Goal: Task Accomplishment & Management: Use online tool/utility

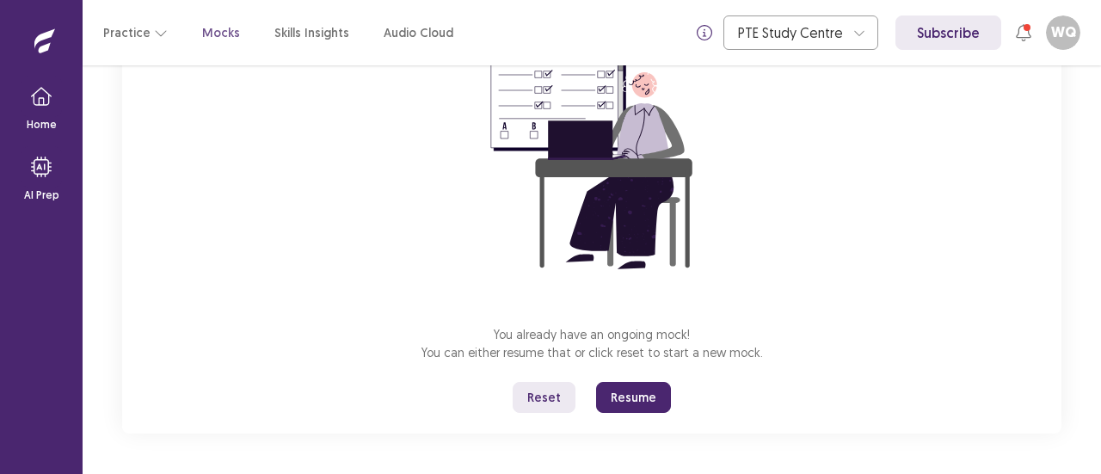
click at [621, 400] on button "Resume" at bounding box center [633, 397] width 75 height 31
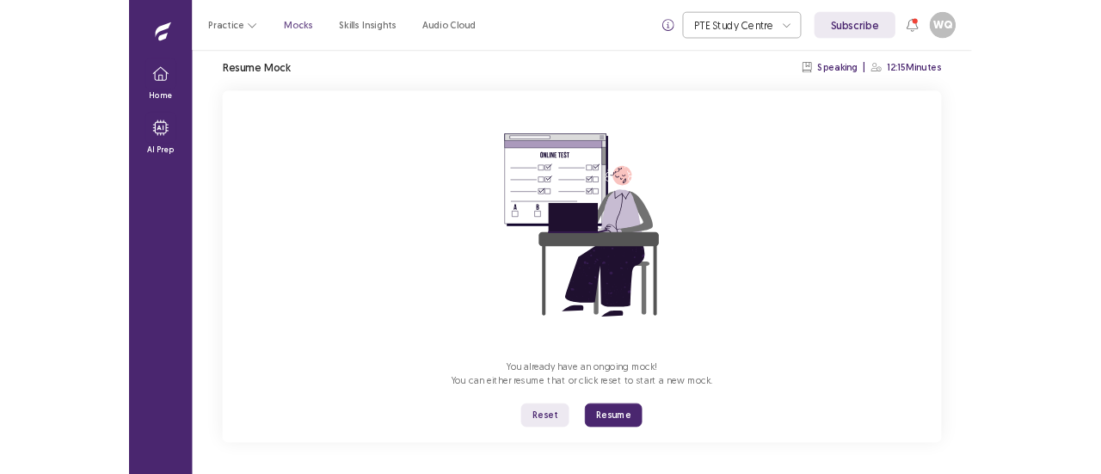
scroll to position [60, 0]
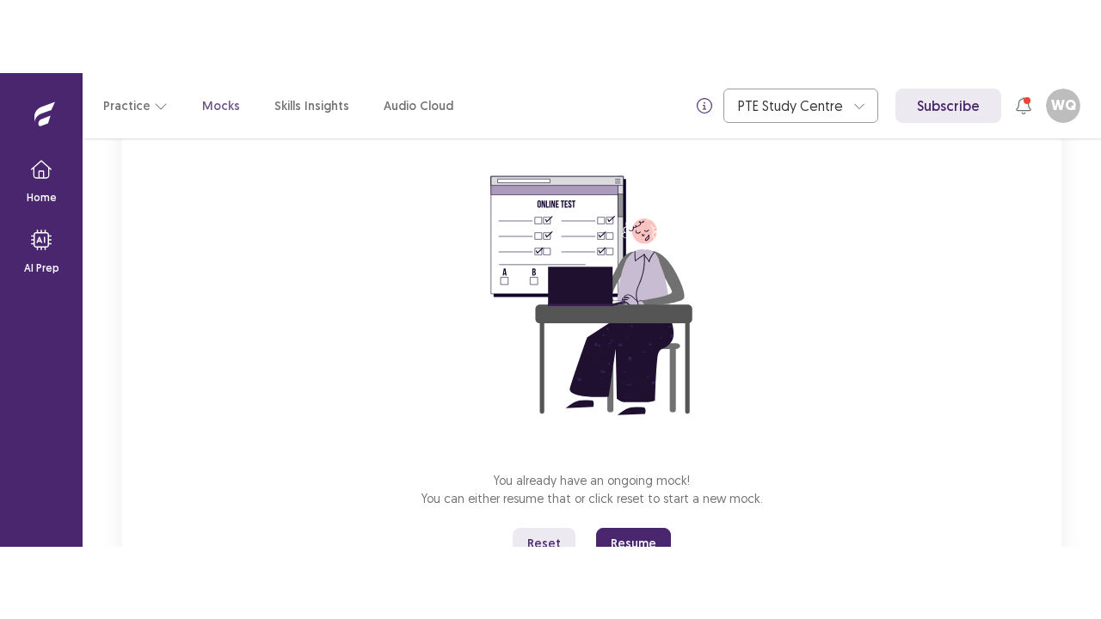
scroll to position [205, 0]
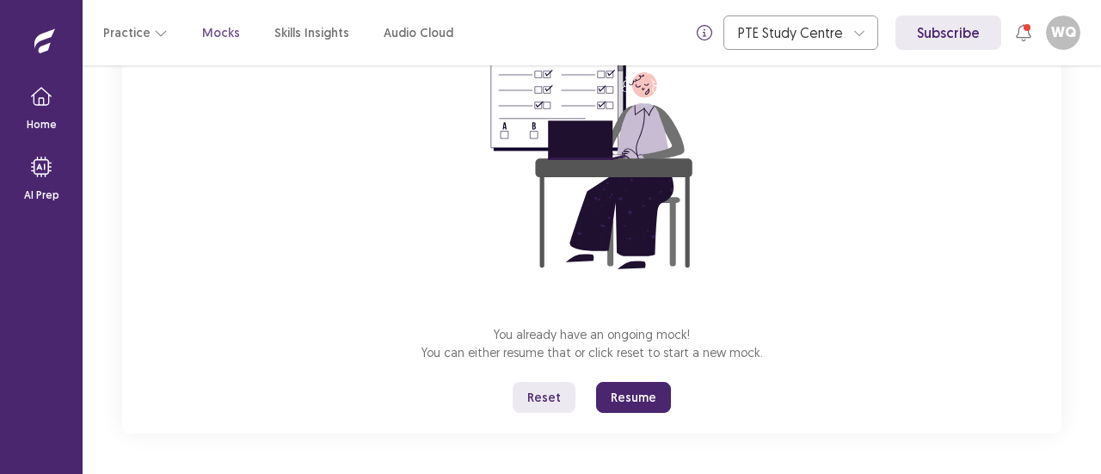
click at [550, 398] on button "Reset" at bounding box center [544, 397] width 63 height 31
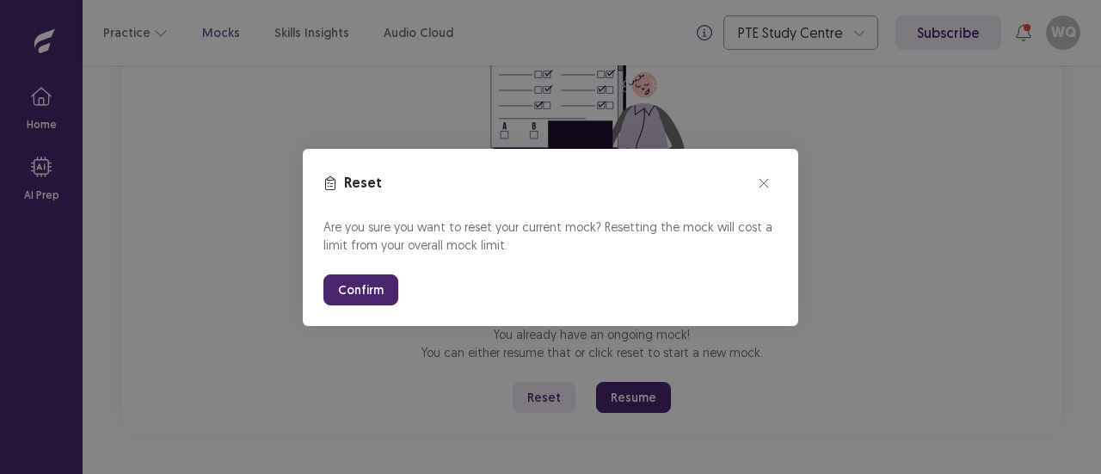
click at [375, 298] on button "Confirm" at bounding box center [360, 289] width 75 height 31
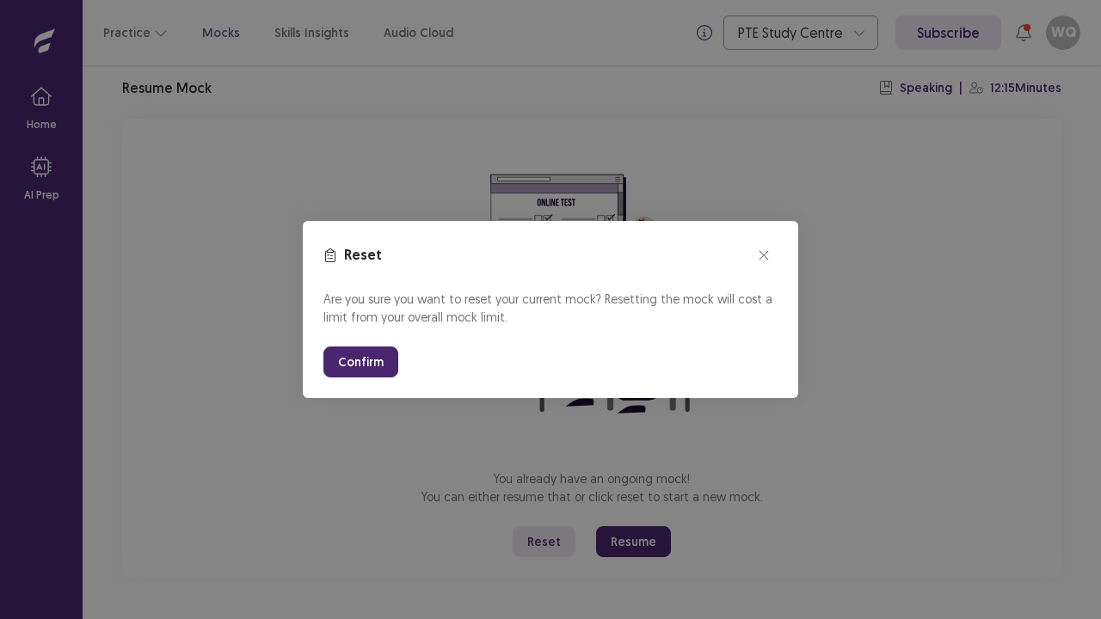
scroll to position [60, 0]
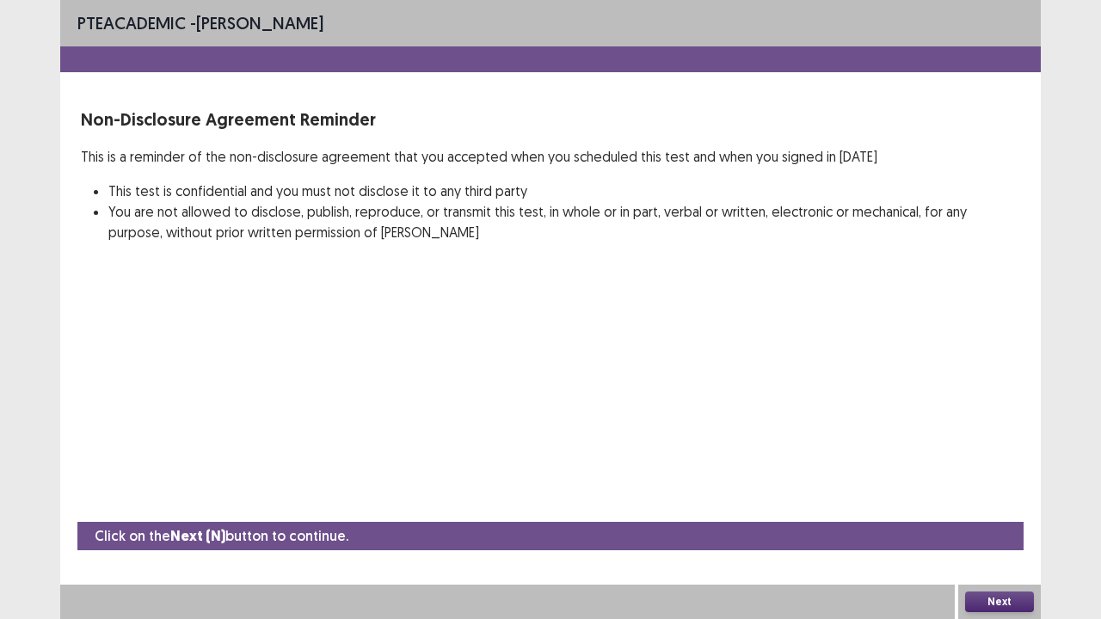
click at [1021, 473] on button "Next" at bounding box center [999, 602] width 69 height 21
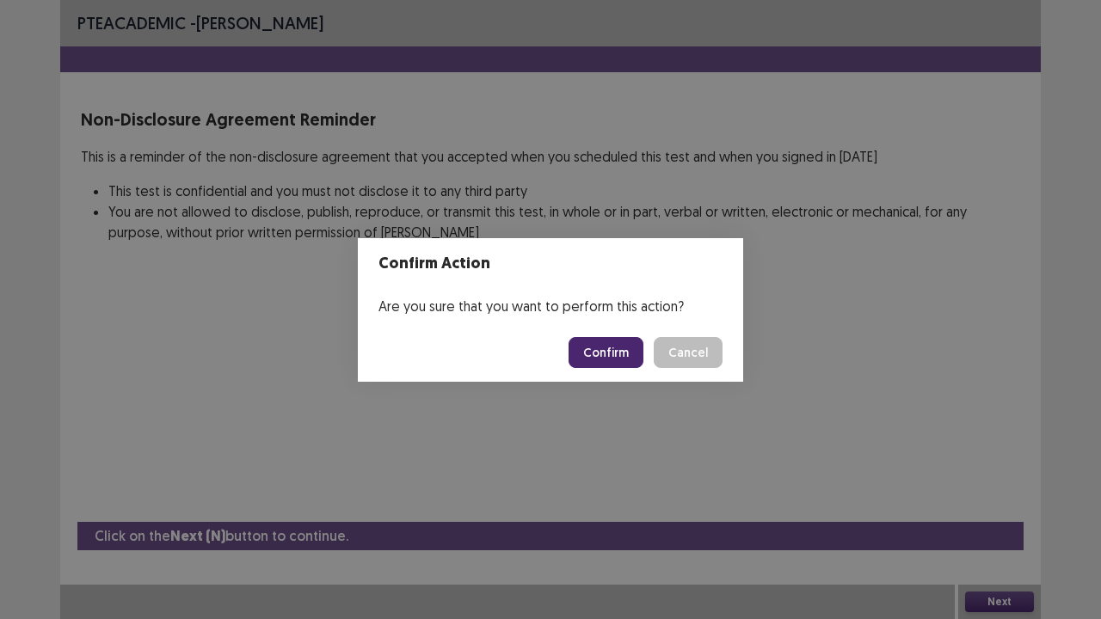
click at [619, 341] on button "Confirm" at bounding box center [606, 352] width 75 height 31
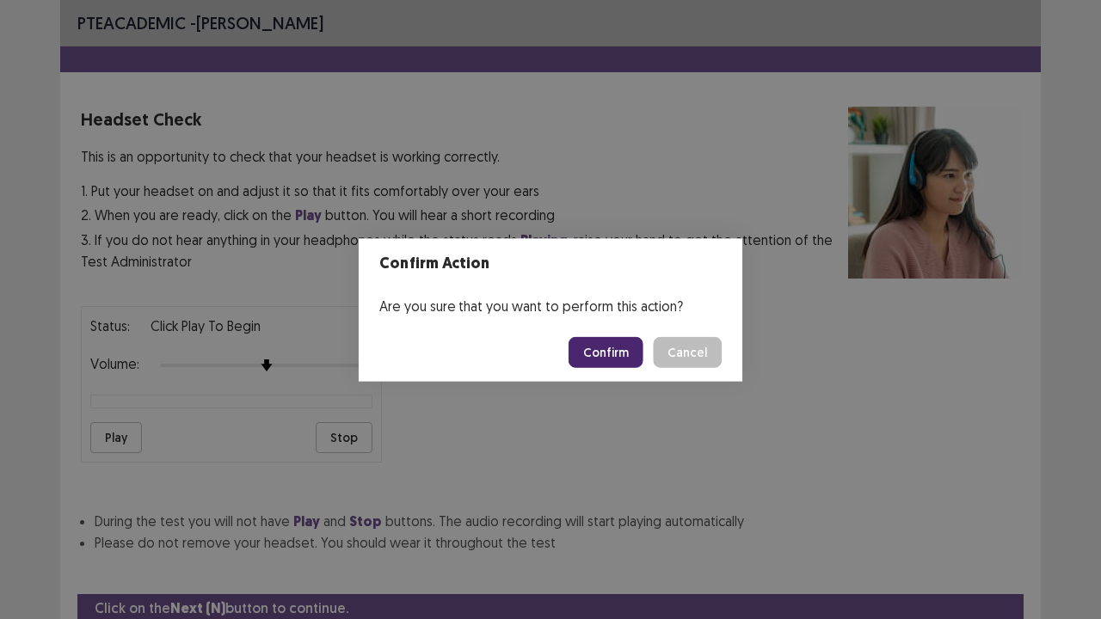
scroll to position [64, 0]
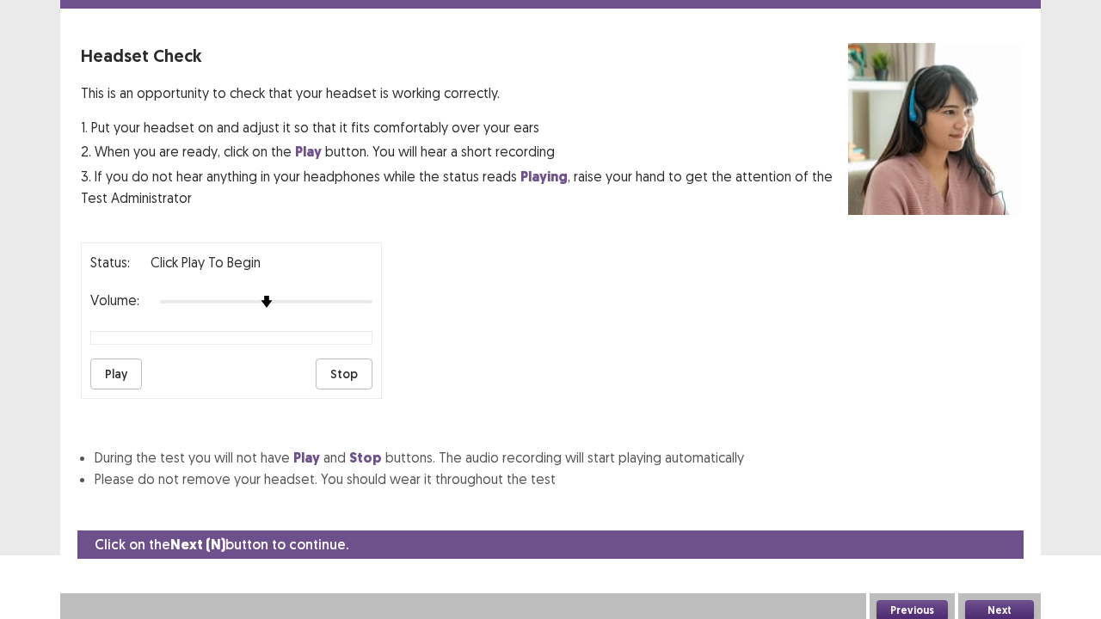
click at [111, 365] on button "Play" at bounding box center [116, 374] width 52 height 31
click at [657, 372] on div "Status: Click Play to Begin Volume: Play Stop" at bounding box center [550, 314] width 939 height 170
click at [1006, 473] on button "Next" at bounding box center [999, 610] width 69 height 21
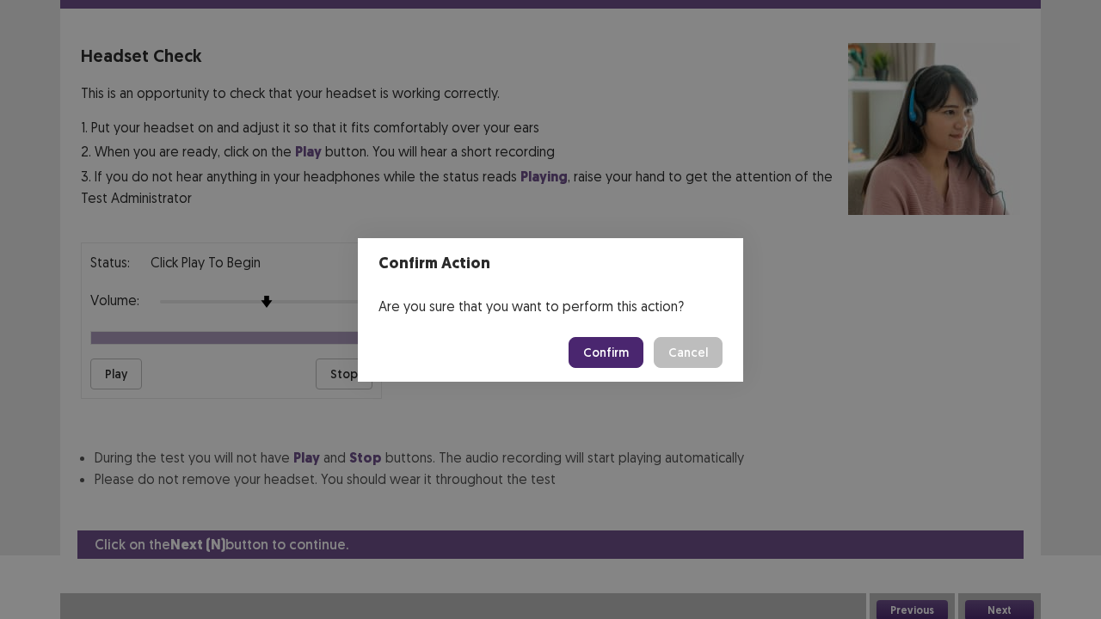
click at [606, 348] on button "Confirm" at bounding box center [606, 352] width 75 height 31
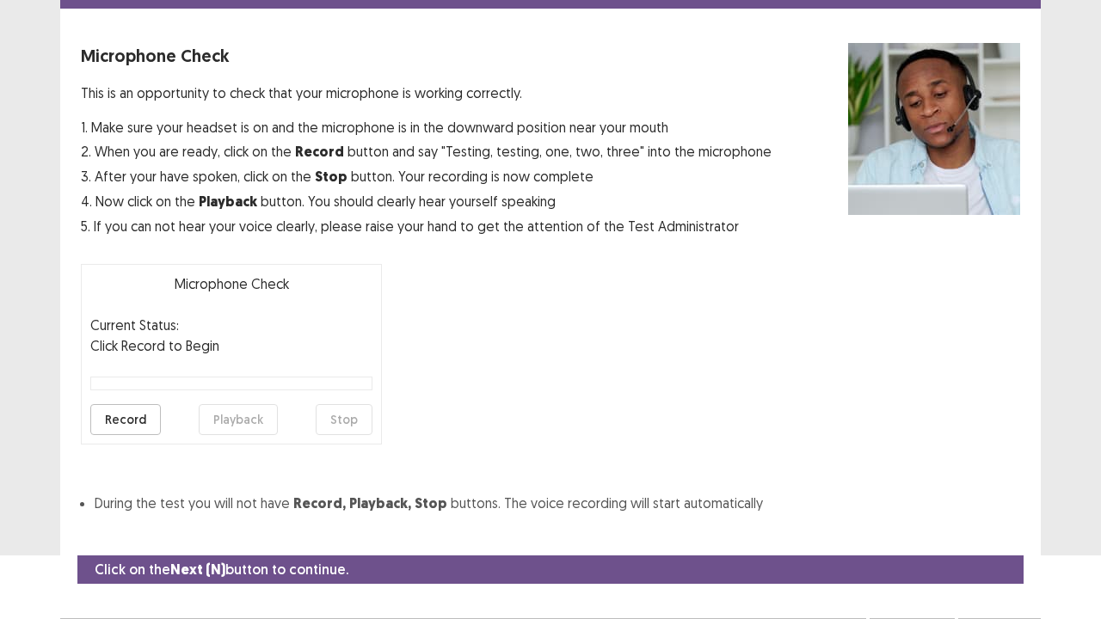
scroll to position [95, 0]
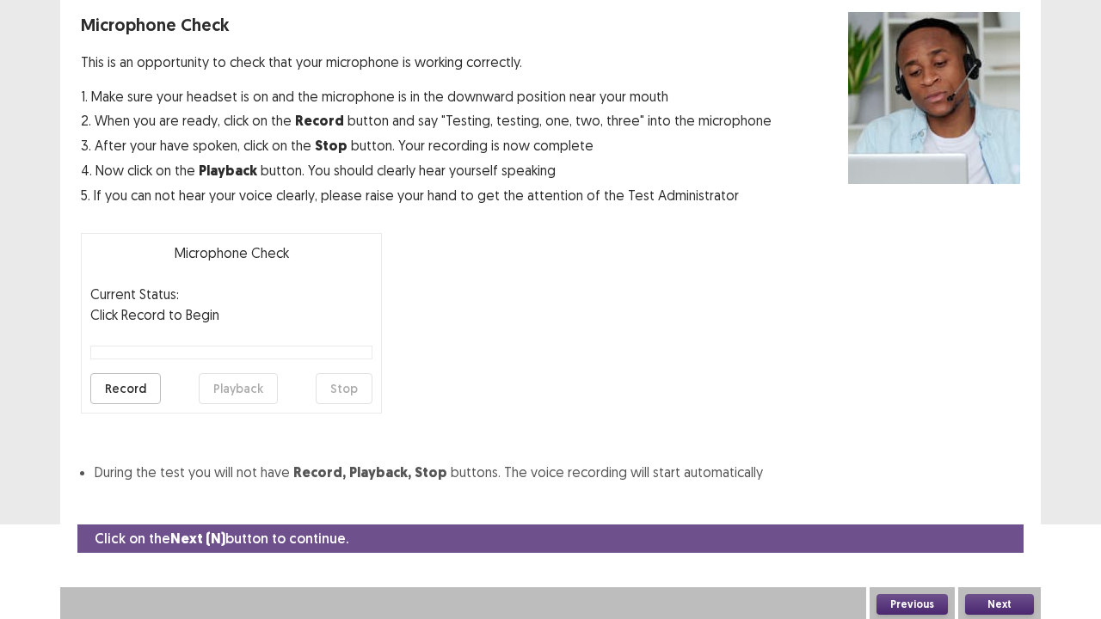
click at [103, 385] on button "Record" at bounding box center [125, 388] width 71 height 31
click at [334, 381] on button "Stop" at bounding box center [344, 388] width 57 height 31
click at [243, 390] on button "Playback" at bounding box center [238, 388] width 79 height 31
click at [1006, 473] on button "Next" at bounding box center [999, 604] width 69 height 21
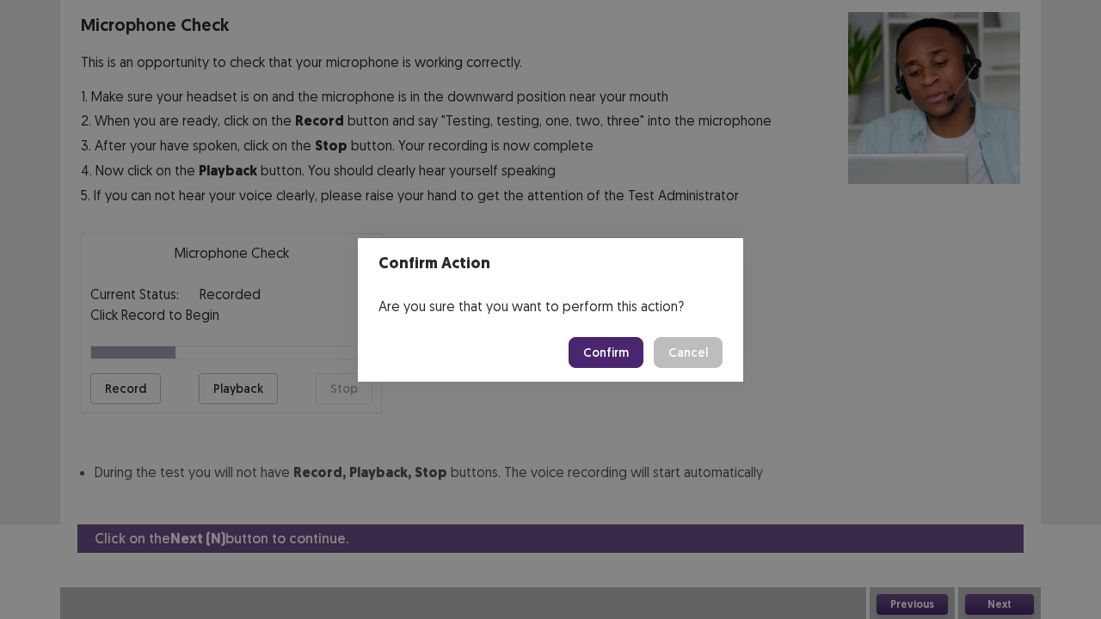
click at [617, 358] on button "Confirm" at bounding box center [606, 352] width 75 height 31
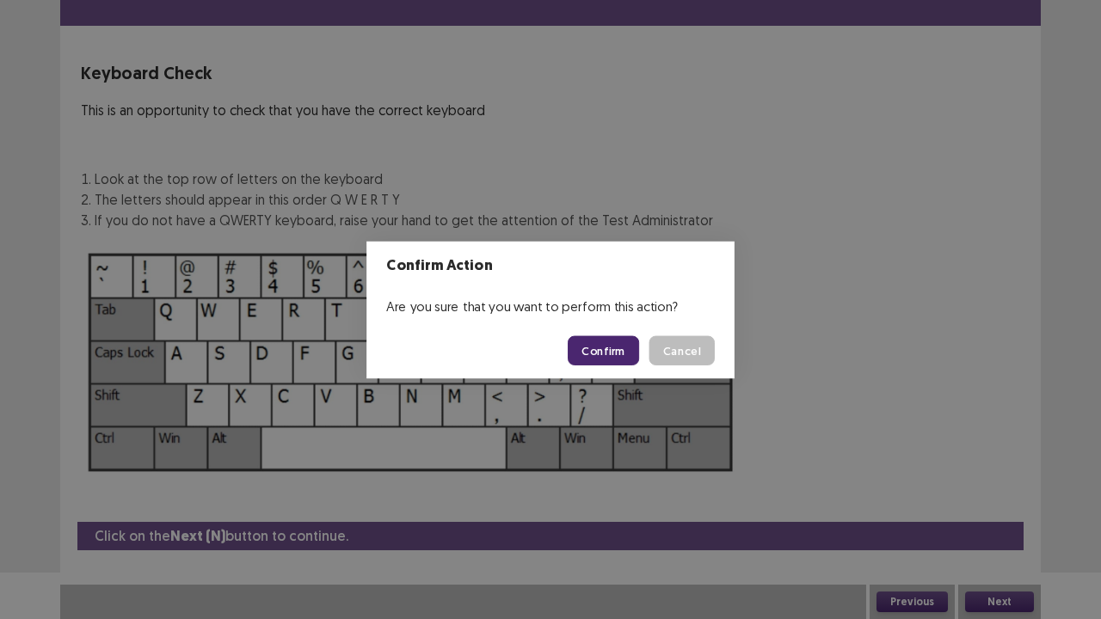
scroll to position [46, 0]
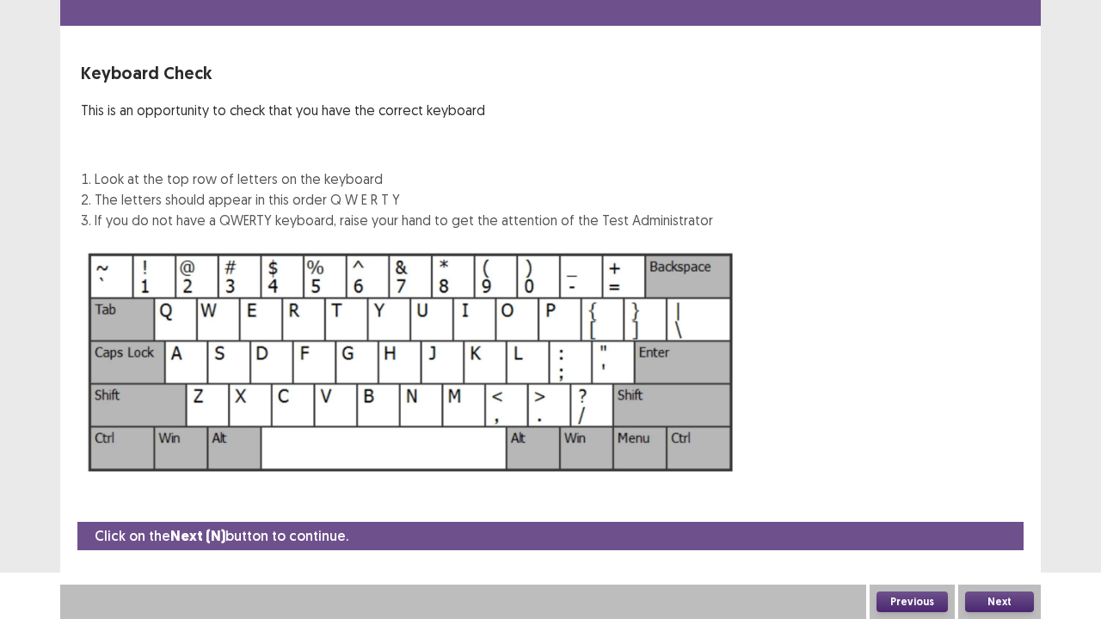
click at [980, 473] on button "Next" at bounding box center [999, 602] width 69 height 21
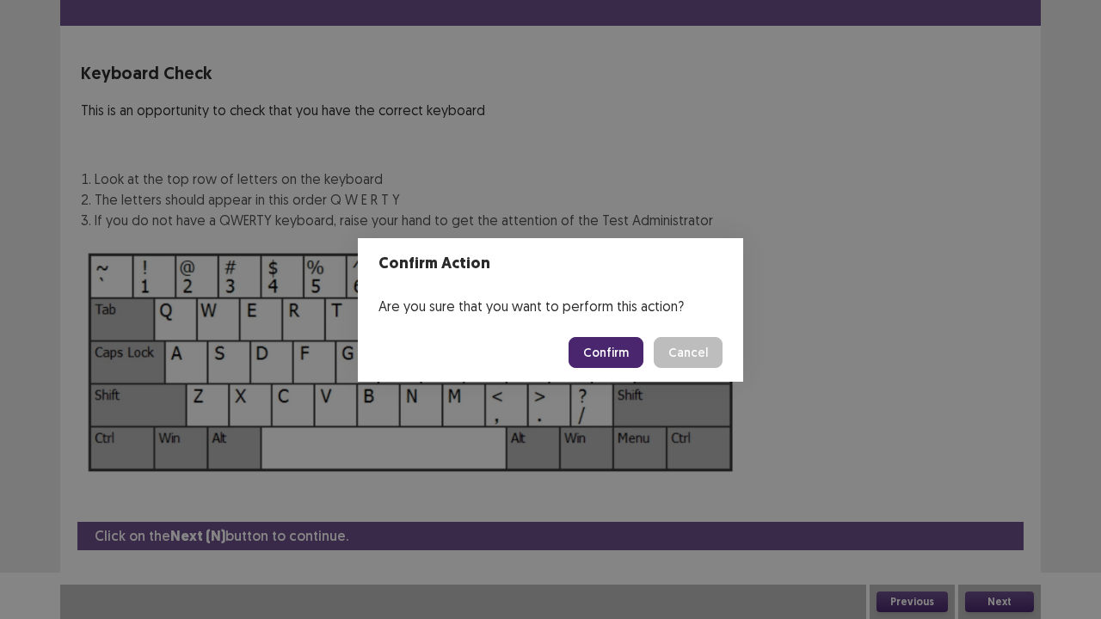
click at [607, 367] on footer "Confirm Cancel" at bounding box center [550, 352] width 385 height 58
click at [607, 367] on button "Confirm" at bounding box center [606, 352] width 75 height 31
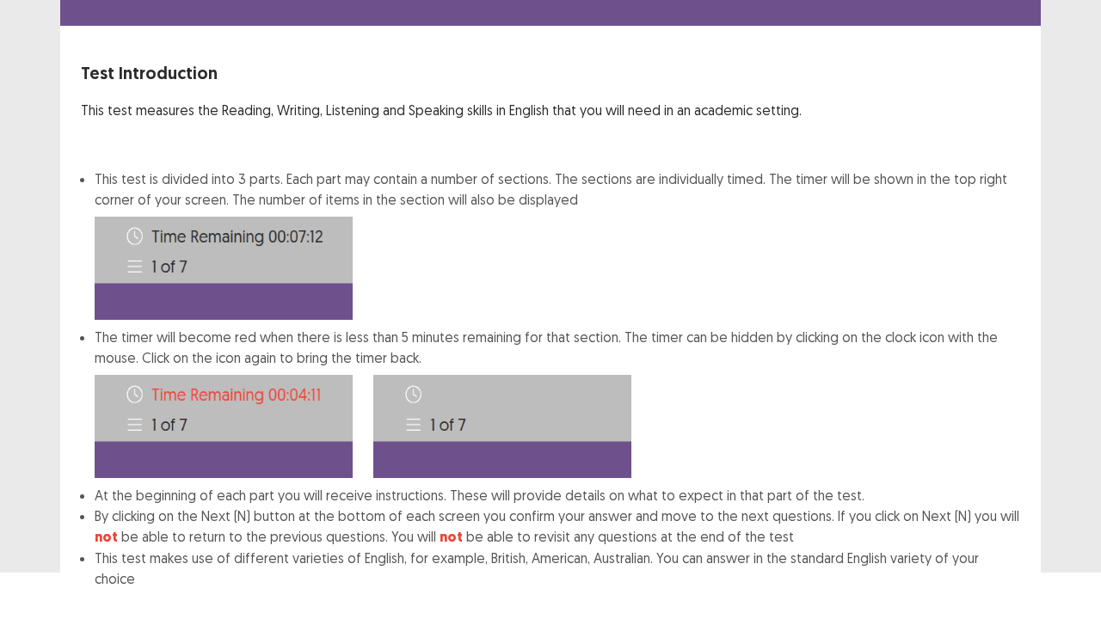
scroll to position [133, 0]
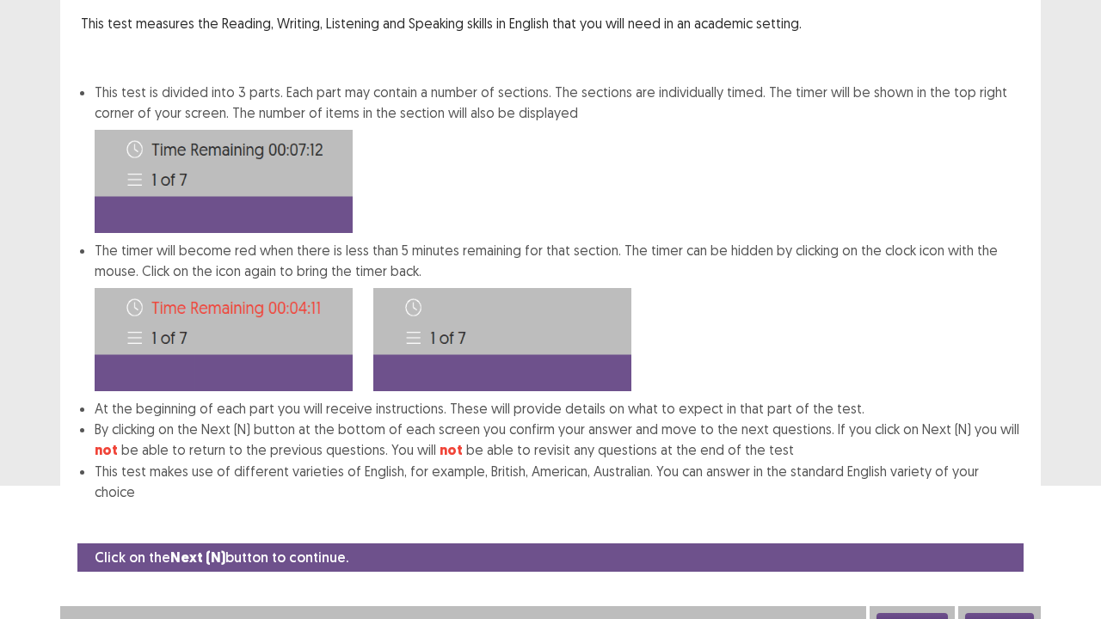
click at [1031, 473] on button "Next" at bounding box center [999, 623] width 69 height 21
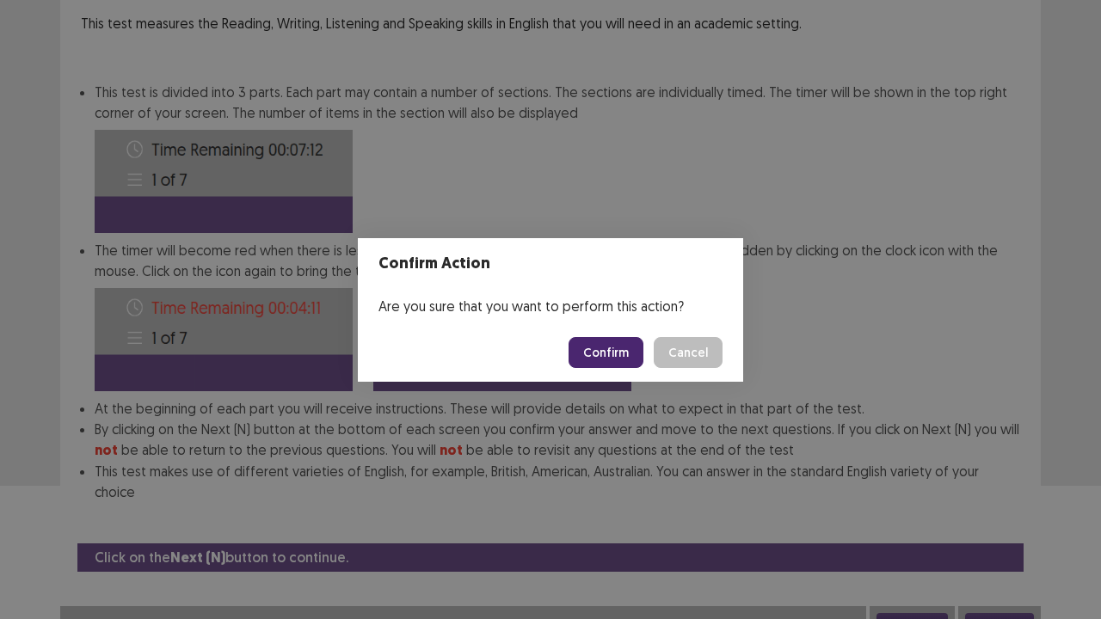
click at [632, 356] on button "Confirm" at bounding box center [606, 352] width 75 height 31
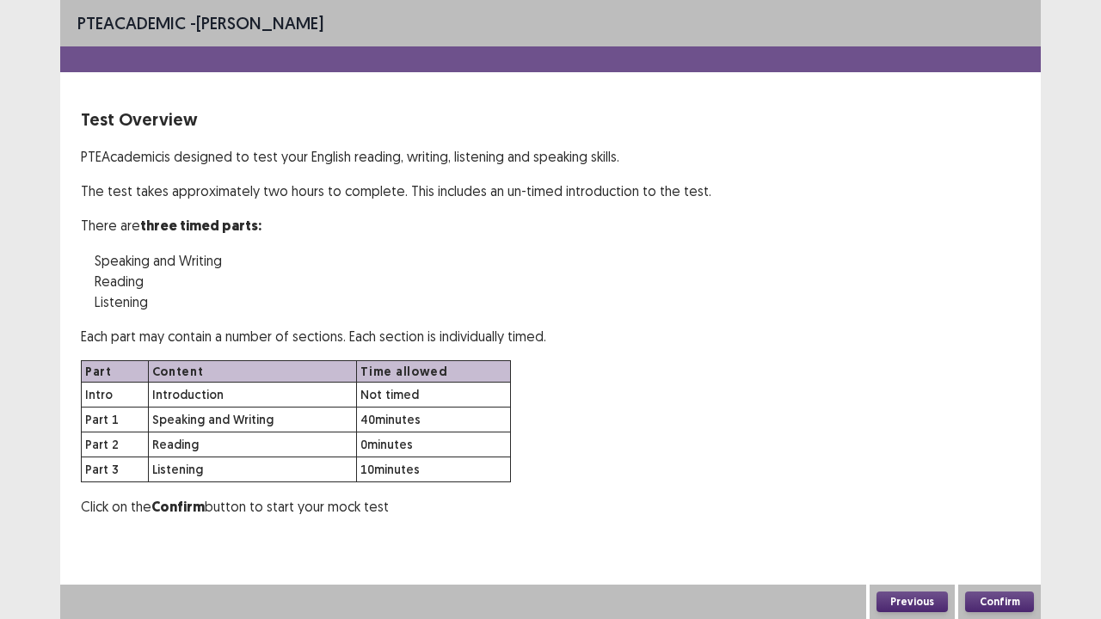
scroll to position [0, 0]
click at [979, 473] on button "Confirm" at bounding box center [999, 602] width 69 height 21
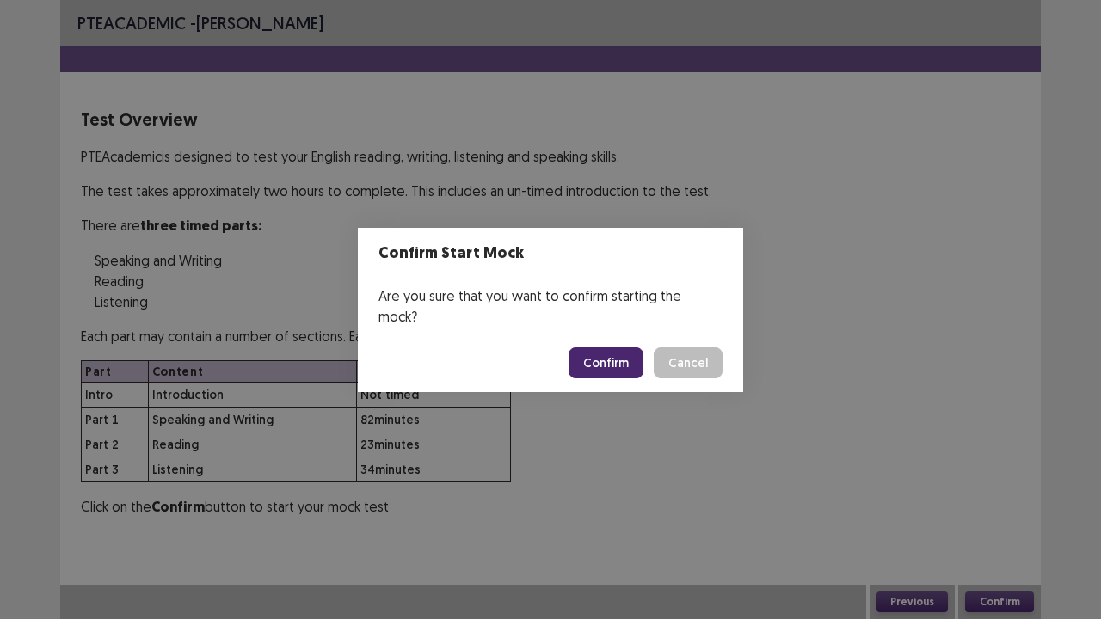
click at [605, 347] on button "Confirm" at bounding box center [606, 362] width 75 height 31
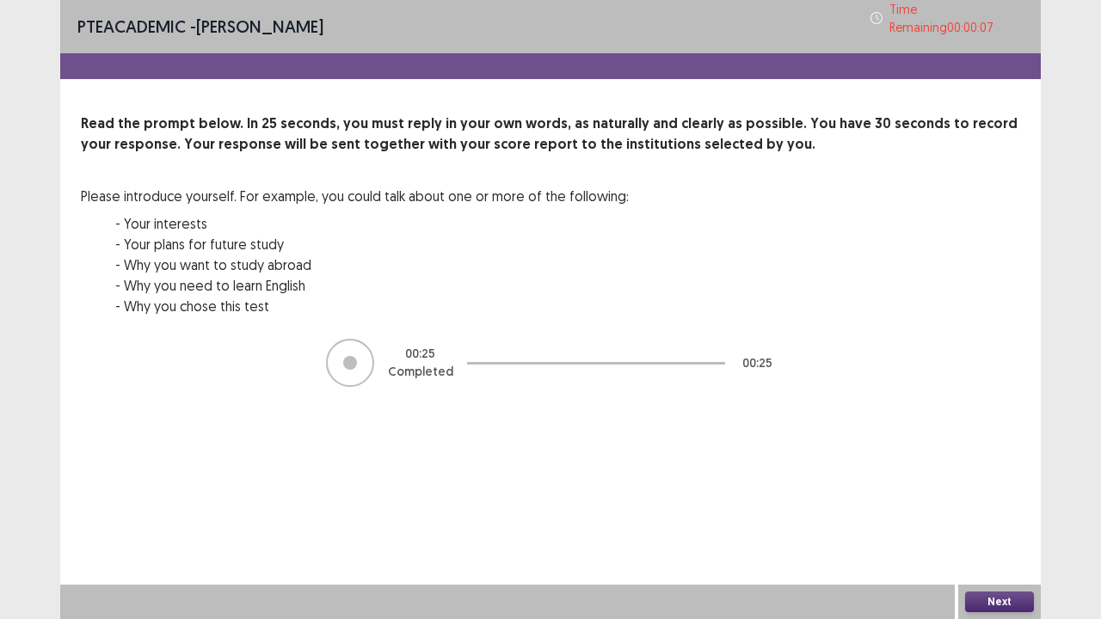
click at [993, 473] on button "Next" at bounding box center [999, 602] width 69 height 21
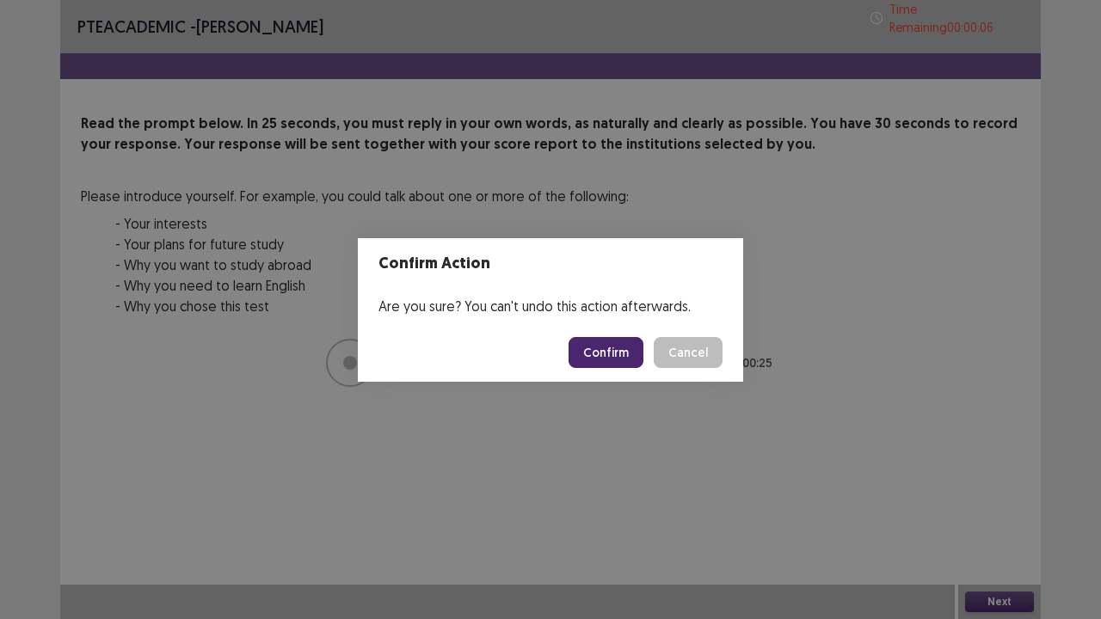
click at [588, 346] on button "Confirm" at bounding box center [606, 352] width 75 height 31
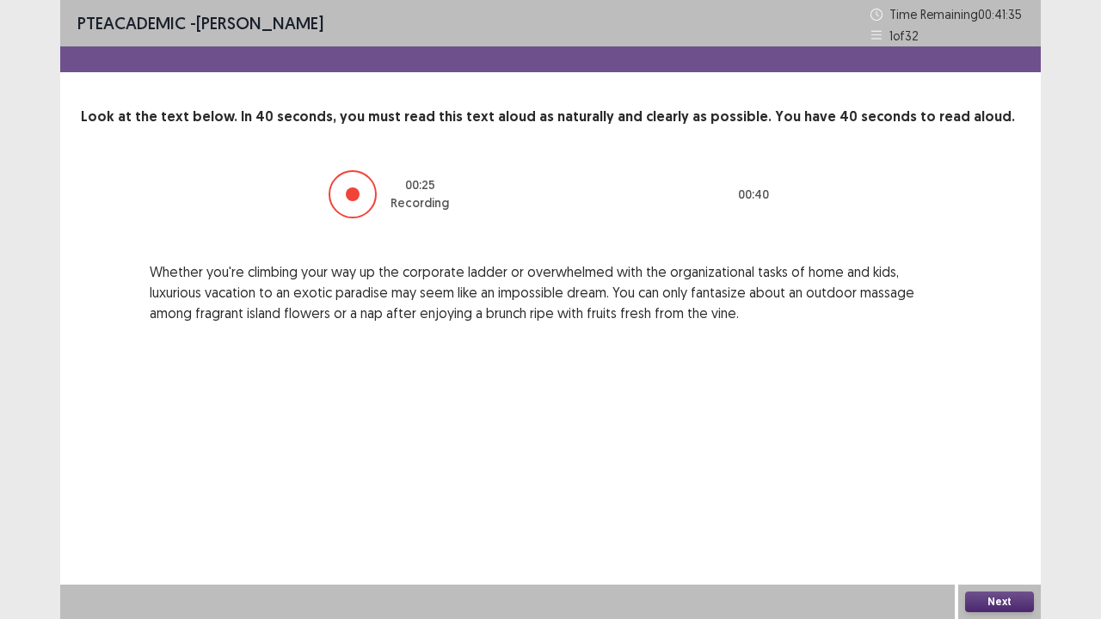
click at [1017, 473] on div "Next" at bounding box center [999, 602] width 83 height 34
click at [977, 473] on button "Next" at bounding box center [999, 602] width 69 height 21
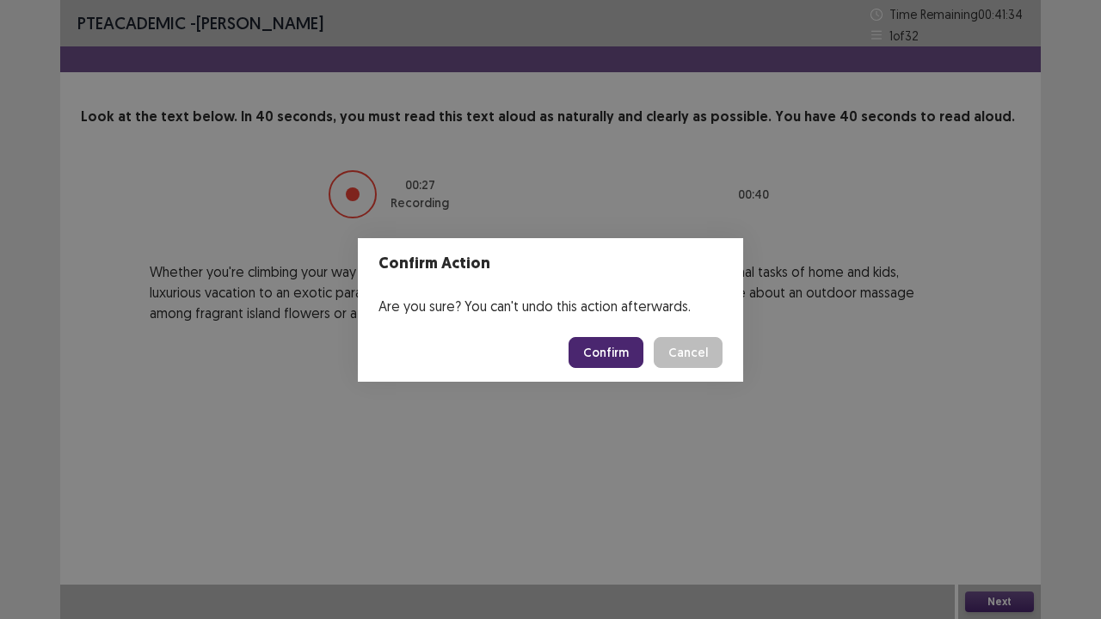
click at [600, 347] on button "Confirm" at bounding box center [606, 352] width 75 height 31
click at [856, 473] on div "Confirm Action Are you sure? You can't undo this action afterwards. Loading... …" at bounding box center [550, 309] width 1101 height 619
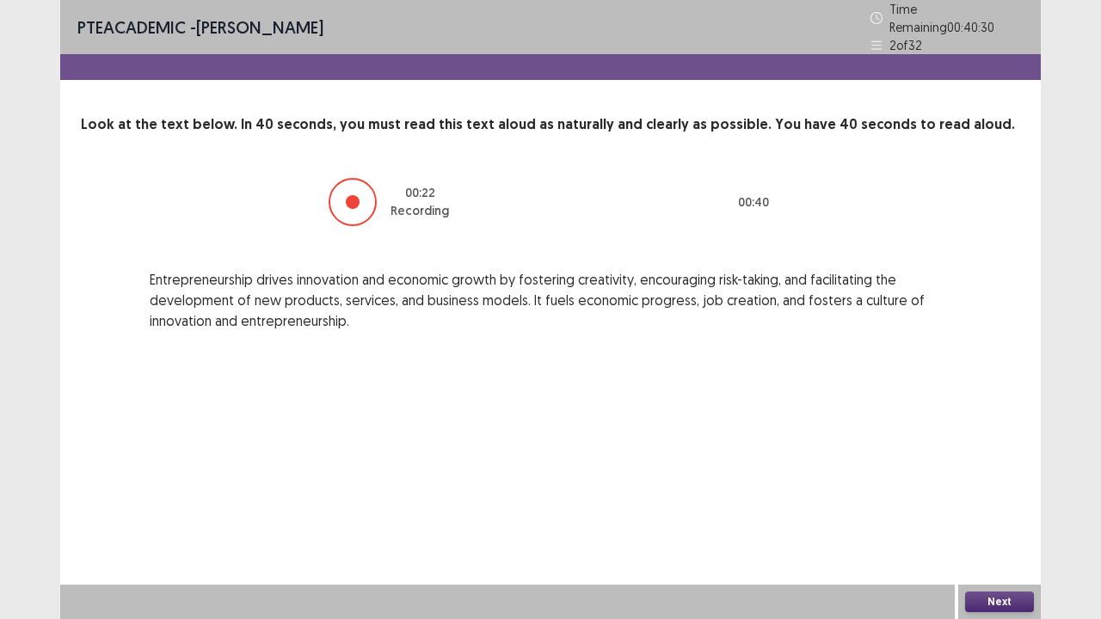
click at [983, 473] on button "Next" at bounding box center [999, 602] width 69 height 21
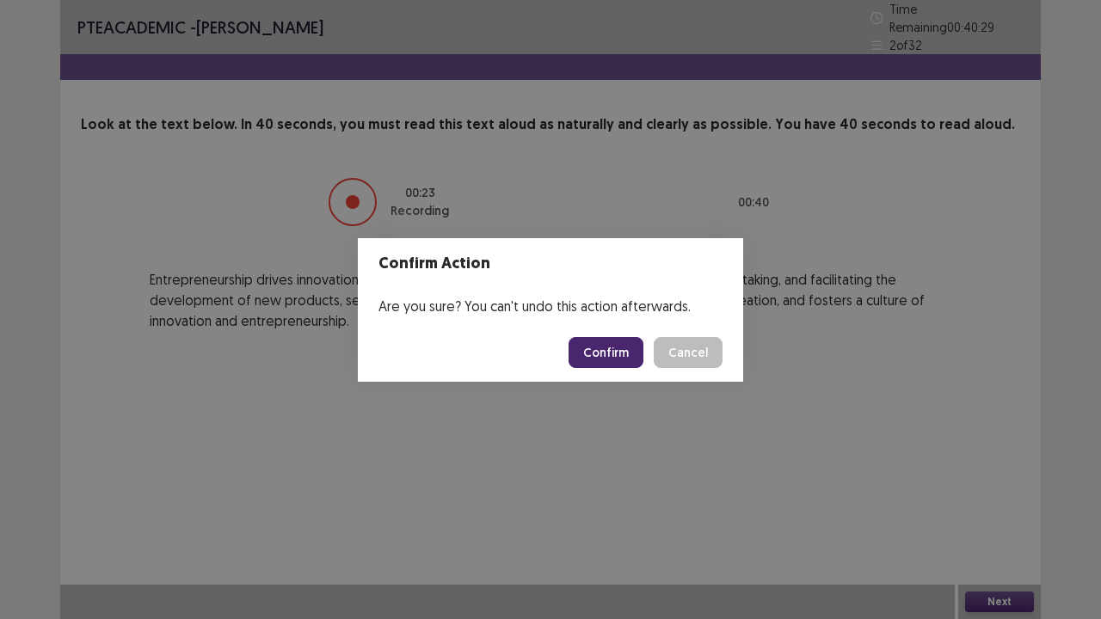
click at [636, 357] on button "Confirm" at bounding box center [606, 352] width 75 height 31
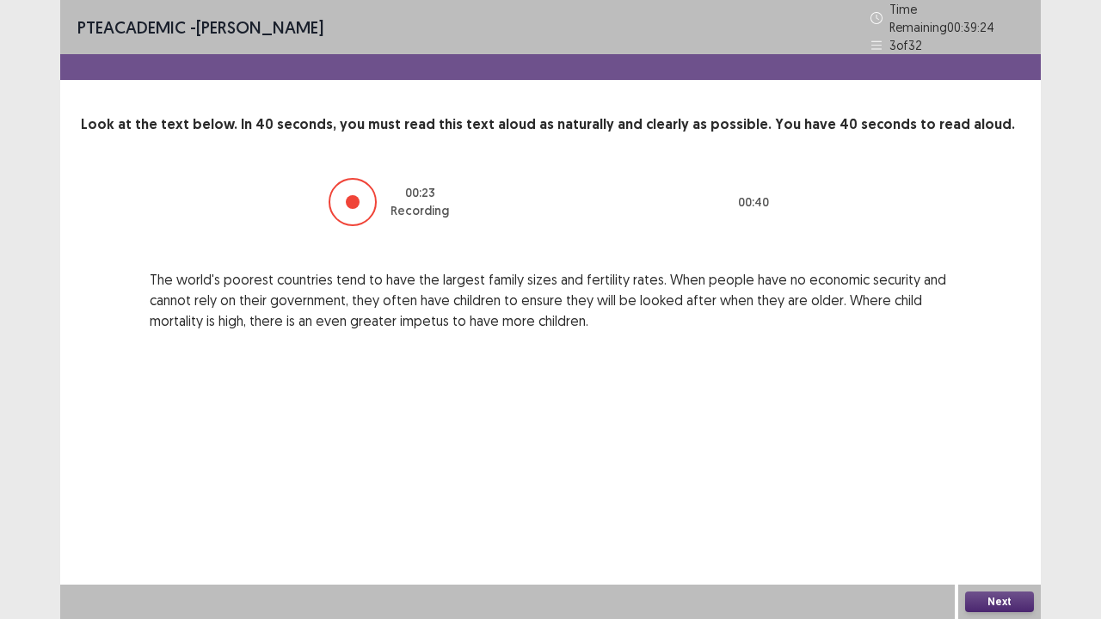
click at [989, 473] on button "Next" at bounding box center [999, 602] width 69 height 21
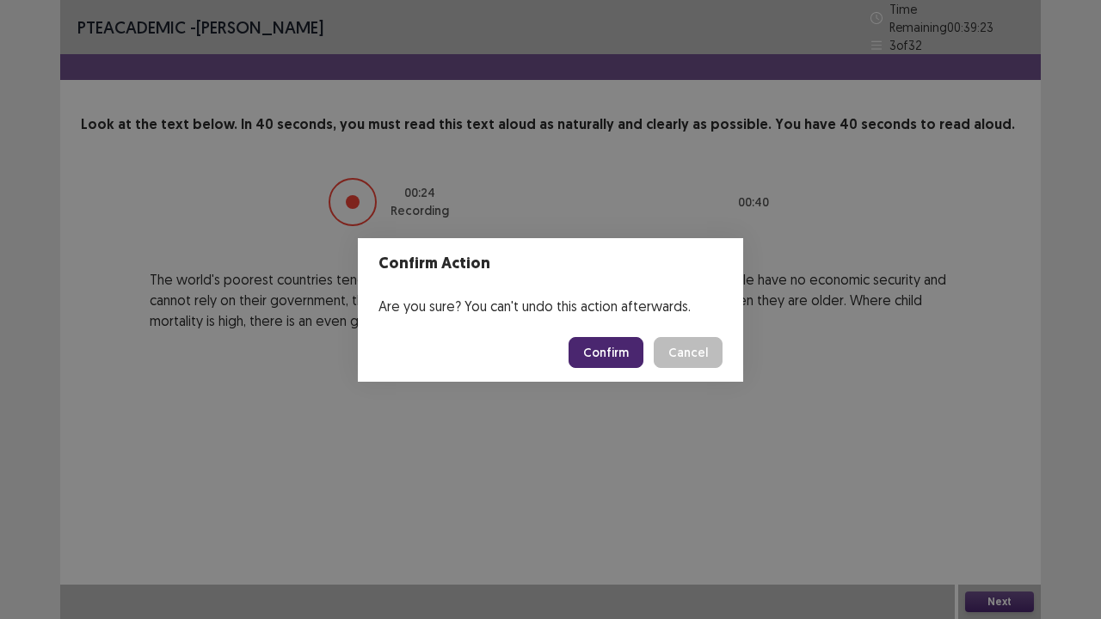
click at [612, 360] on button "Confirm" at bounding box center [606, 352] width 75 height 31
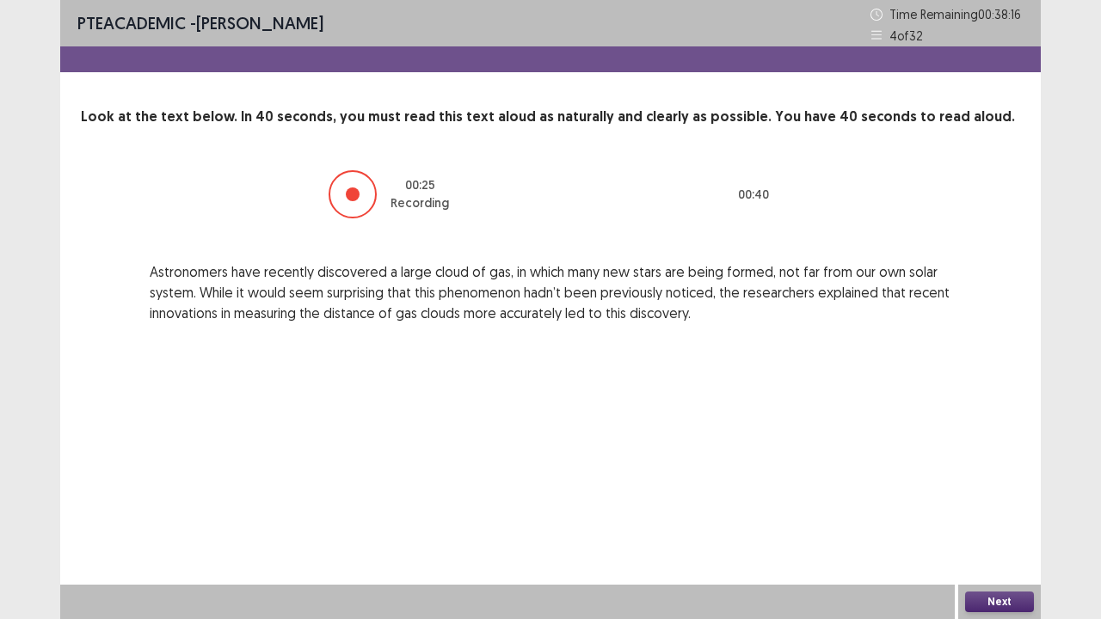
click at [1005, 473] on button "Next" at bounding box center [999, 602] width 69 height 21
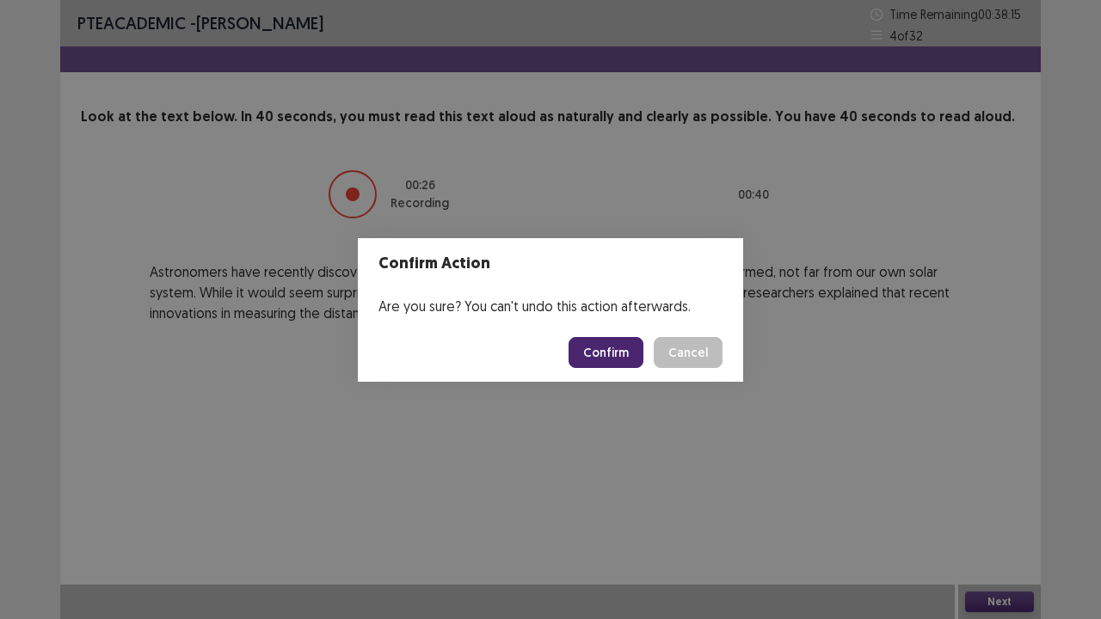
click at [597, 358] on button "Confirm" at bounding box center [606, 352] width 75 height 31
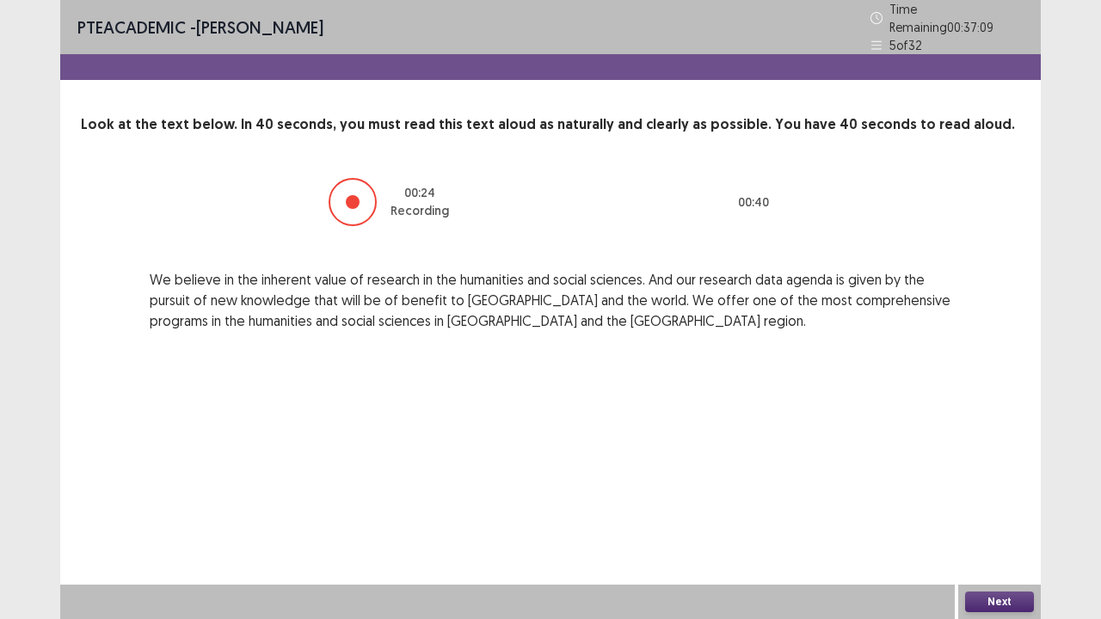
click at [1011, 473] on button "Next" at bounding box center [999, 602] width 69 height 21
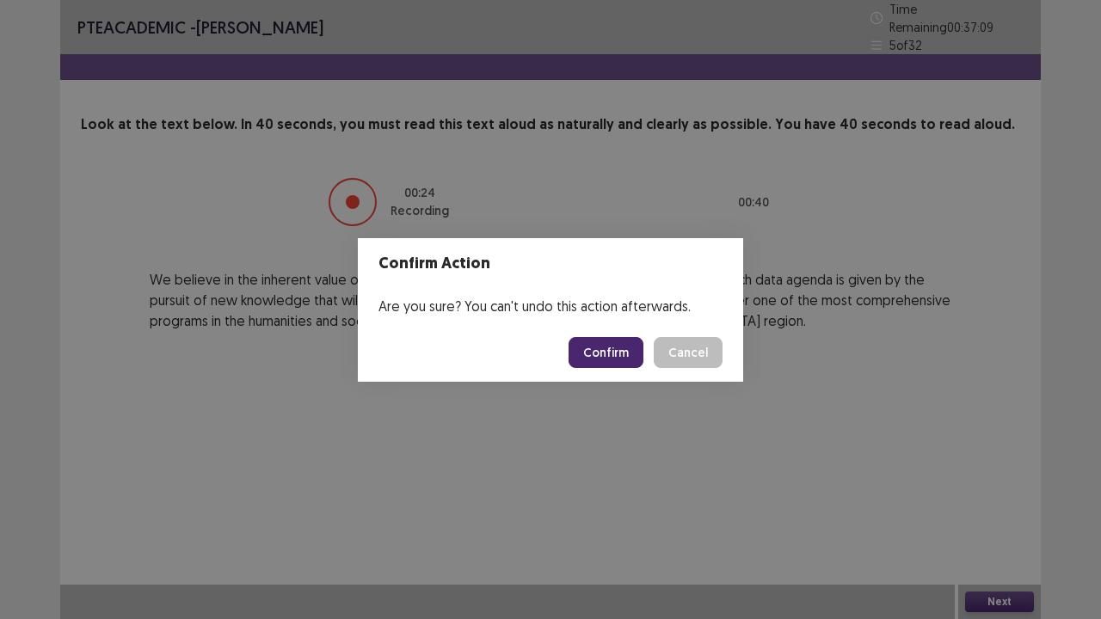
click at [596, 338] on button "Confirm" at bounding box center [606, 352] width 75 height 31
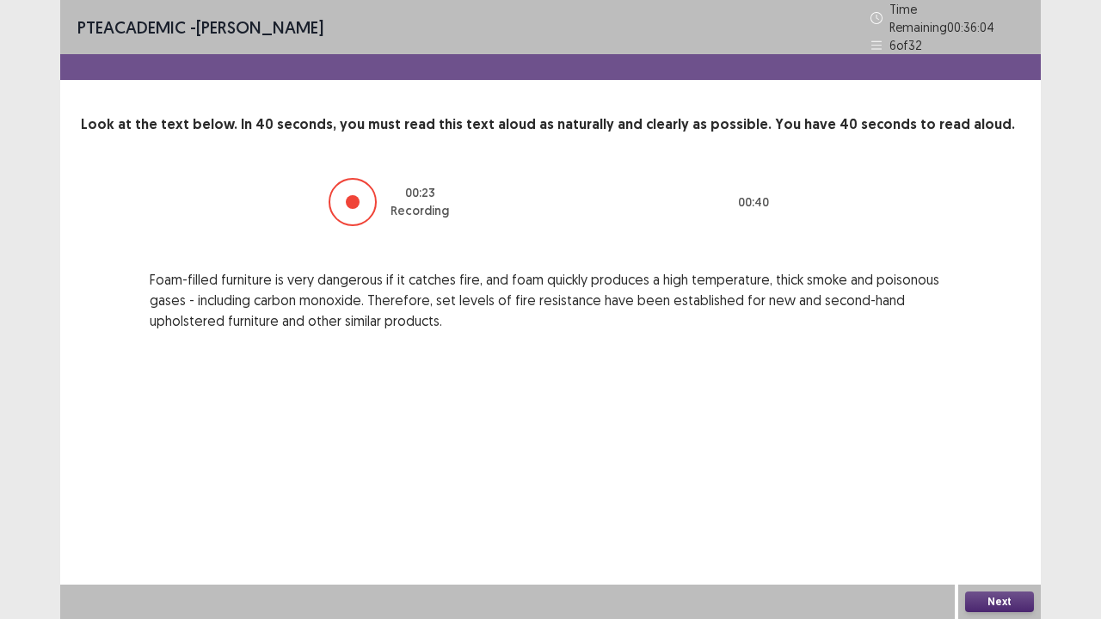
click at [996, 473] on button "Next" at bounding box center [999, 602] width 69 height 21
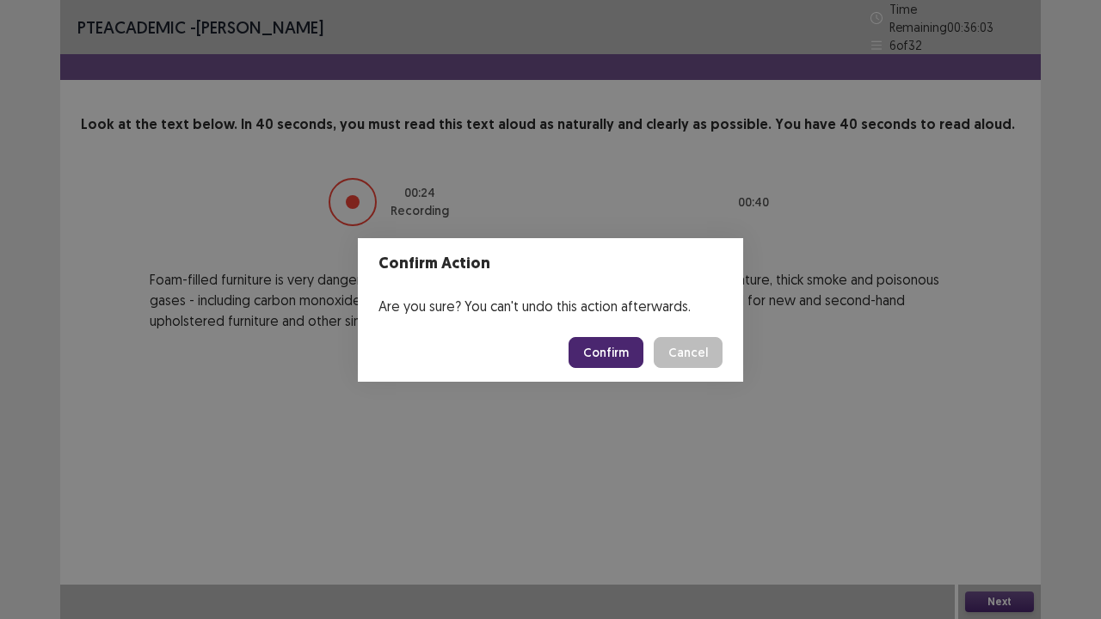
click at [614, 351] on button "Confirm" at bounding box center [606, 352] width 75 height 31
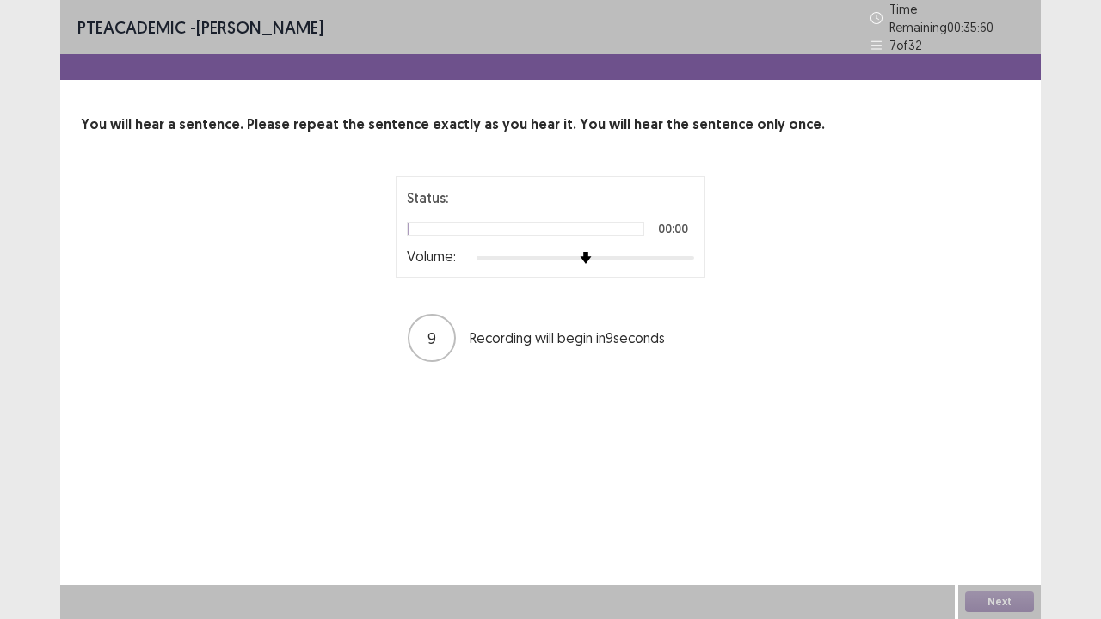
click at [686, 251] on div at bounding box center [585, 258] width 218 height 14
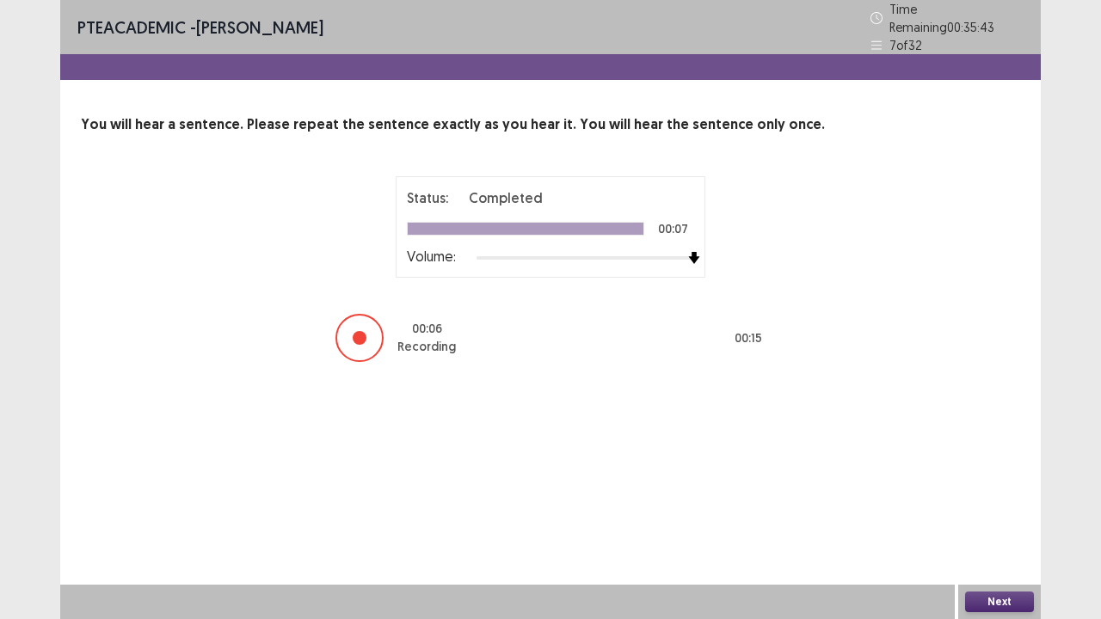
click at [984, 473] on div "Next" at bounding box center [999, 602] width 83 height 34
click at [987, 473] on button "Next" at bounding box center [999, 602] width 69 height 21
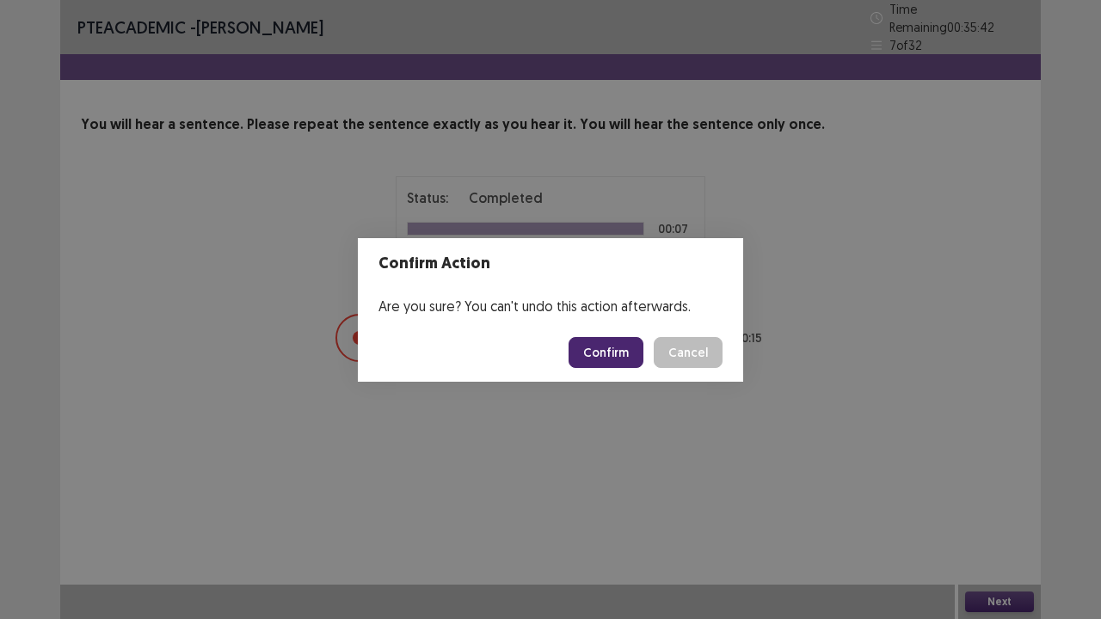
click at [626, 343] on button "Confirm" at bounding box center [606, 352] width 75 height 31
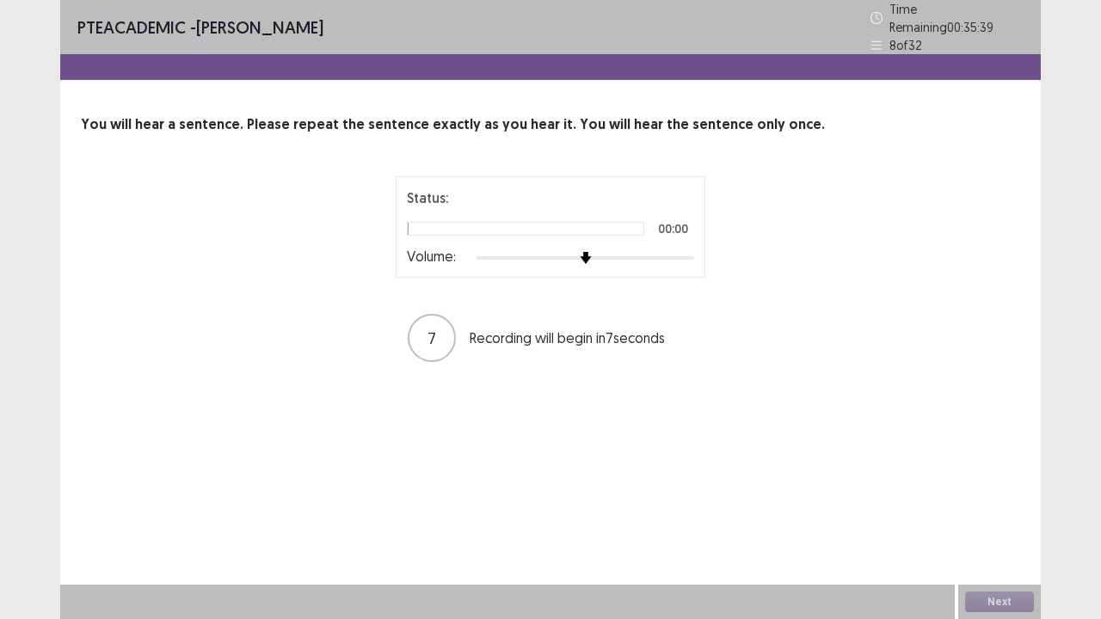
click at [683, 256] on div at bounding box center [585, 257] width 218 height 3
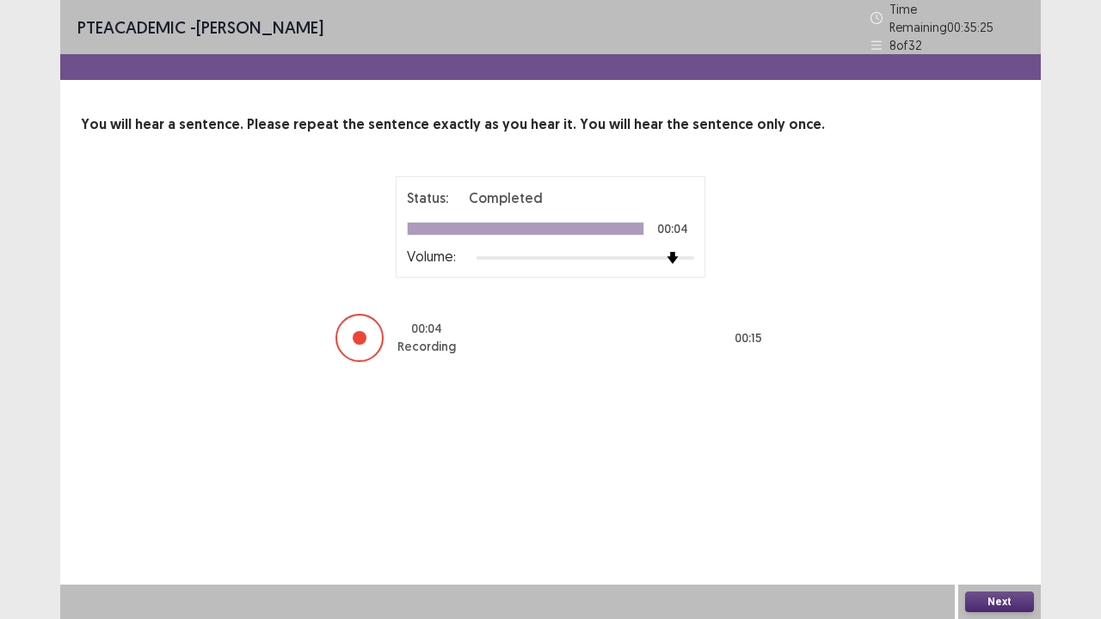
click at [966, 473] on button "Next" at bounding box center [999, 602] width 69 height 21
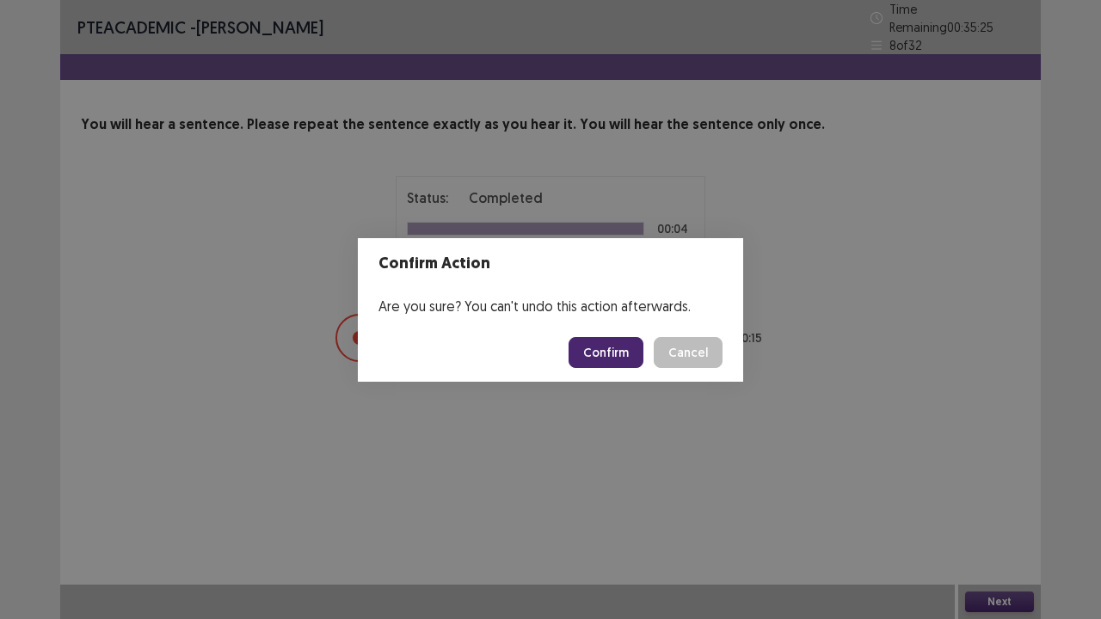
click at [630, 350] on button "Confirm" at bounding box center [606, 352] width 75 height 31
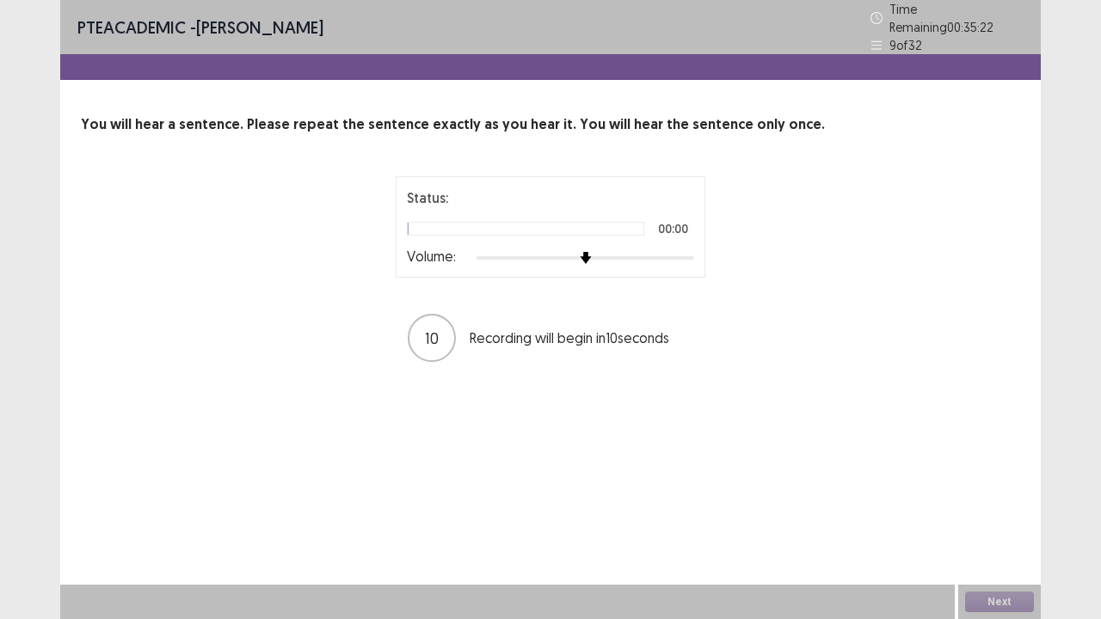
click at [681, 253] on div at bounding box center [585, 258] width 218 height 14
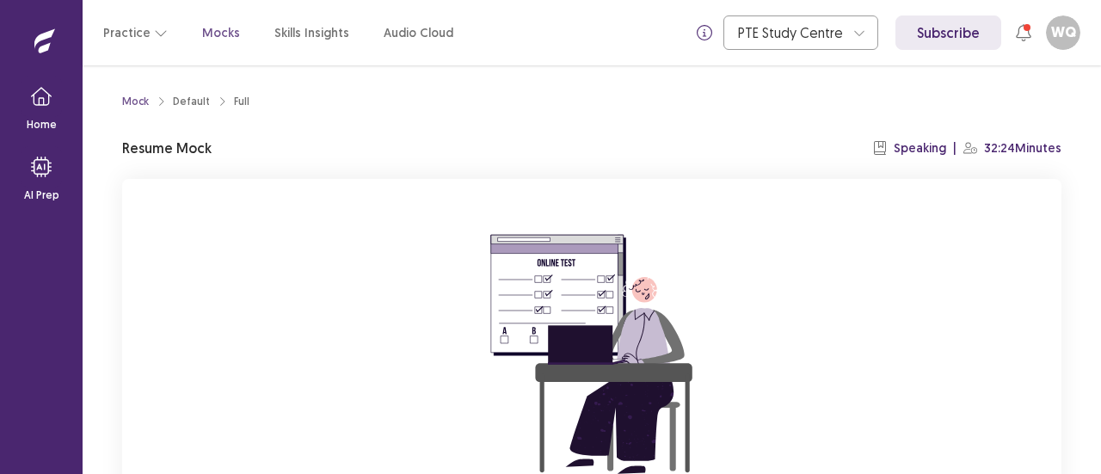
click at [285, 224] on div "You already have an ongoing mock! You can either resume that or click reset to …" at bounding box center [591, 408] width 939 height 459
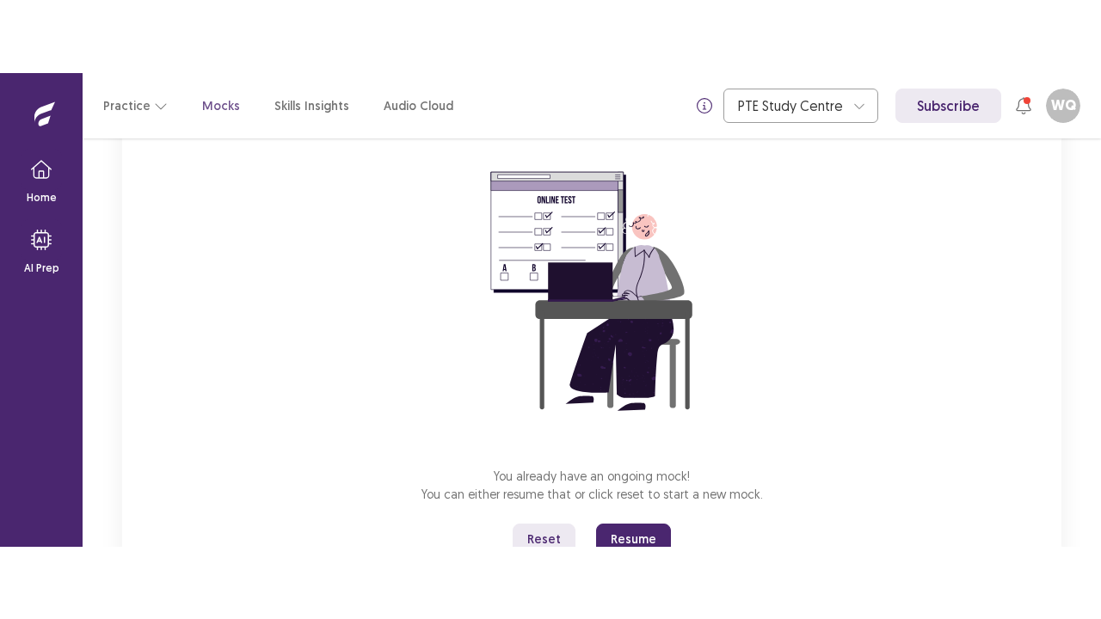
scroll to position [205, 0]
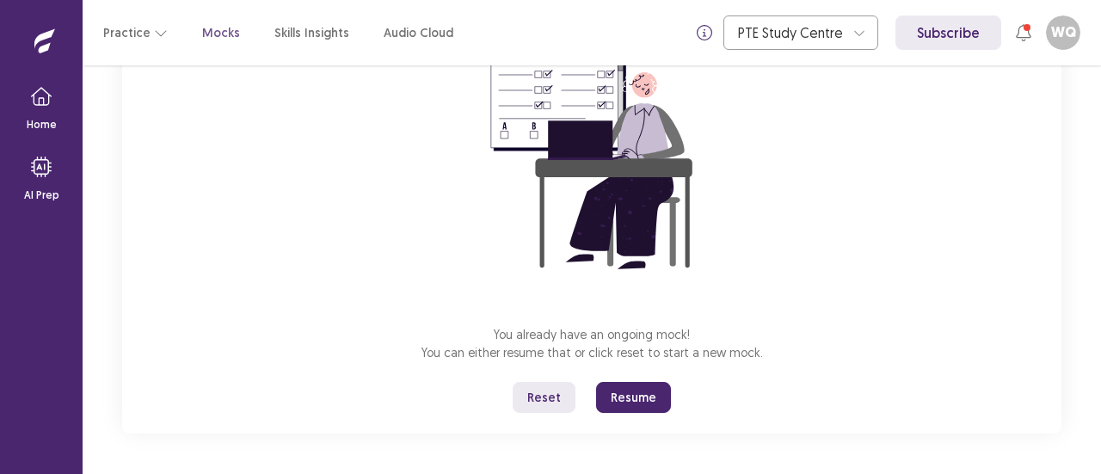
click at [642, 400] on button "Resume" at bounding box center [633, 397] width 75 height 31
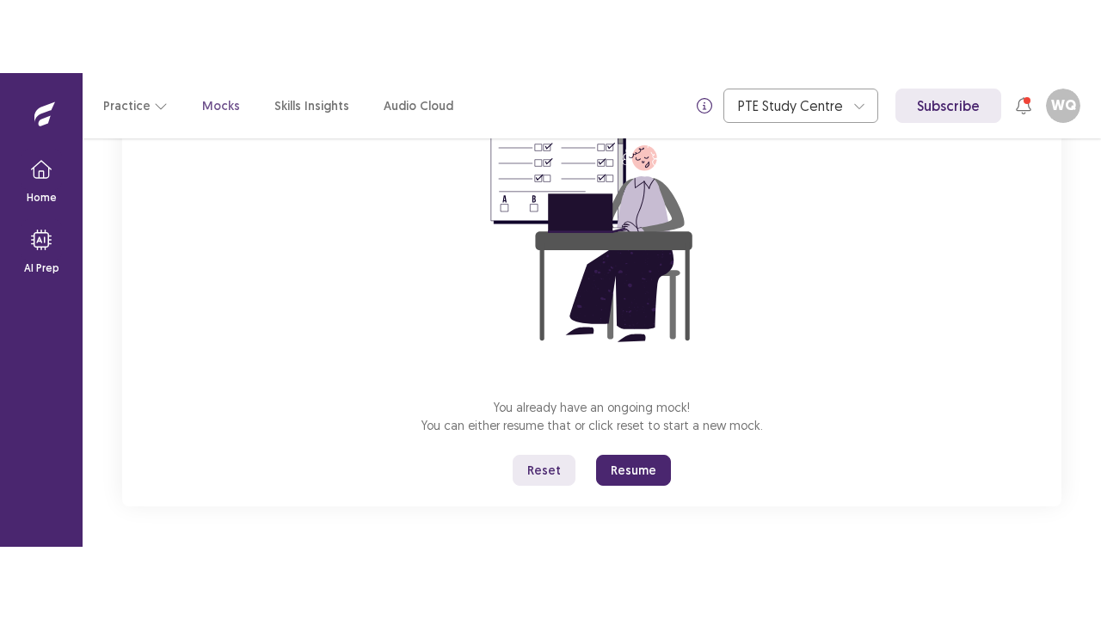
scroll to position [60, 0]
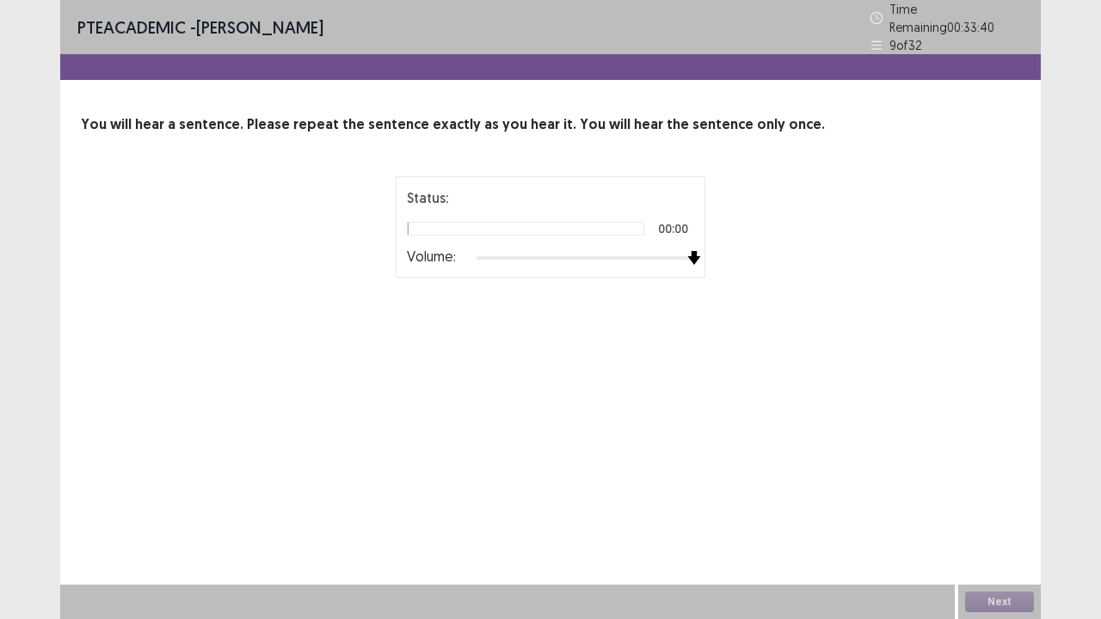
click at [687, 253] on div at bounding box center [585, 258] width 218 height 14
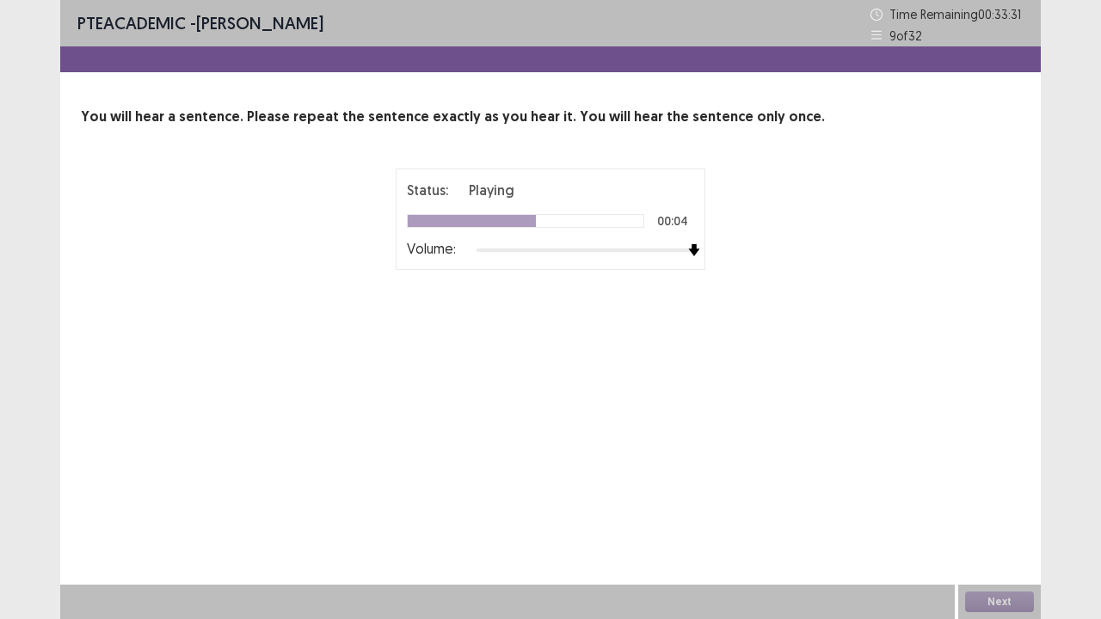
click at [747, 298] on div "Status: Playing 00:04 Volume: 00 : 00 00 : 15" at bounding box center [550, 262] width 430 height 187
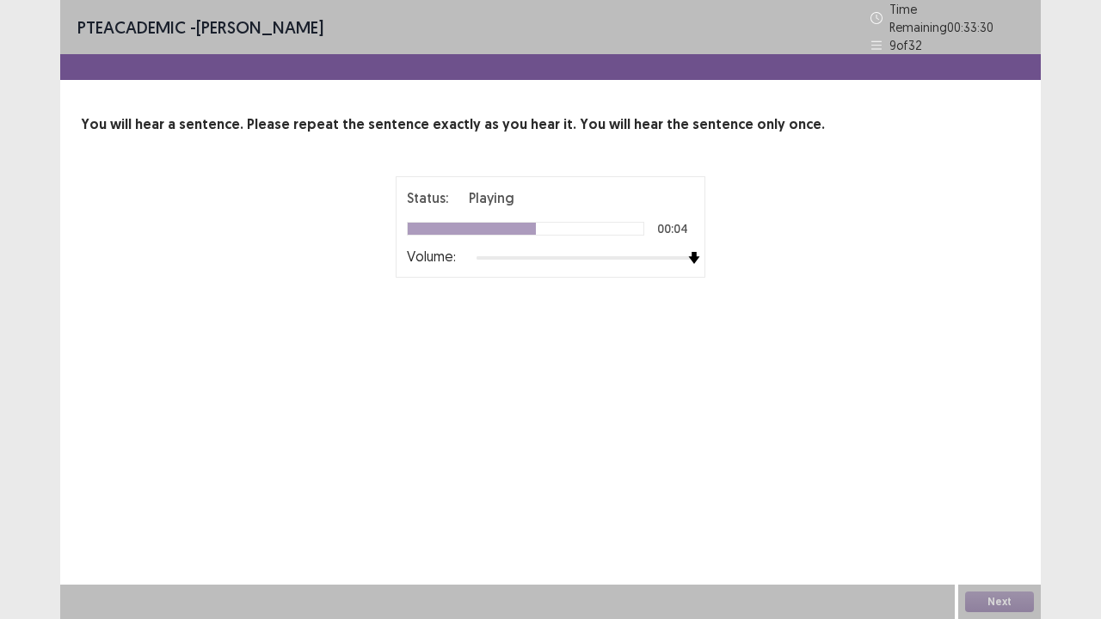
click at [523, 223] on div at bounding box center [472, 229] width 128 height 12
click at [550, 224] on div at bounding box center [525, 229] width 237 height 14
click at [605, 251] on div at bounding box center [585, 258] width 218 height 14
click at [657, 251] on div at bounding box center [585, 258] width 218 height 14
click at [685, 251] on div at bounding box center [585, 258] width 218 height 14
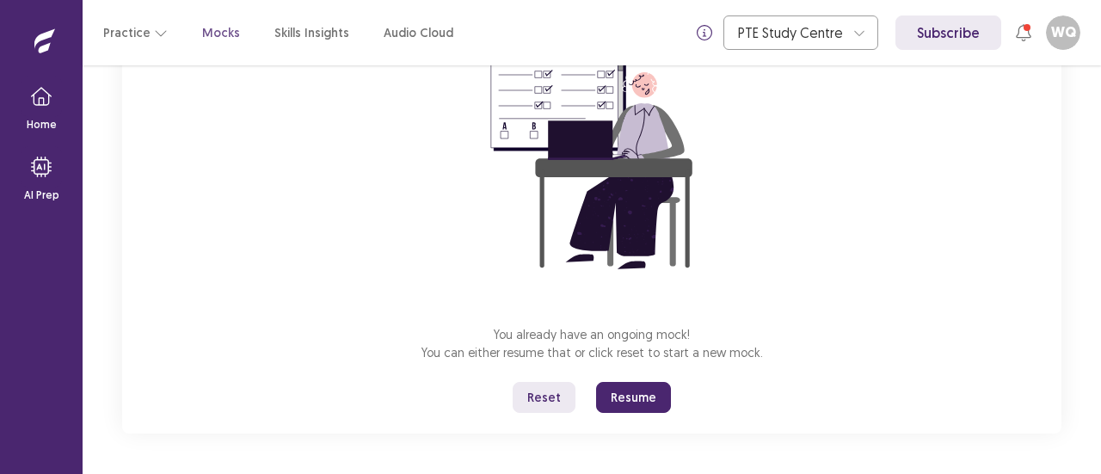
click at [651, 389] on button "Resume" at bounding box center [633, 397] width 75 height 31
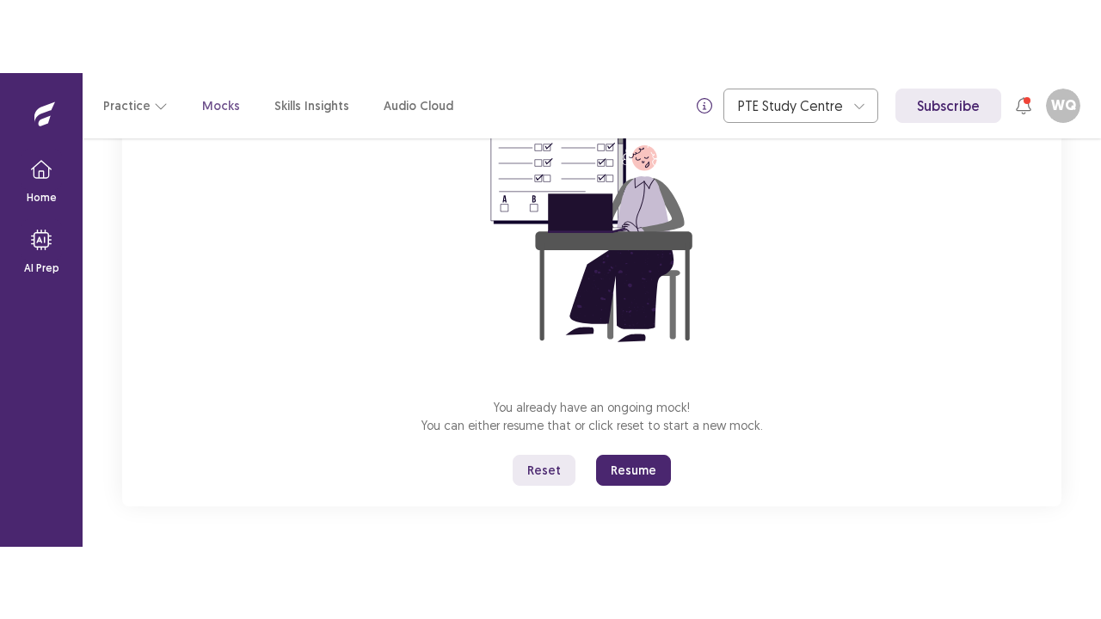
scroll to position [60, 0]
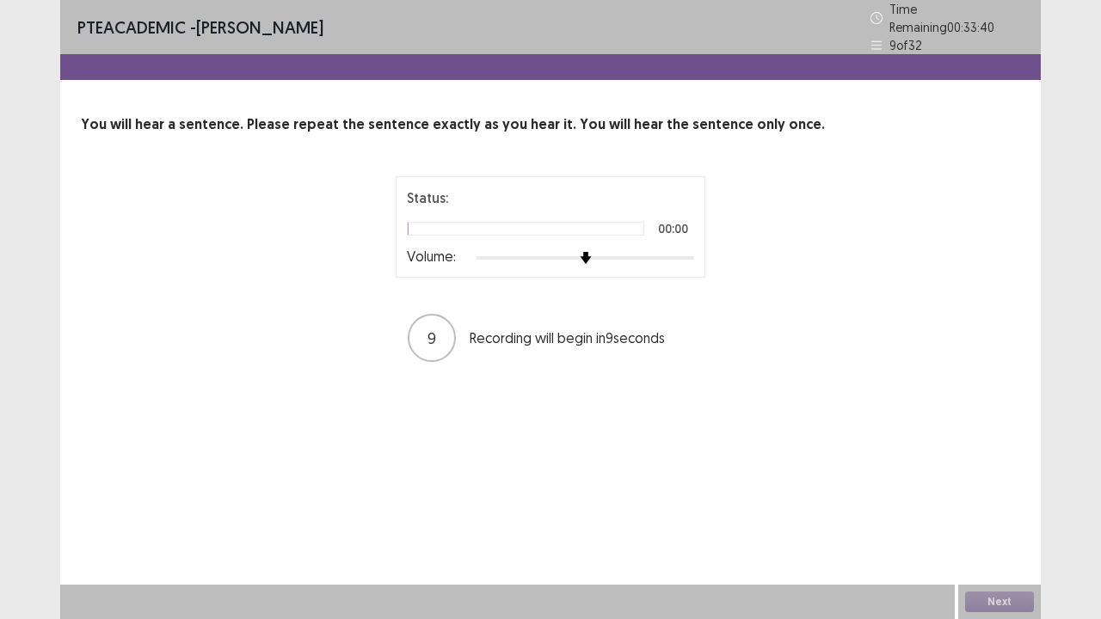
click at [679, 251] on div at bounding box center [585, 258] width 218 height 14
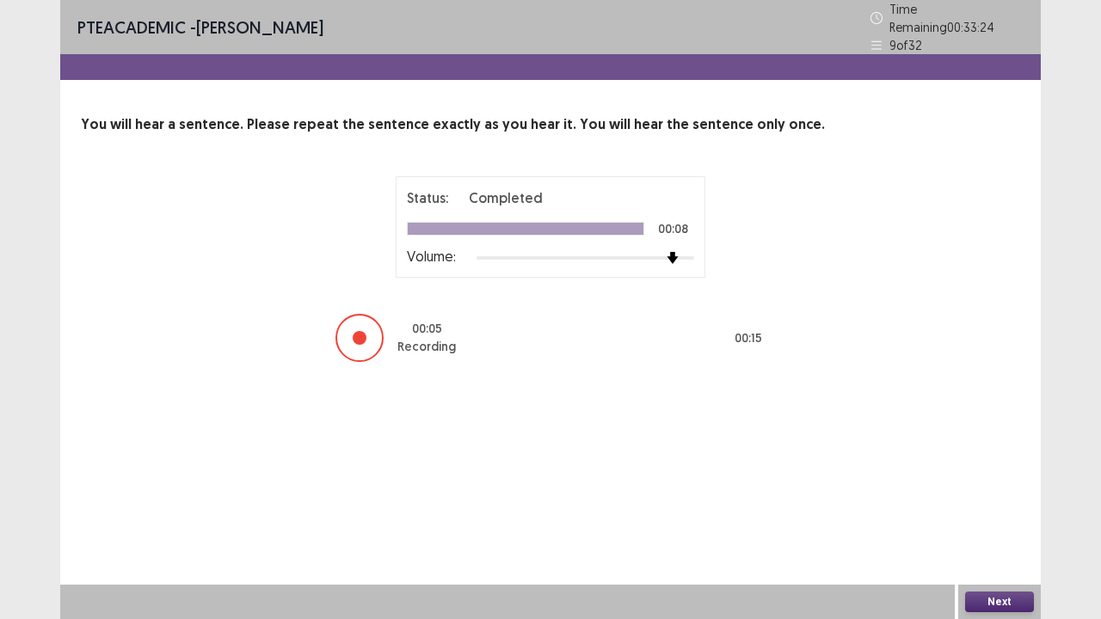
click at [978, 473] on button "Next" at bounding box center [999, 602] width 69 height 21
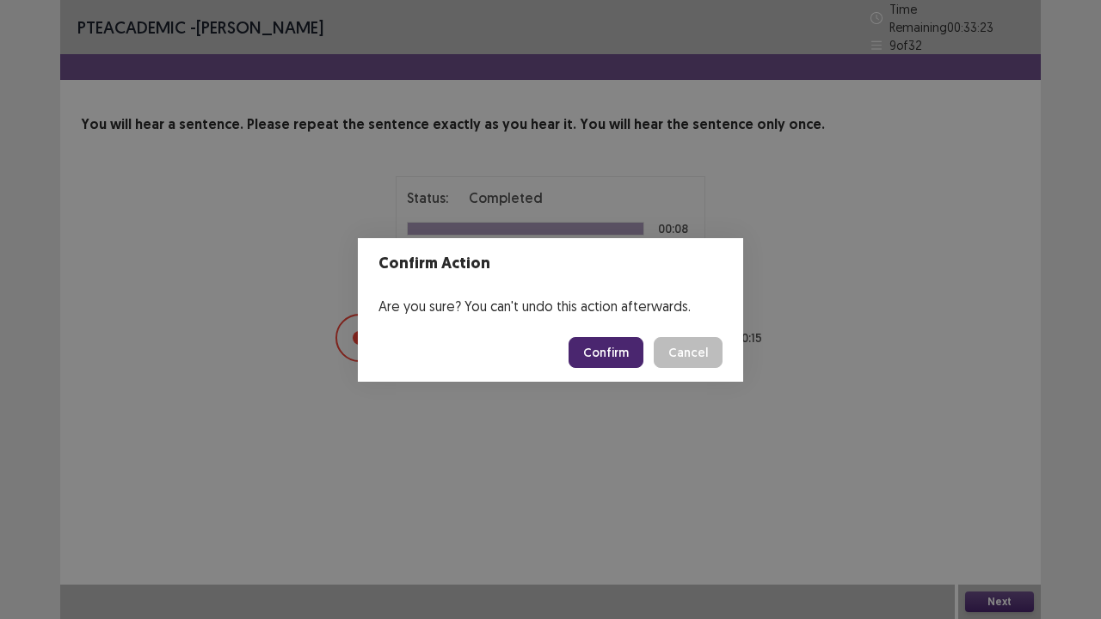
click at [636, 360] on button "Confirm" at bounding box center [606, 352] width 75 height 31
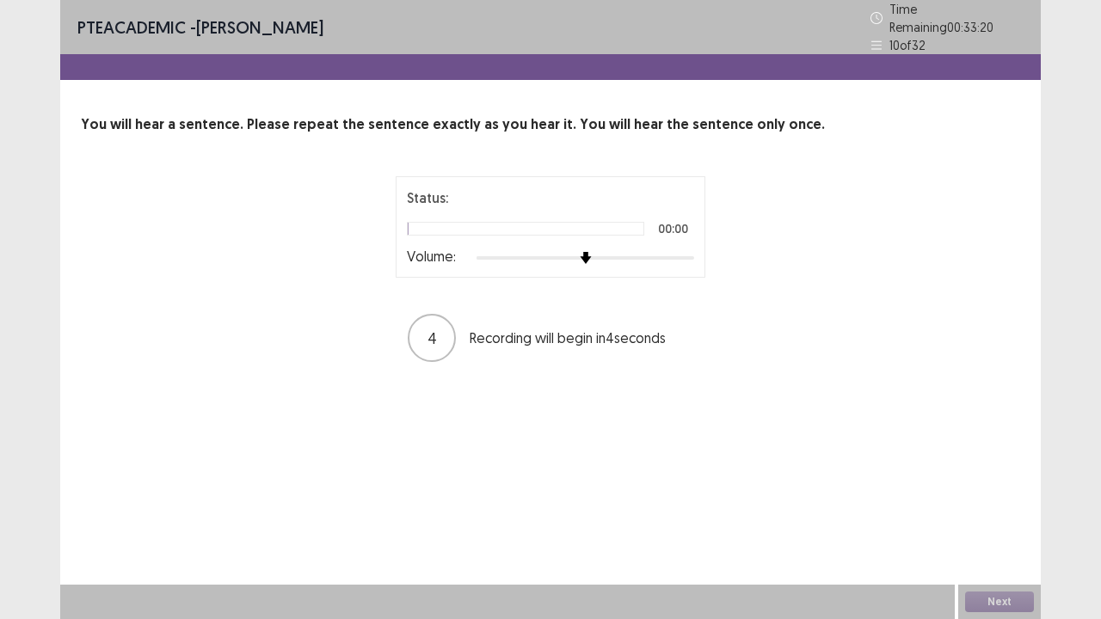
click at [673, 251] on div at bounding box center [585, 258] width 218 height 14
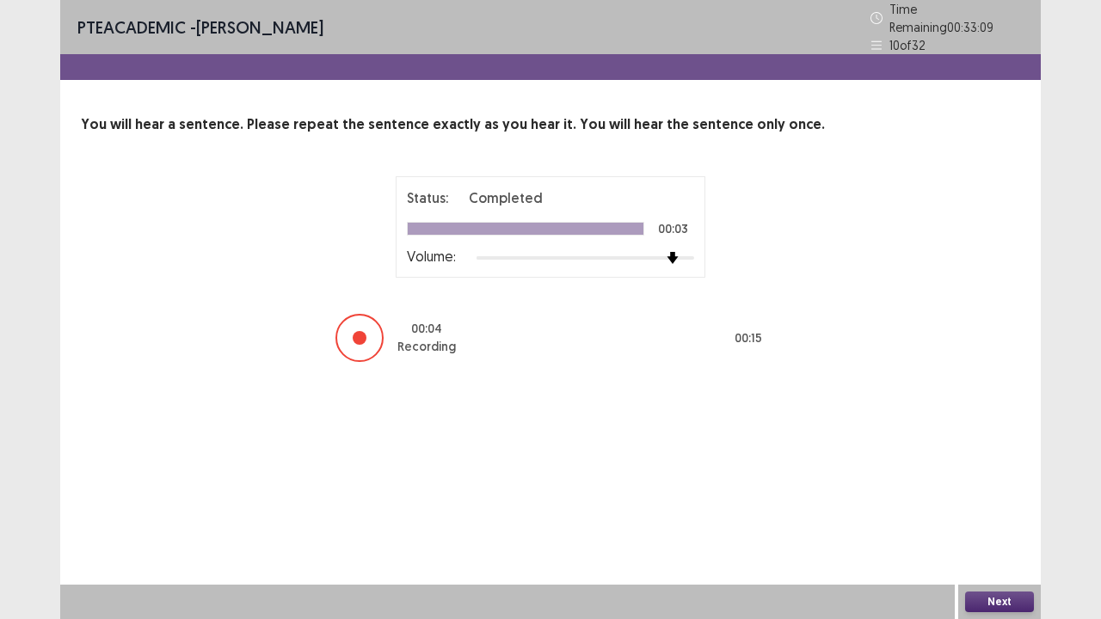
click at [979, 473] on button "Next" at bounding box center [999, 602] width 69 height 21
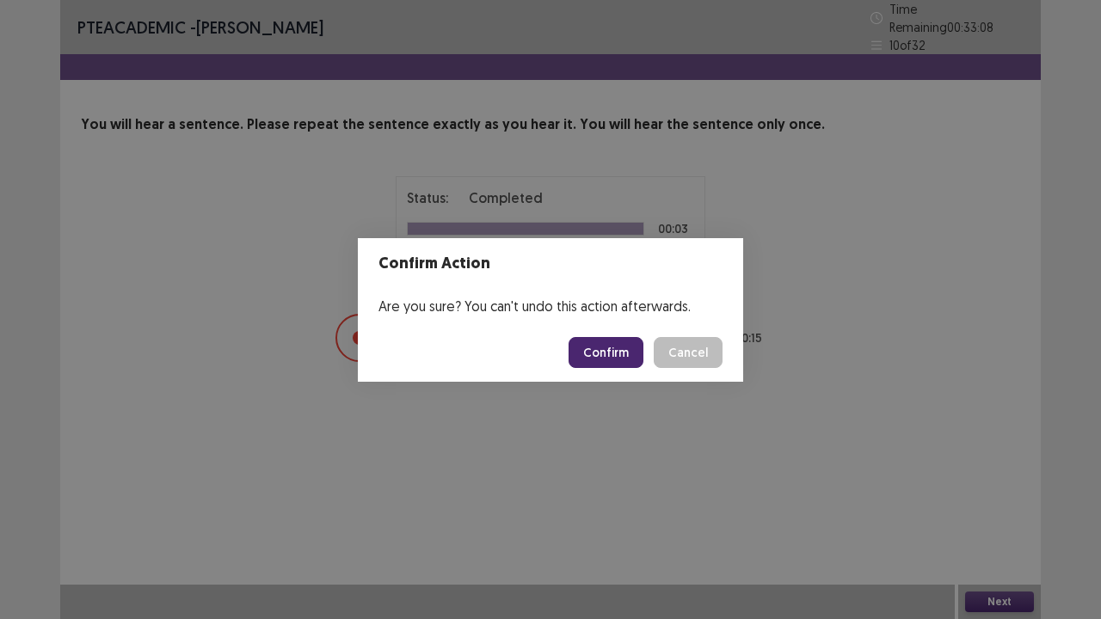
click at [623, 354] on button "Confirm" at bounding box center [606, 352] width 75 height 31
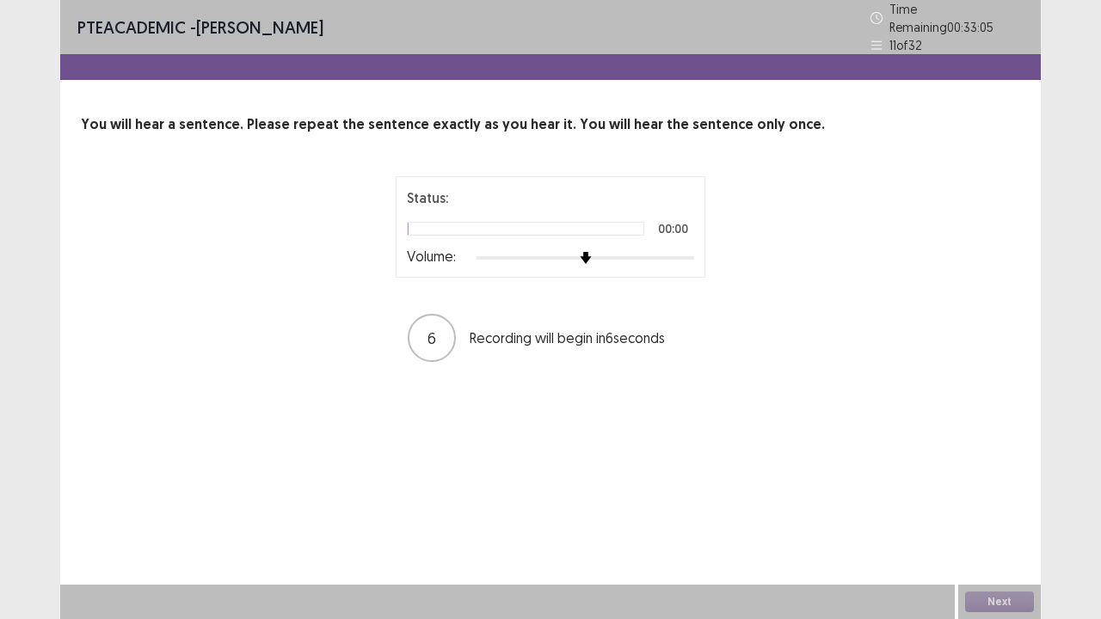
click at [685, 251] on div at bounding box center [585, 258] width 218 height 14
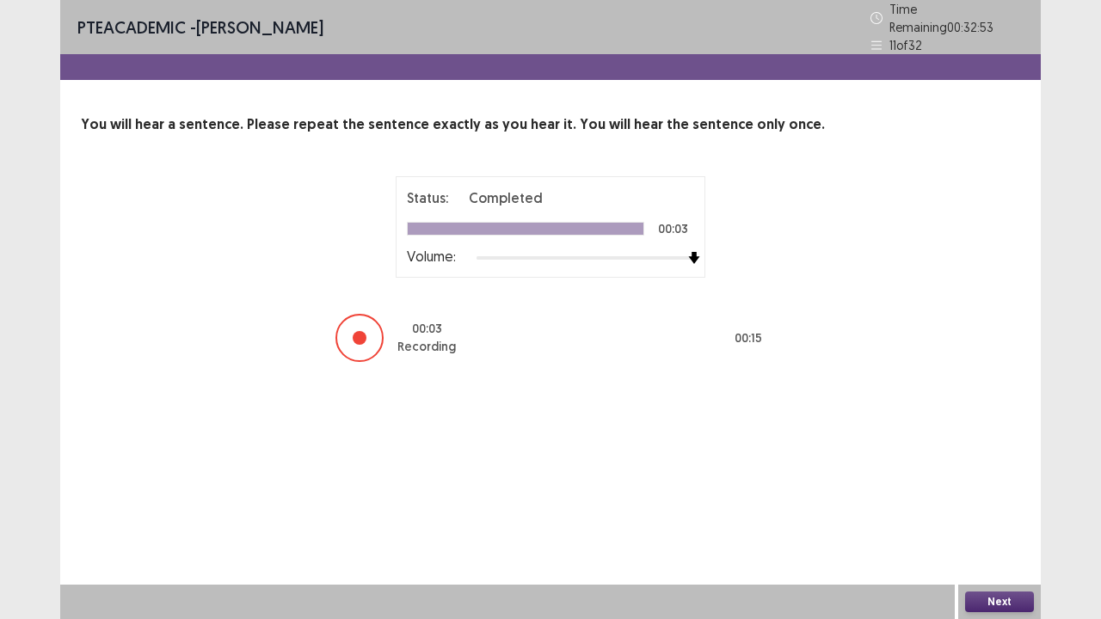
click at [994, 473] on button "Next" at bounding box center [999, 602] width 69 height 21
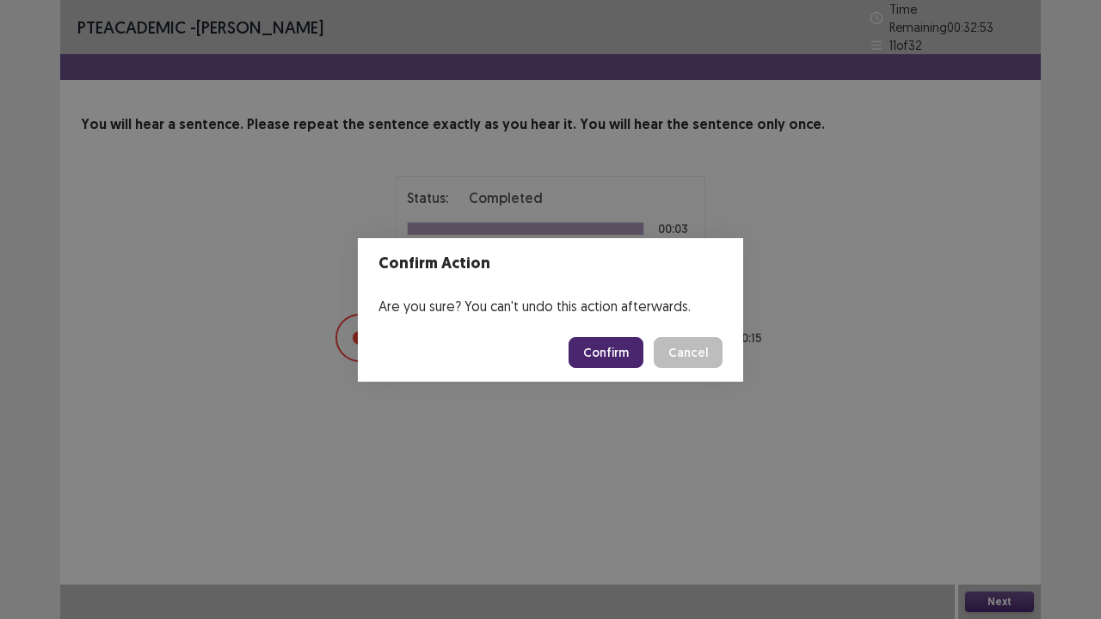
click at [628, 358] on button "Confirm" at bounding box center [606, 352] width 75 height 31
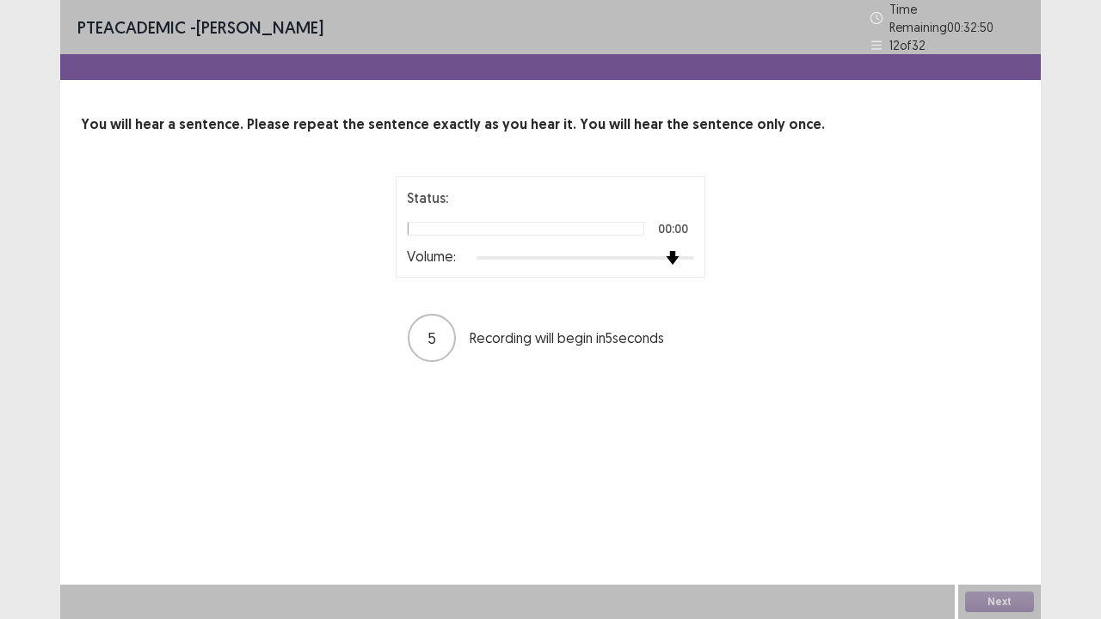
click at [679, 251] on div at bounding box center [585, 258] width 218 height 14
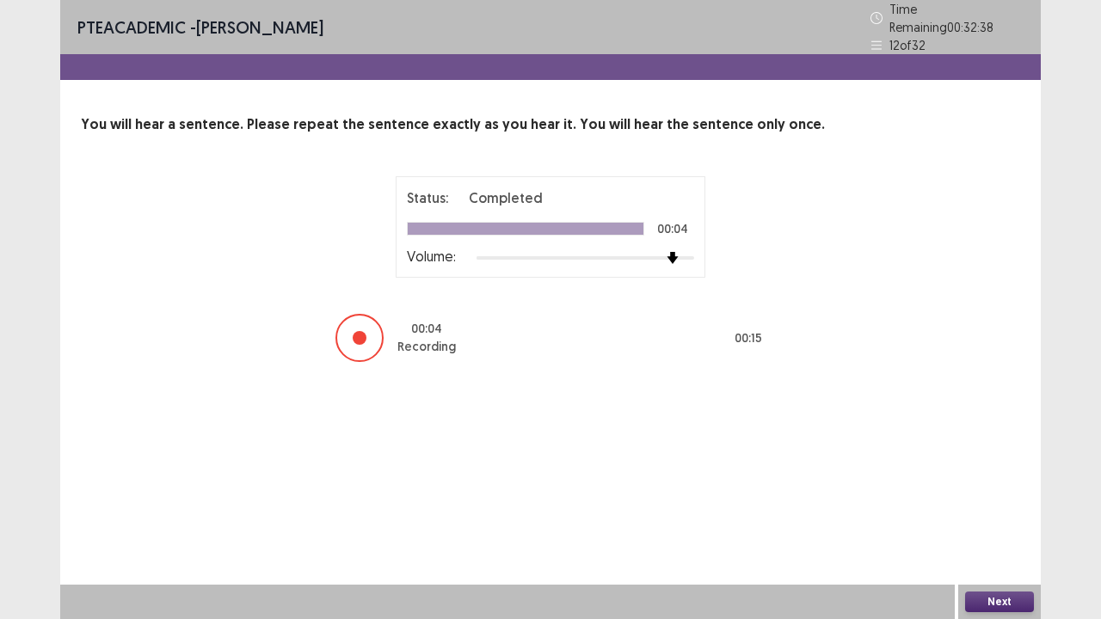
click at [992, 473] on button "Next" at bounding box center [999, 602] width 69 height 21
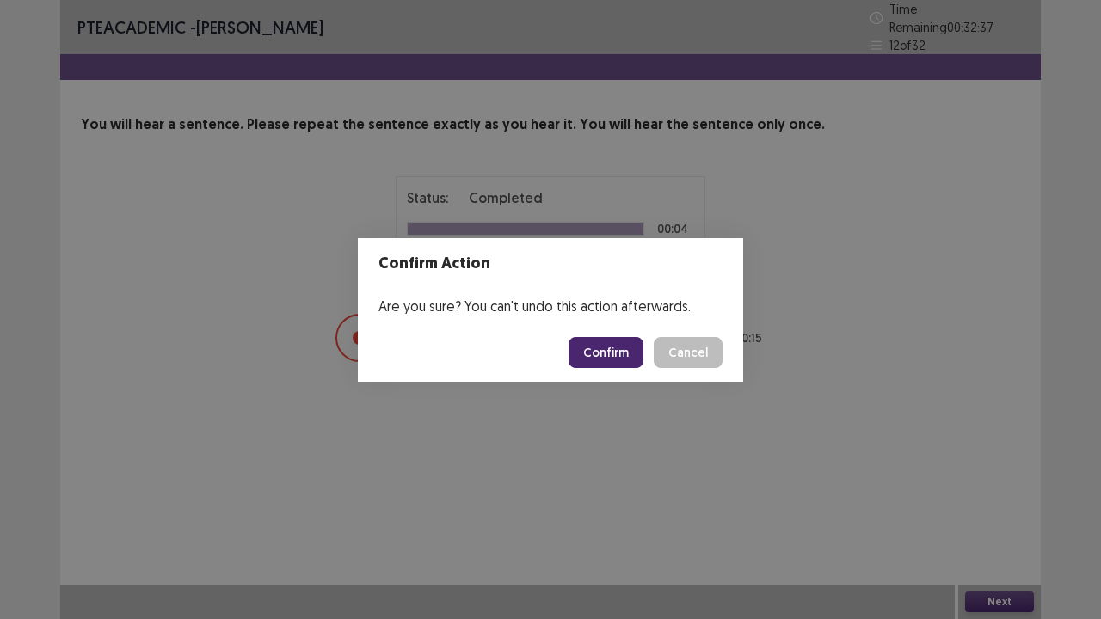
drag, startPoint x: 640, startPoint y: 351, endPoint x: 656, endPoint y: 361, distance: 19.3
click at [639, 351] on button "Confirm" at bounding box center [606, 352] width 75 height 31
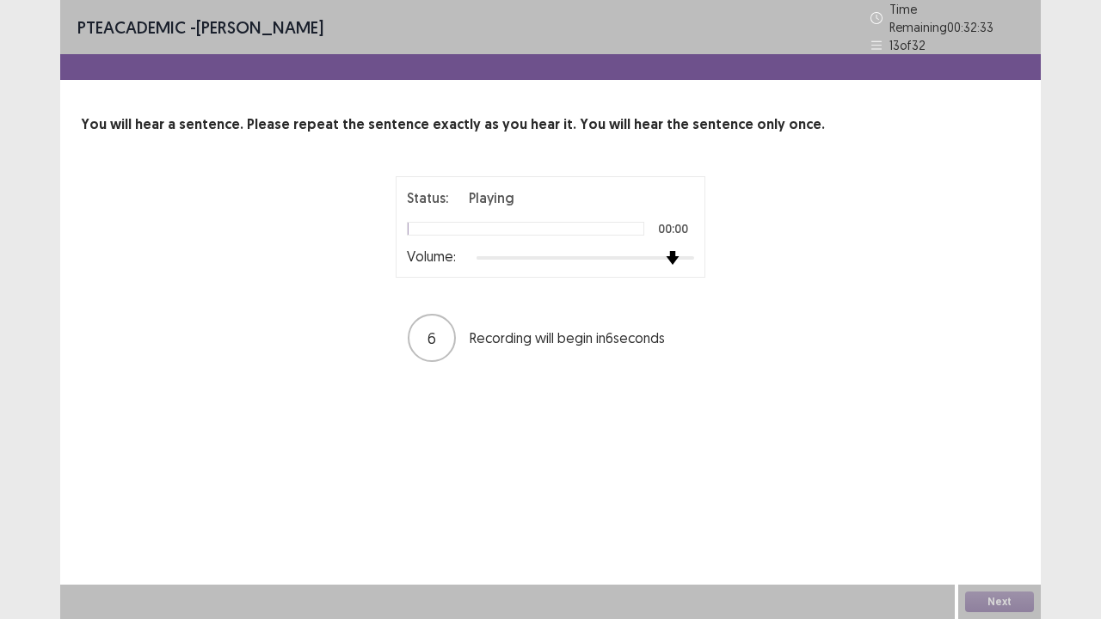
click at [667, 251] on div at bounding box center [585, 258] width 218 height 14
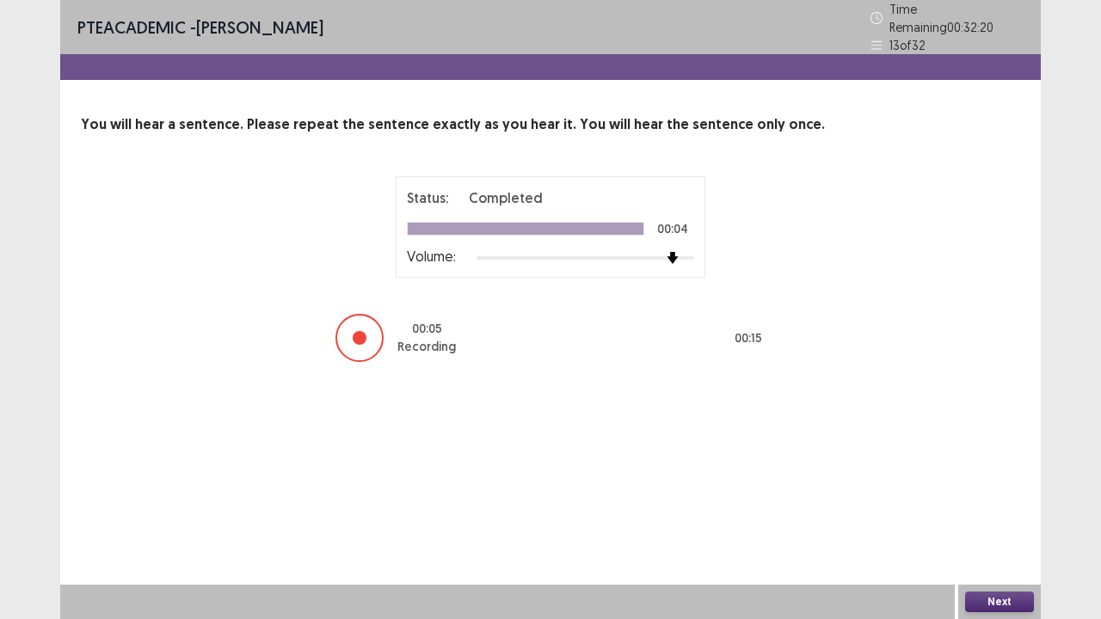
click at [1025, 473] on button "Next" at bounding box center [999, 602] width 69 height 21
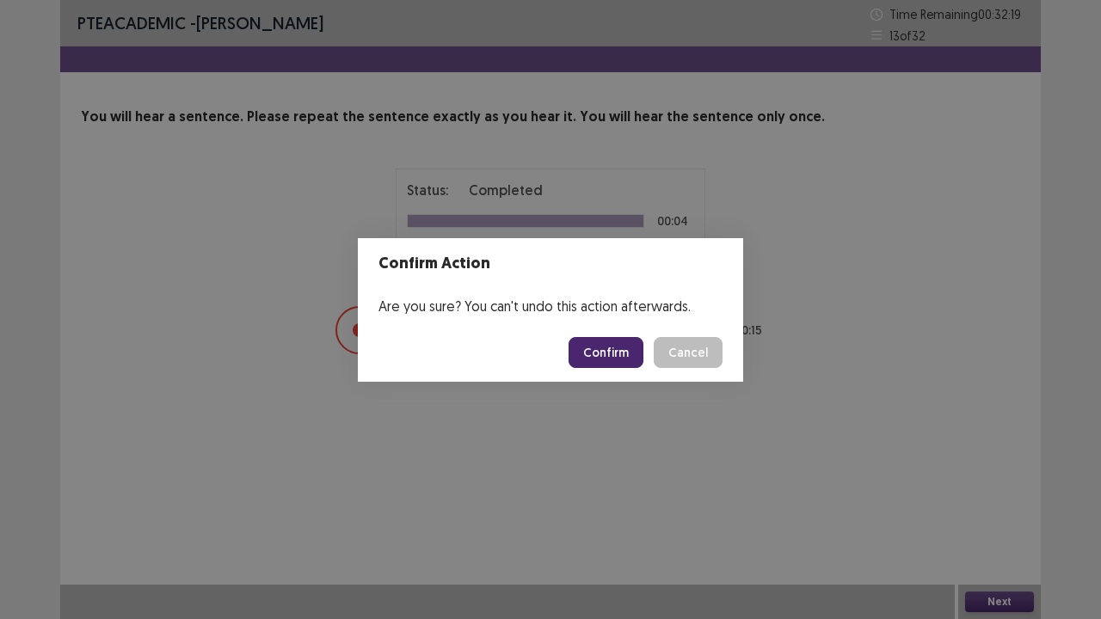
click at [643, 358] on button "Confirm" at bounding box center [606, 352] width 75 height 31
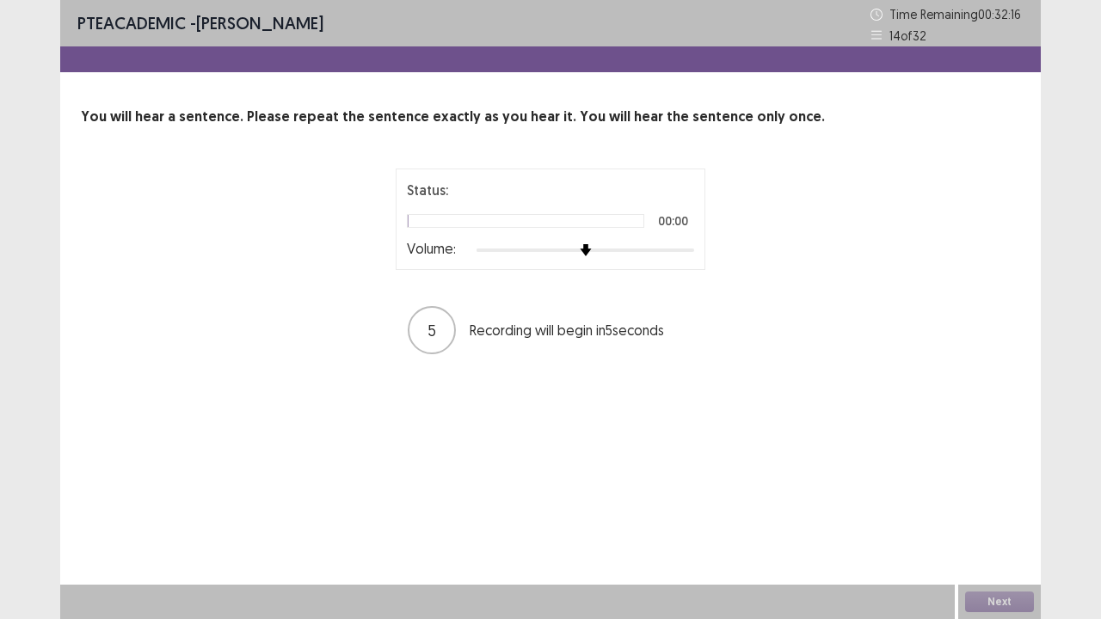
click at [678, 249] on div at bounding box center [585, 250] width 218 height 14
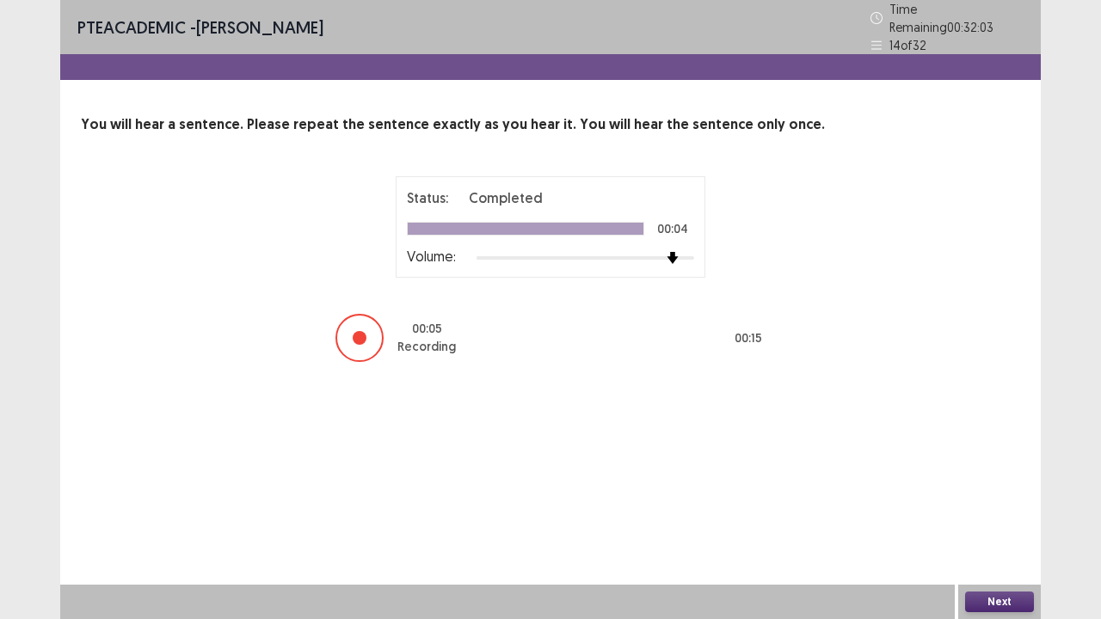
click at [998, 473] on button "Next" at bounding box center [999, 602] width 69 height 21
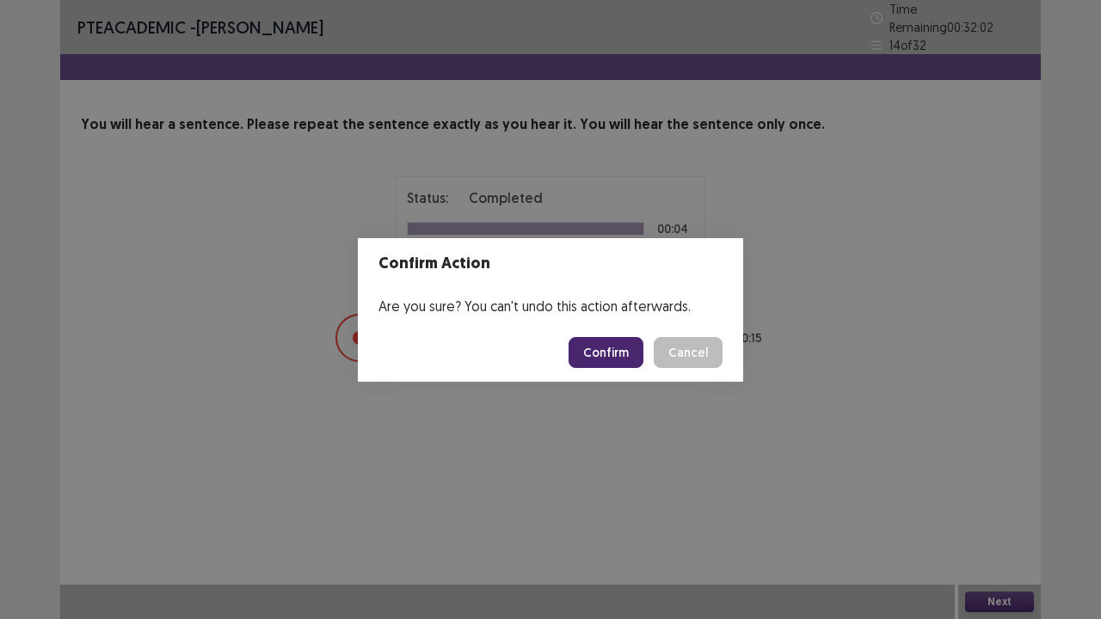
click at [593, 347] on button "Confirm" at bounding box center [606, 352] width 75 height 31
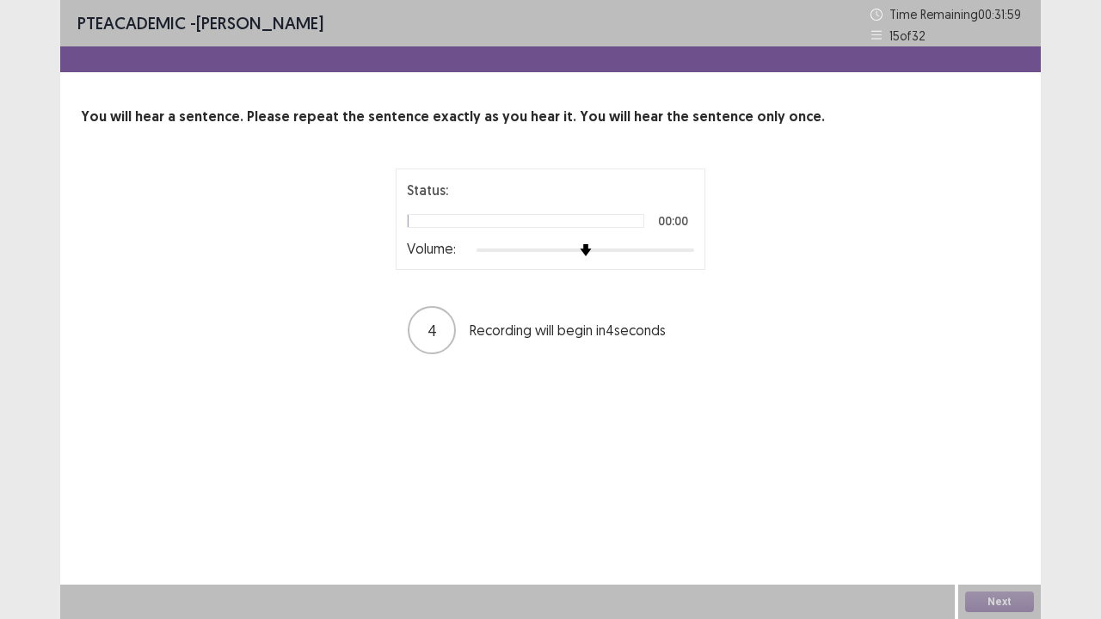
click at [681, 249] on div at bounding box center [585, 250] width 218 height 3
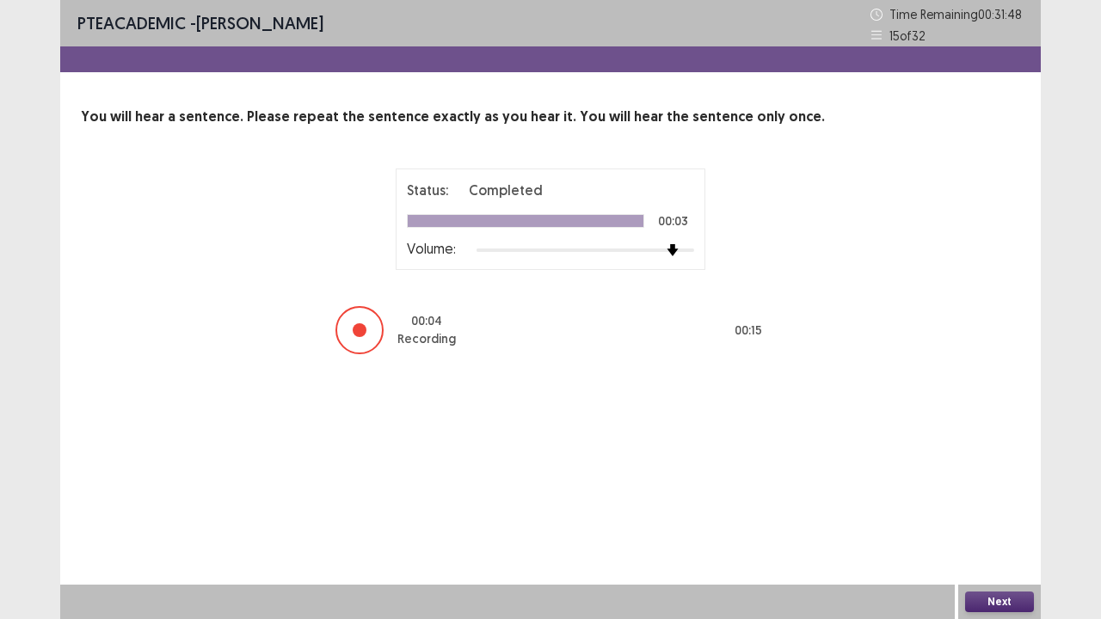
click at [996, 473] on button "Next" at bounding box center [999, 602] width 69 height 21
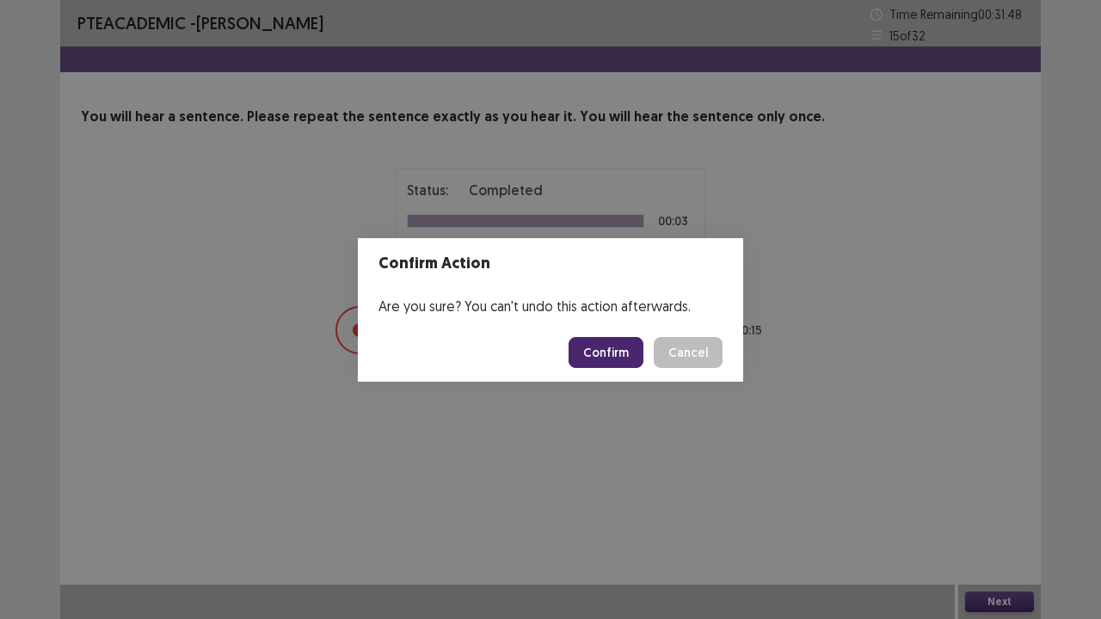
click at [604, 347] on button "Confirm" at bounding box center [606, 352] width 75 height 31
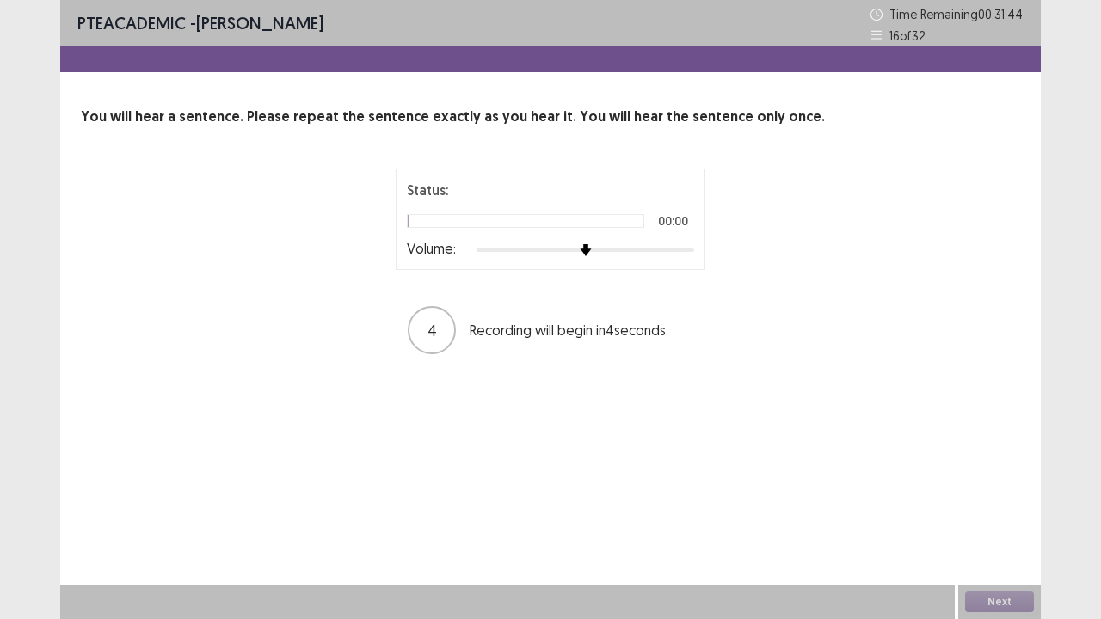
click at [685, 249] on div at bounding box center [585, 250] width 218 height 14
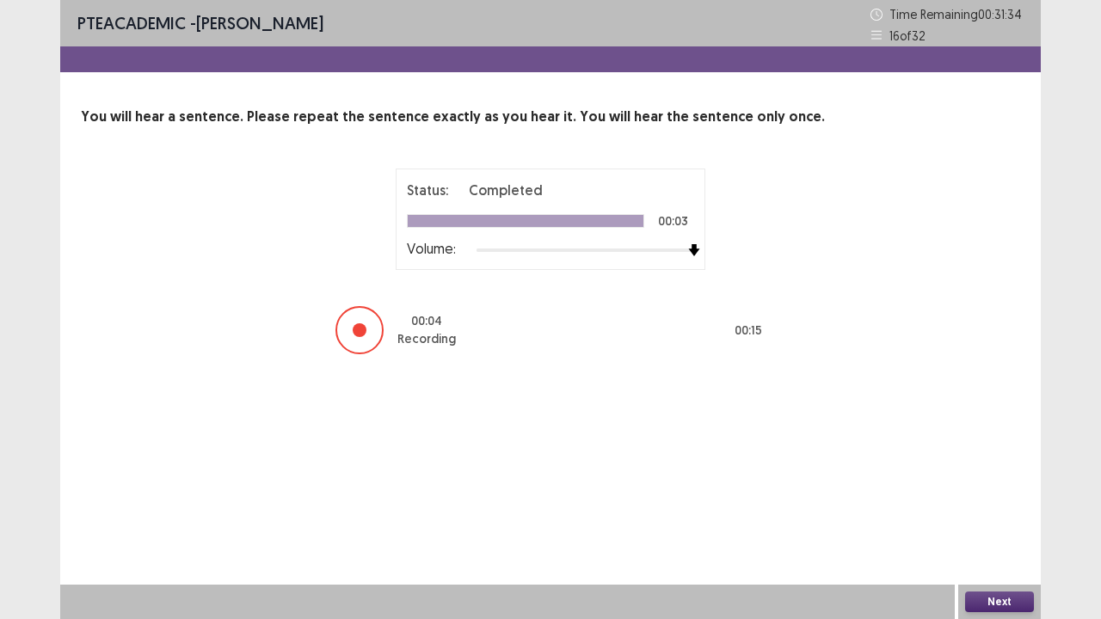
click at [1022, 473] on button "Next" at bounding box center [999, 602] width 69 height 21
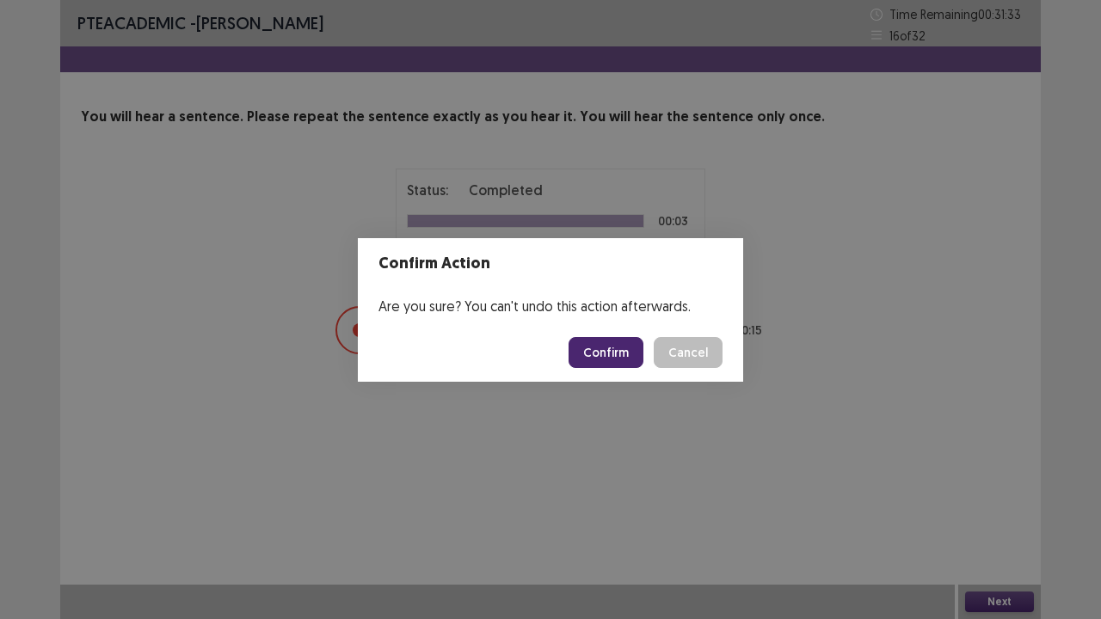
click at [630, 341] on button "Confirm" at bounding box center [606, 352] width 75 height 31
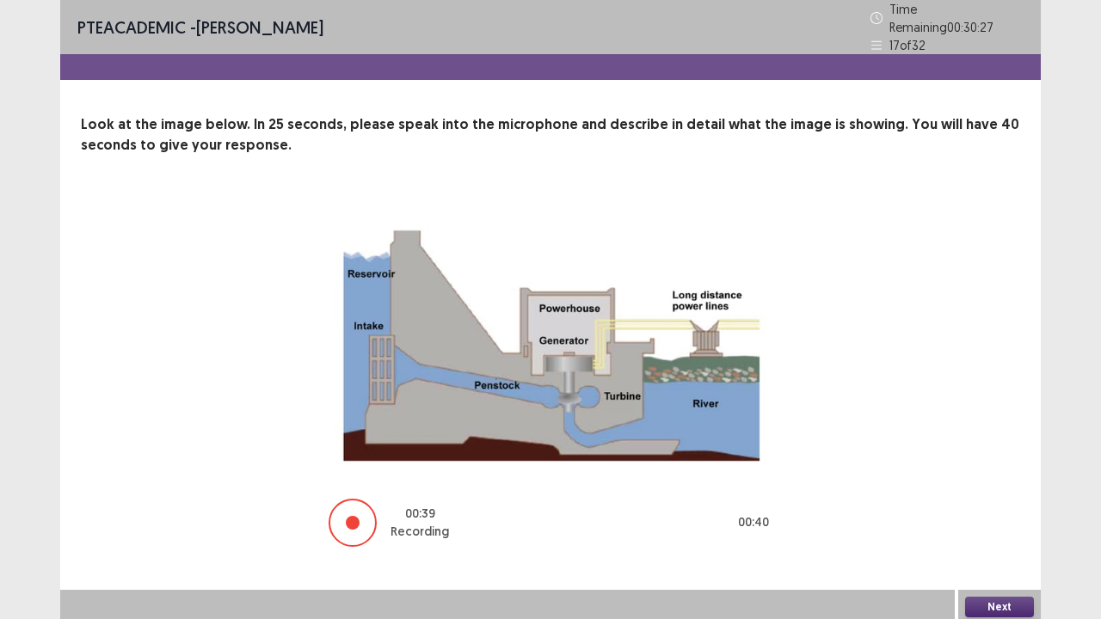
click at [1001, 473] on button "Next" at bounding box center [999, 607] width 69 height 21
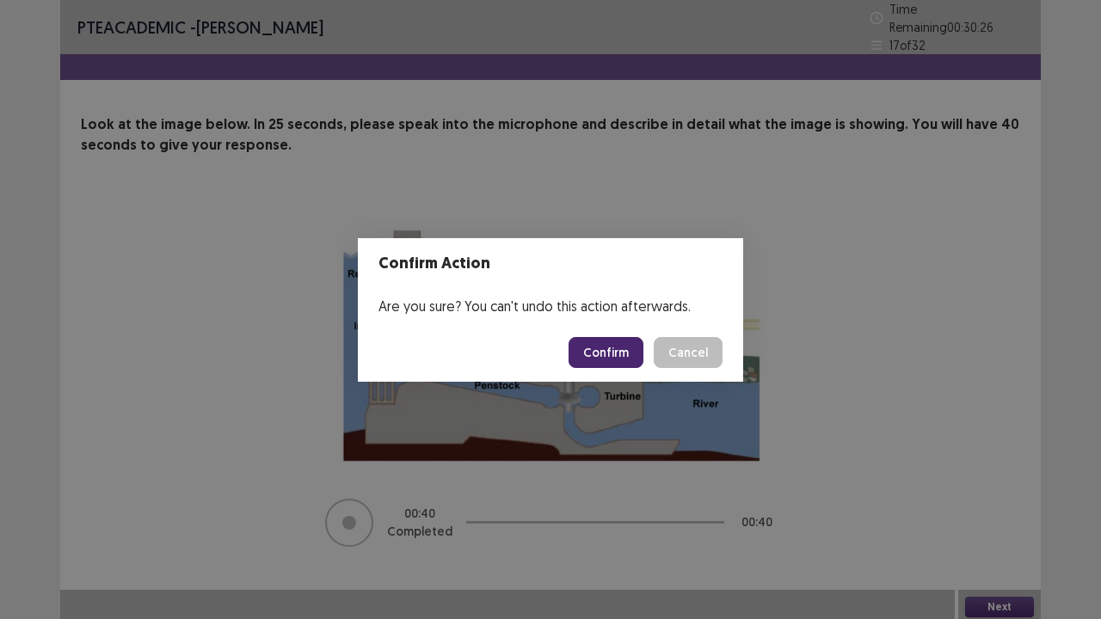
click at [623, 358] on button "Confirm" at bounding box center [606, 352] width 75 height 31
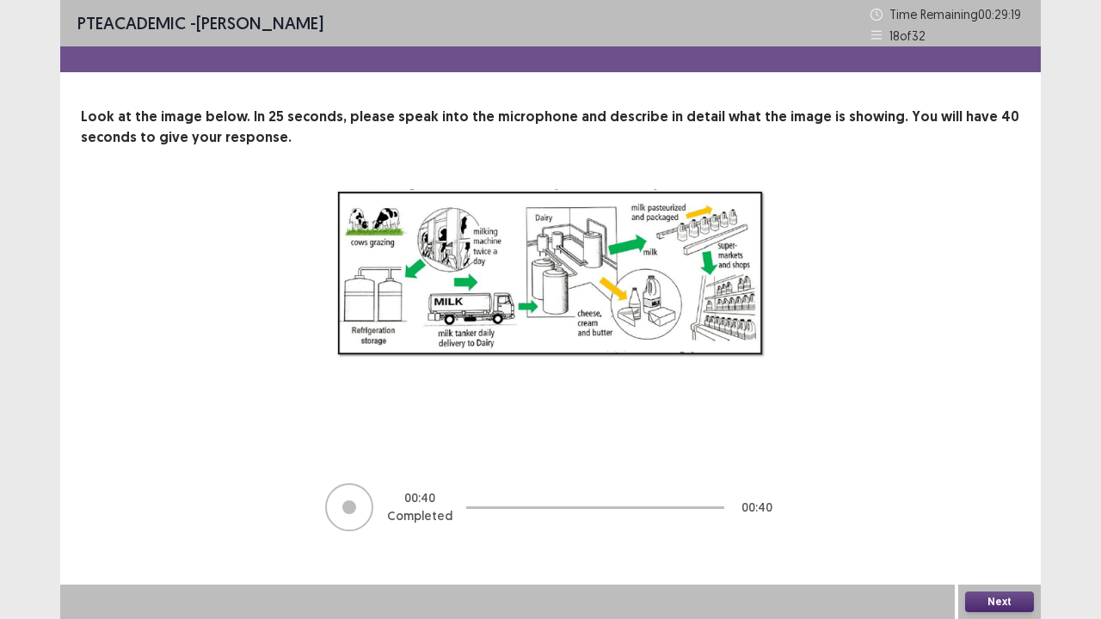
click at [984, 473] on button "Next" at bounding box center [999, 602] width 69 height 21
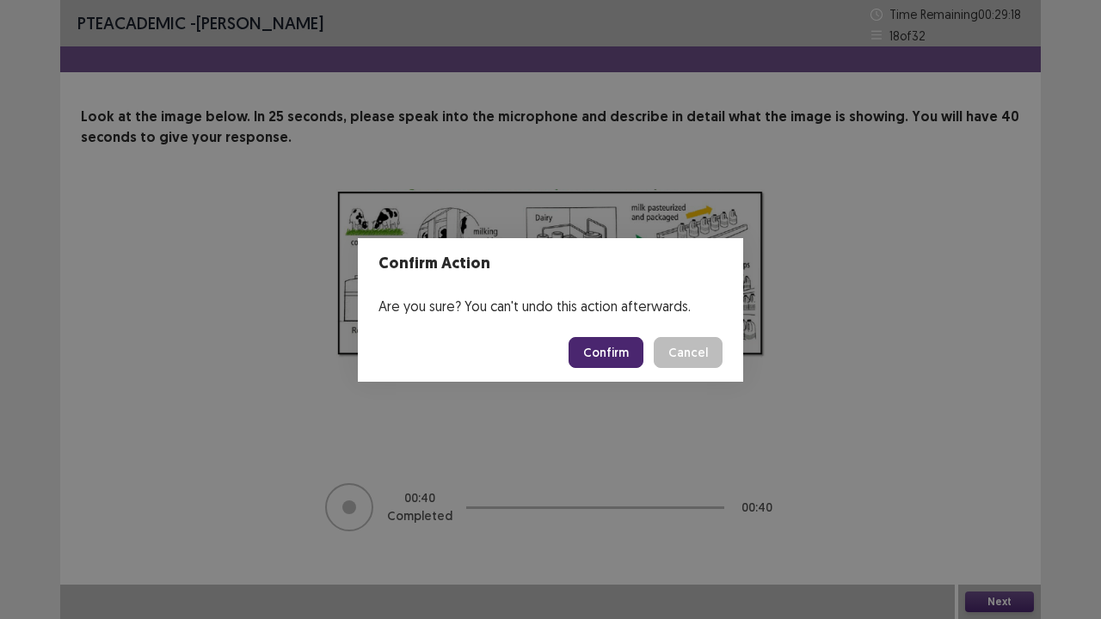
click at [622, 341] on button "Confirm" at bounding box center [606, 352] width 75 height 31
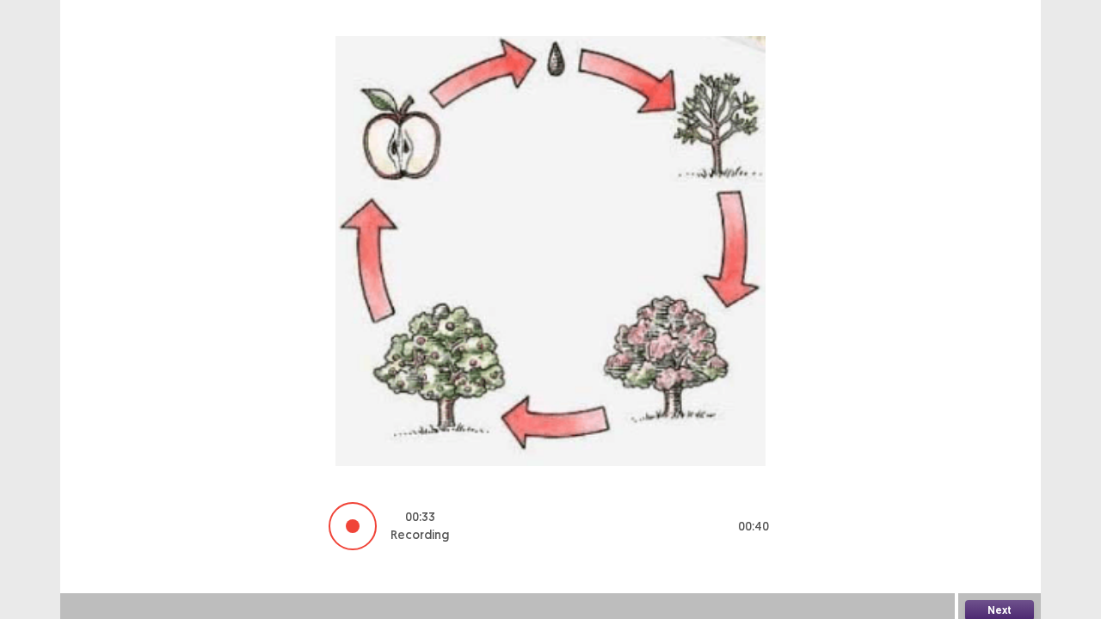
scroll to position [162, 0]
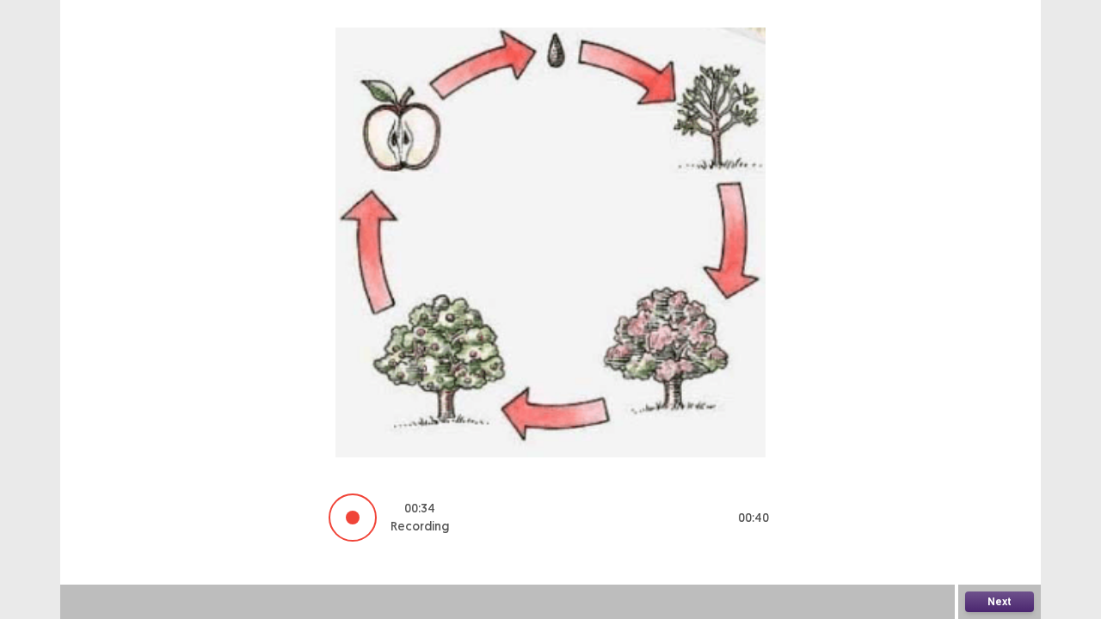
click at [993, 473] on button "Next" at bounding box center [999, 602] width 69 height 21
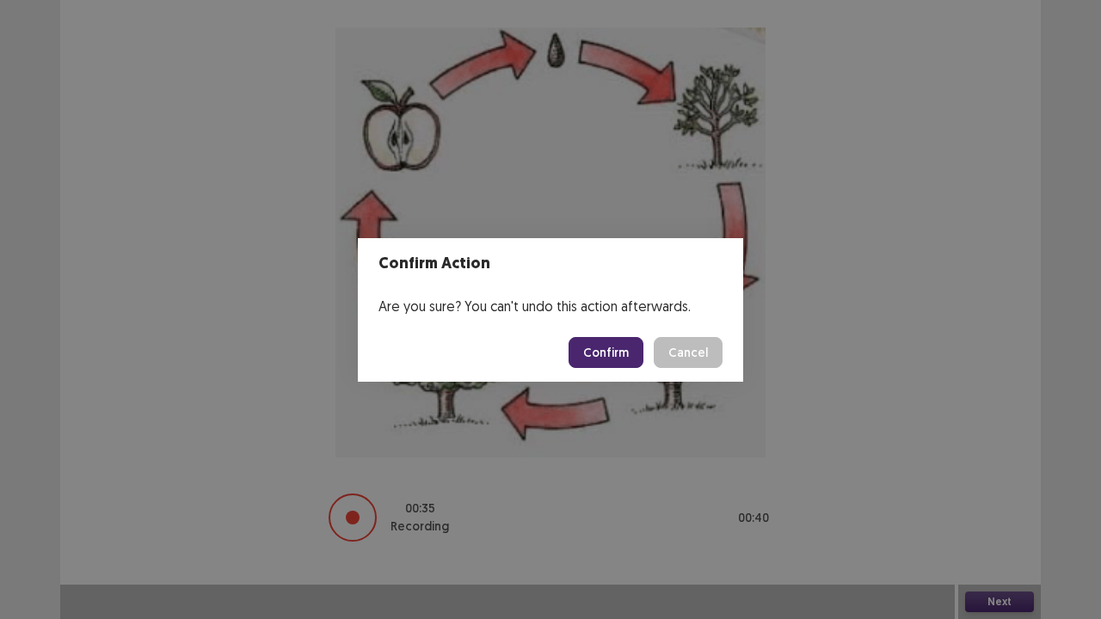
click at [602, 351] on button "Confirm" at bounding box center [606, 352] width 75 height 31
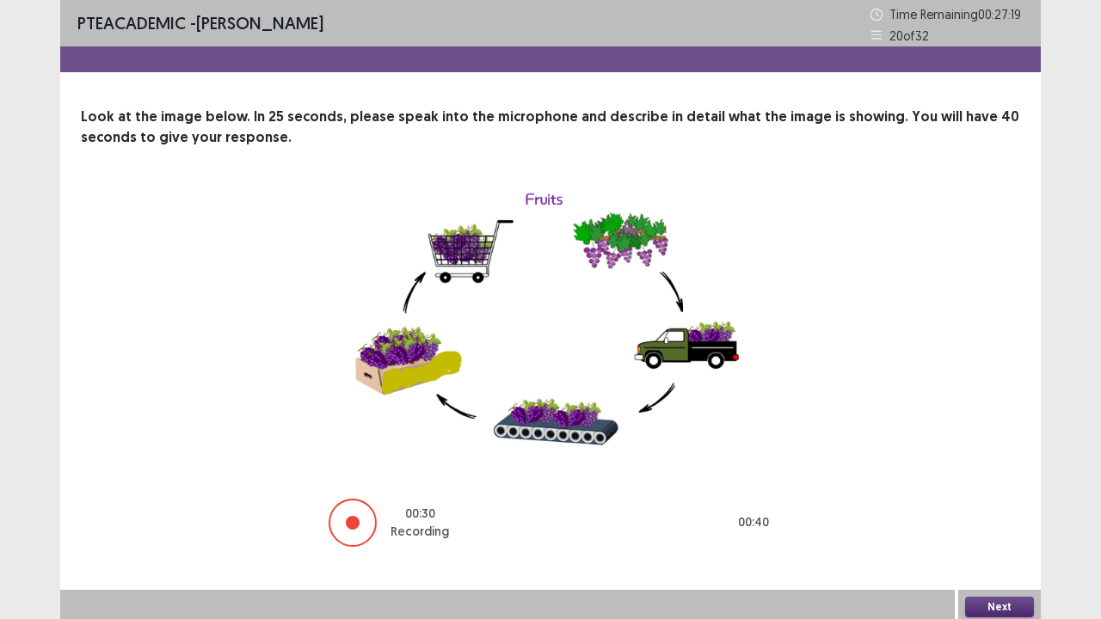
click at [1019, 473] on button "Next" at bounding box center [999, 607] width 69 height 21
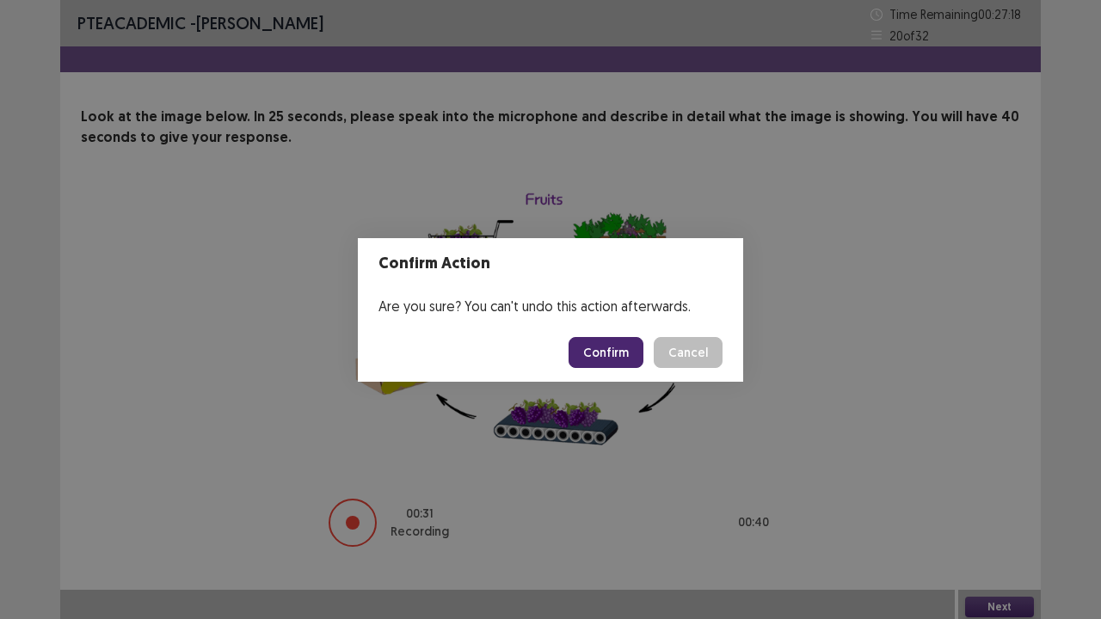
click at [630, 347] on button "Confirm" at bounding box center [606, 352] width 75 height 31
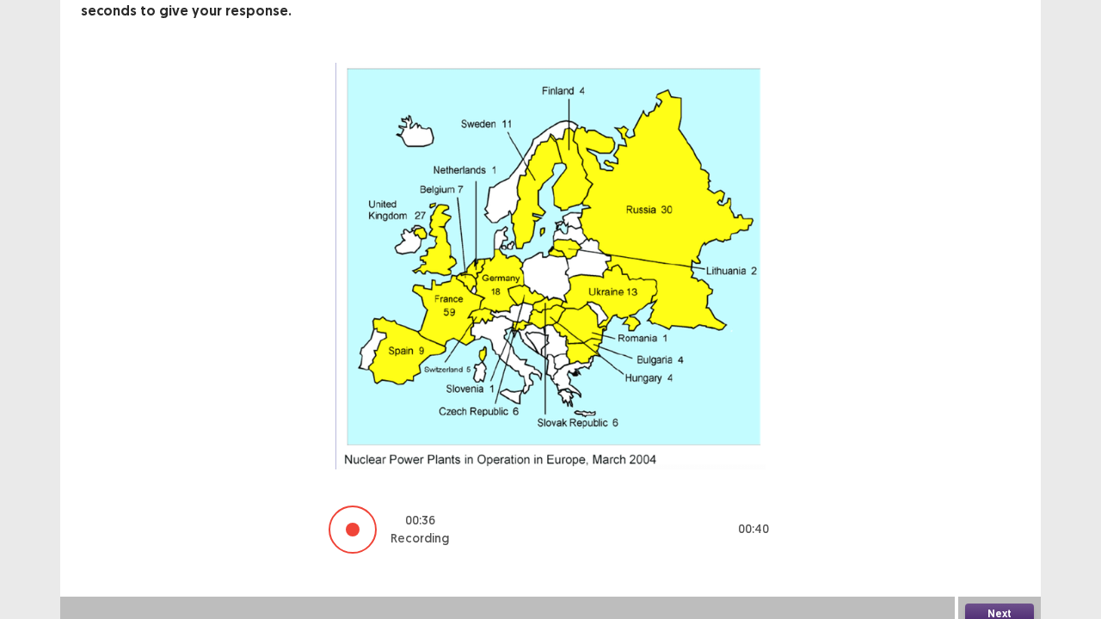
scroll to position [138, 0]
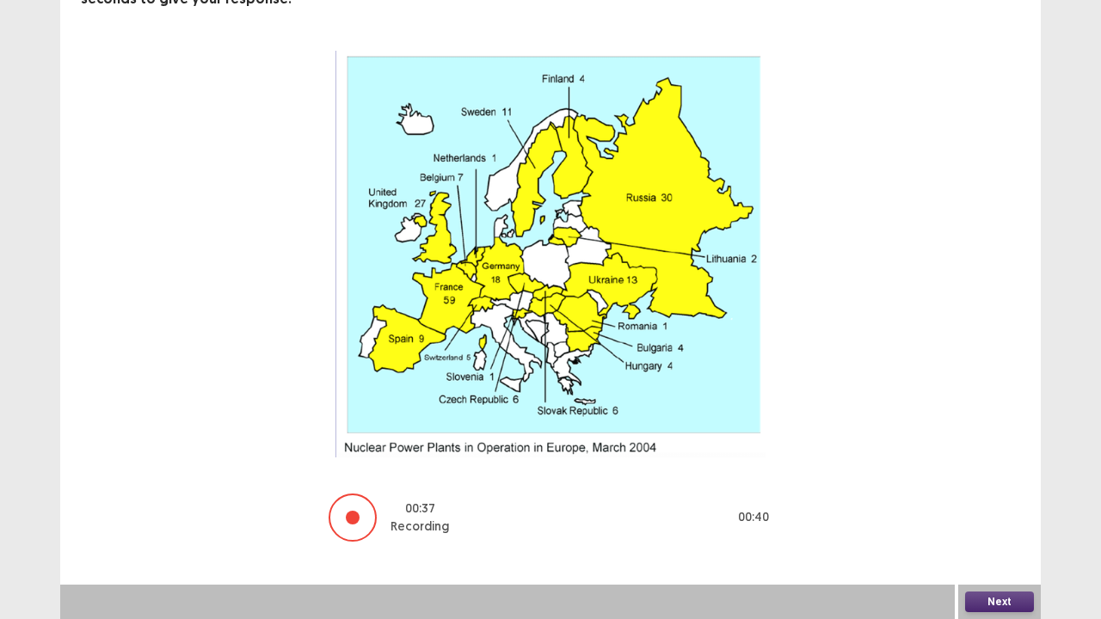
click at [984, 473] on button "Next" at bounding box center [999, 602] width 69 height 21
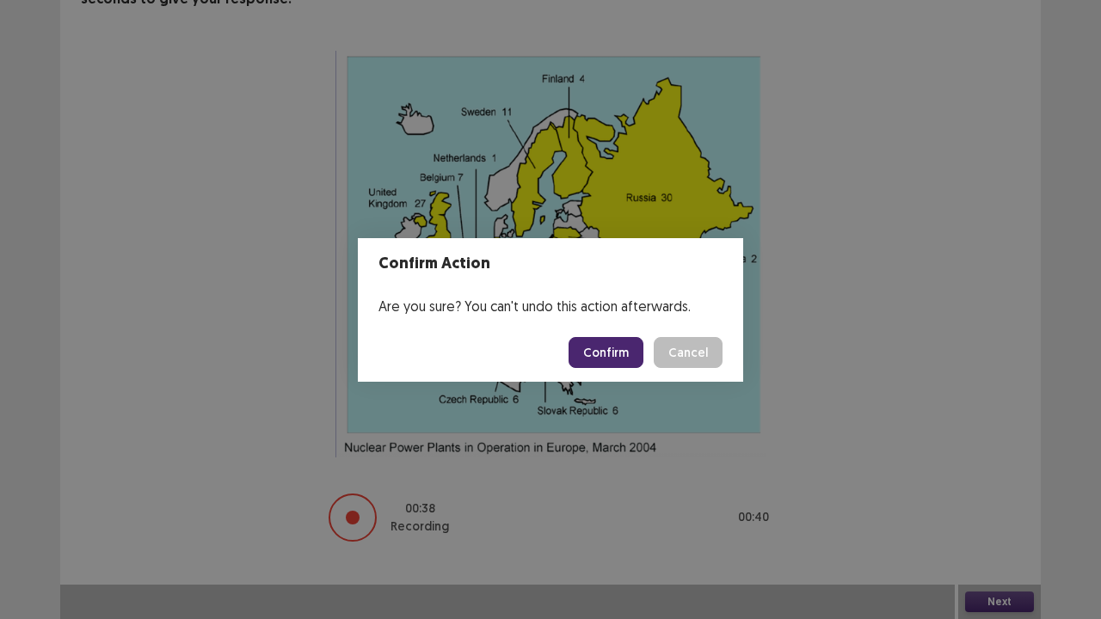
click at [607, 358] on button "Confirm" at bounding box center [606, 352] width 75 height 31
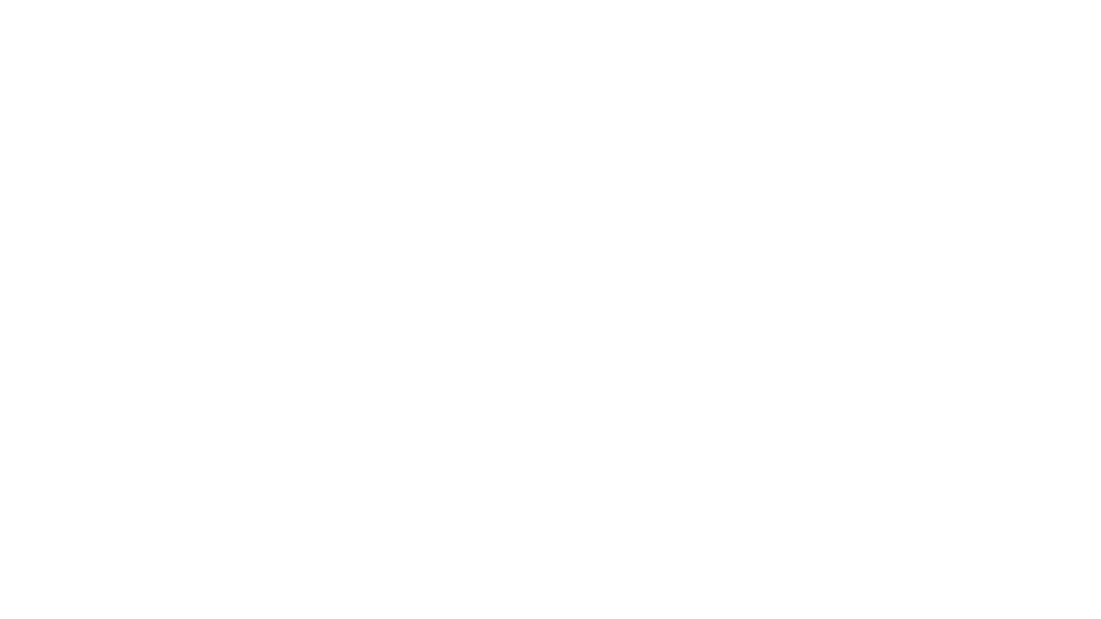
scroll to position [0, 0]
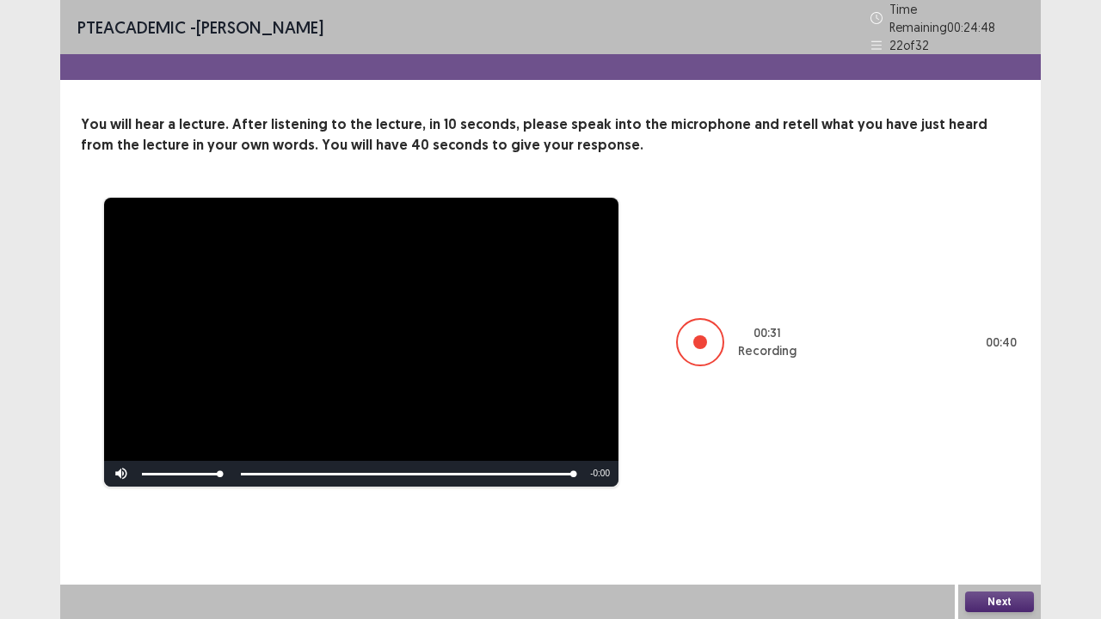
click at [993, 473] on button "Next" at bounding box center [999, 602] width 69 height 21
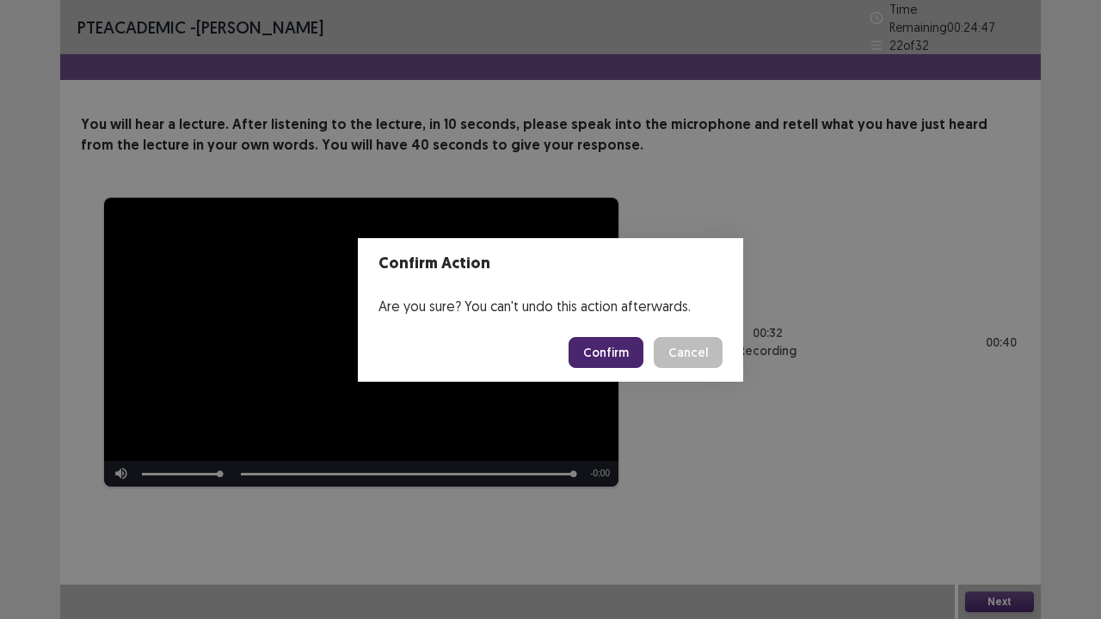
click at [587, 347] on button "Confirm" at bounding box center [606, 352] width 75 height 31
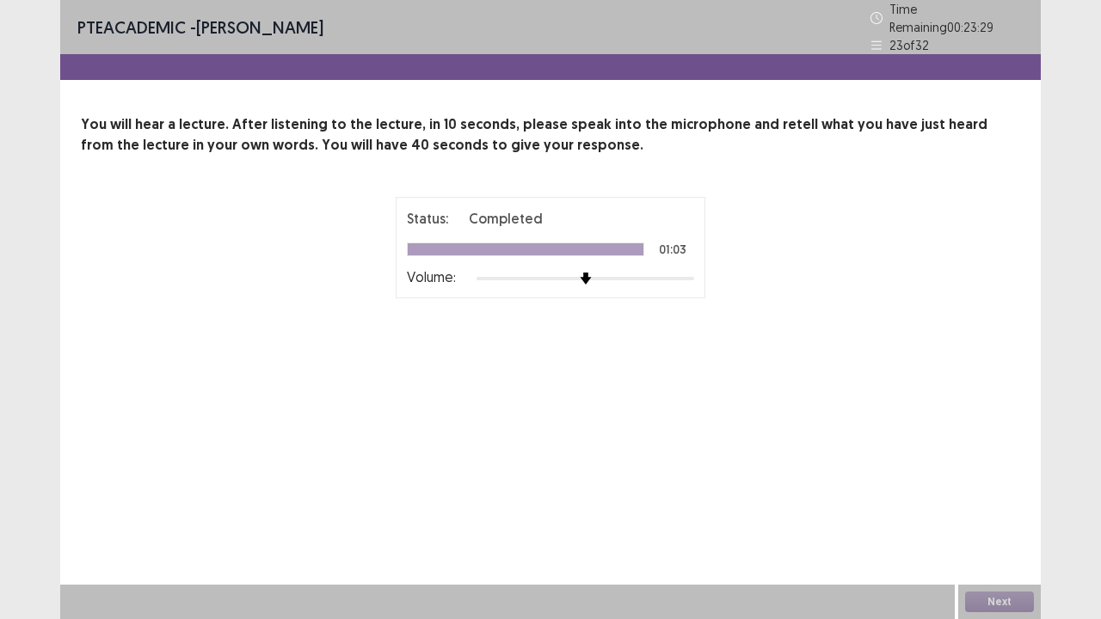
click at [845, 230] on div "Status: Completed 01:03 Volume: 00 : 00 00 : 40" at bounding box center [550, 290] width 939 height 187
click at [1004, 473] on button "Next" at bounding box center [999, 602] width 69 height 21
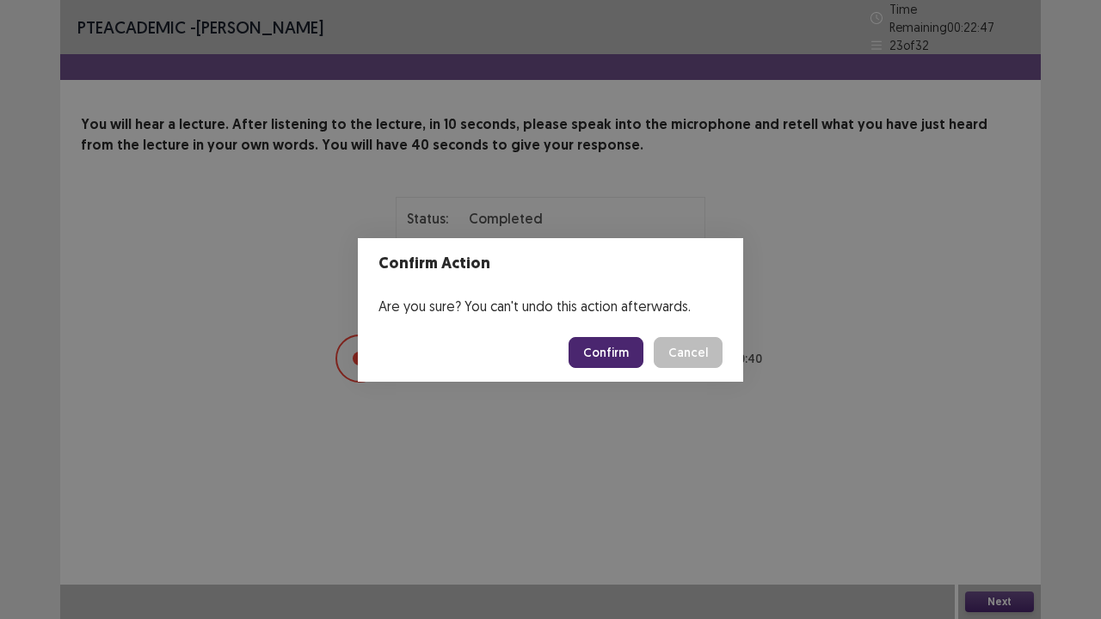
click at [625, 364] on button "Confirm" at bounding box center [606, 352] width 75 height 31
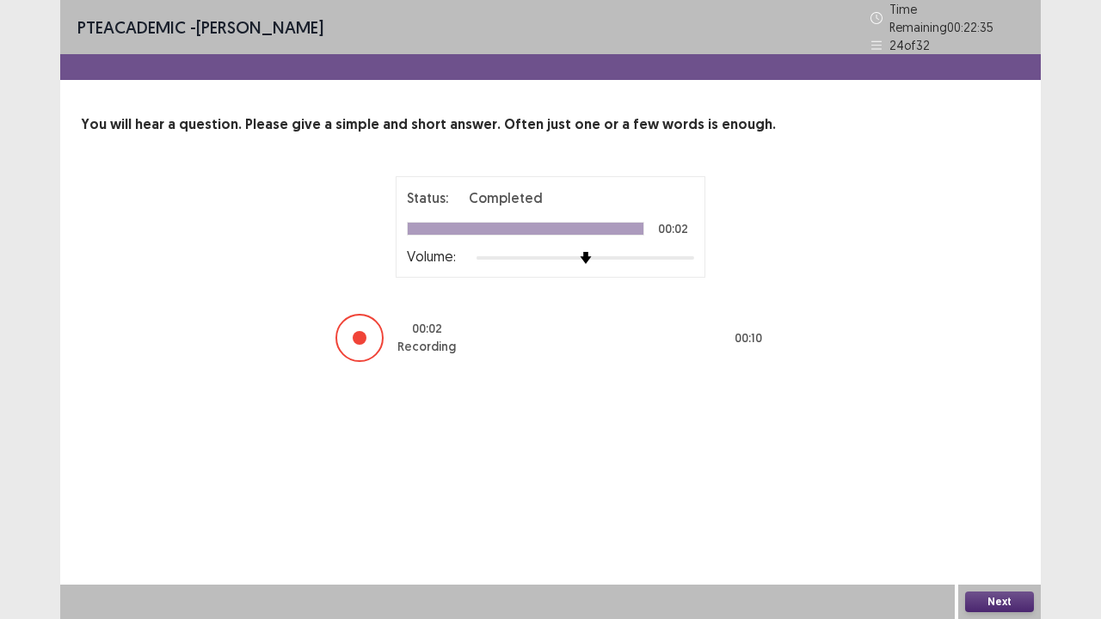
click at [1003, 473] on button "Next" at bounding box center [999, 602] width 69 height 21
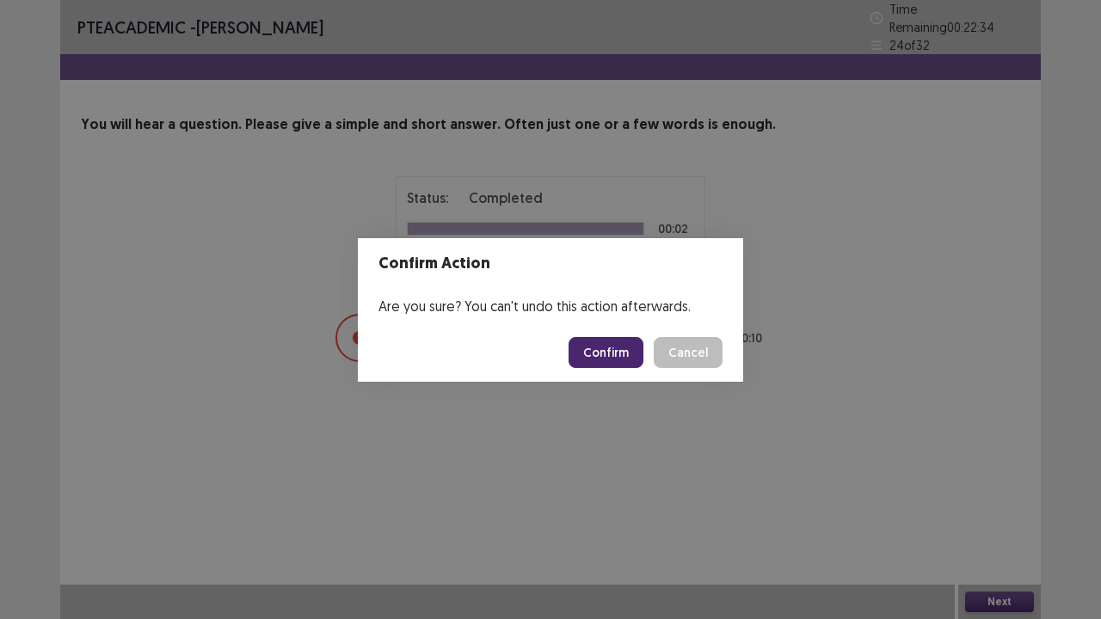
click at [599, 357] on button "Confirm" at bounding box center [606, 352] width 75 height 31
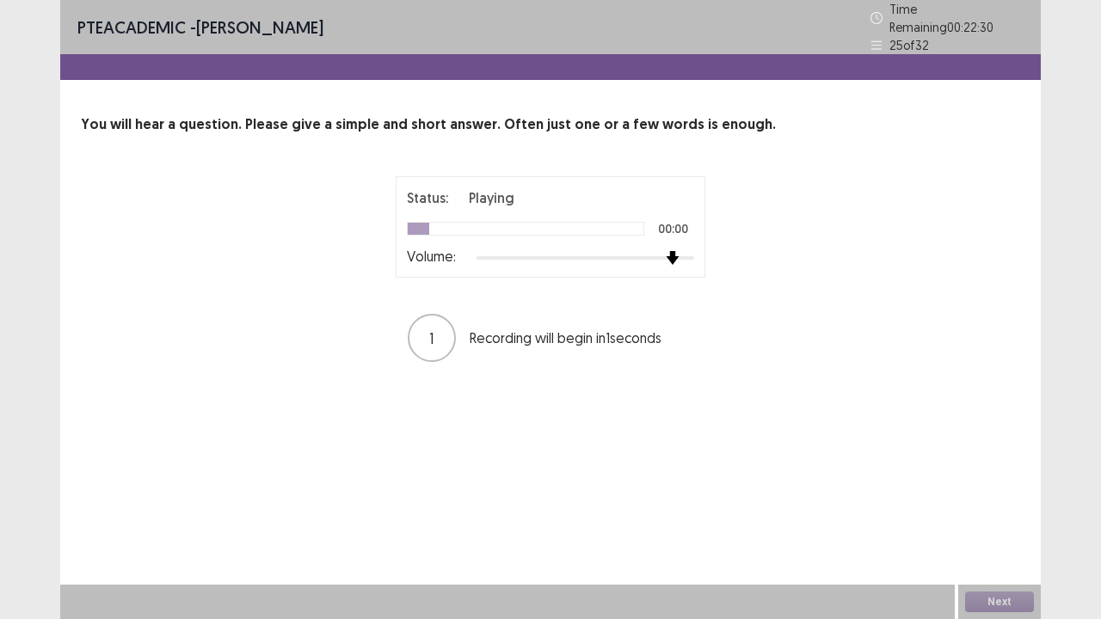
click at [676, 251] on div at bounding box center [585, 258] width 218 height 14
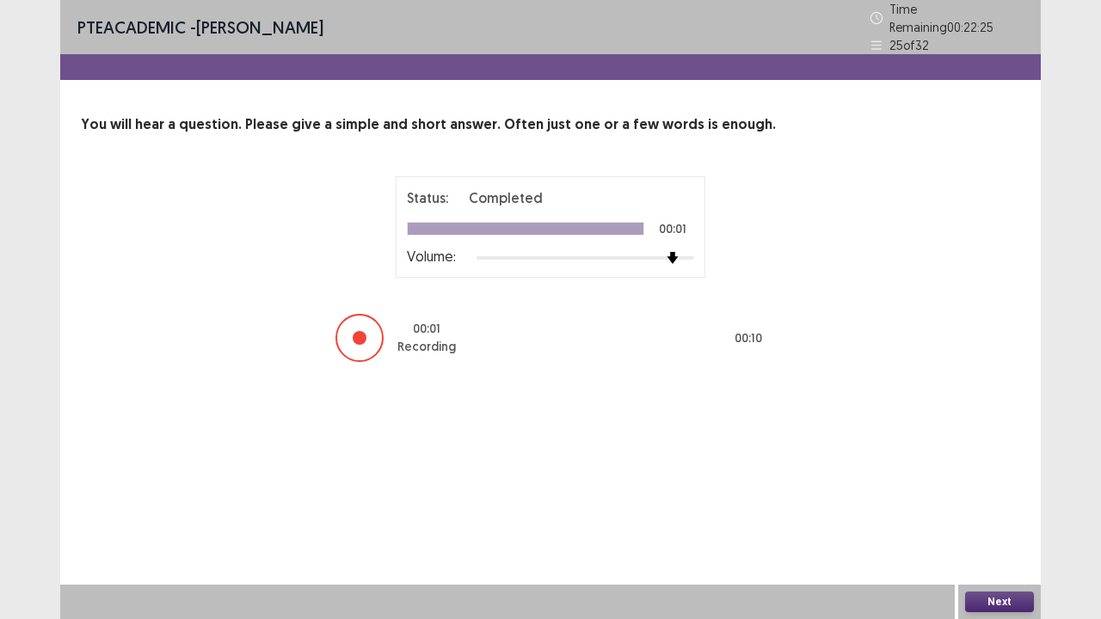
click at [1005, 473] on button "Next" at bounding box center [999, 602] width 69 height 21
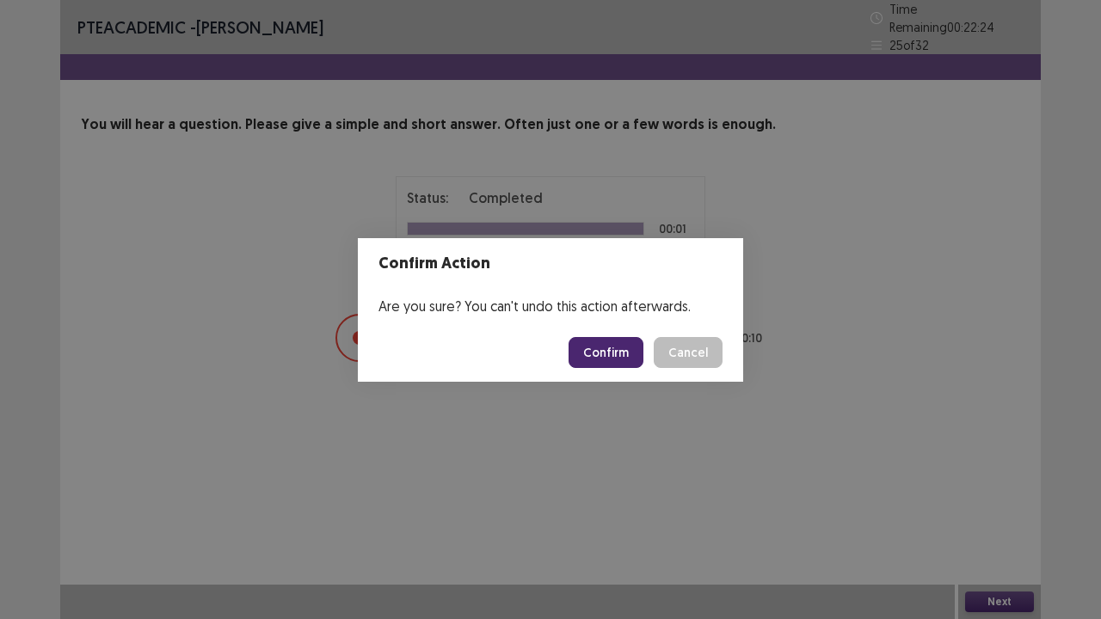
click at [638, 353] on button "Confirm" at bounding box center [606, 352] width 75 height 31
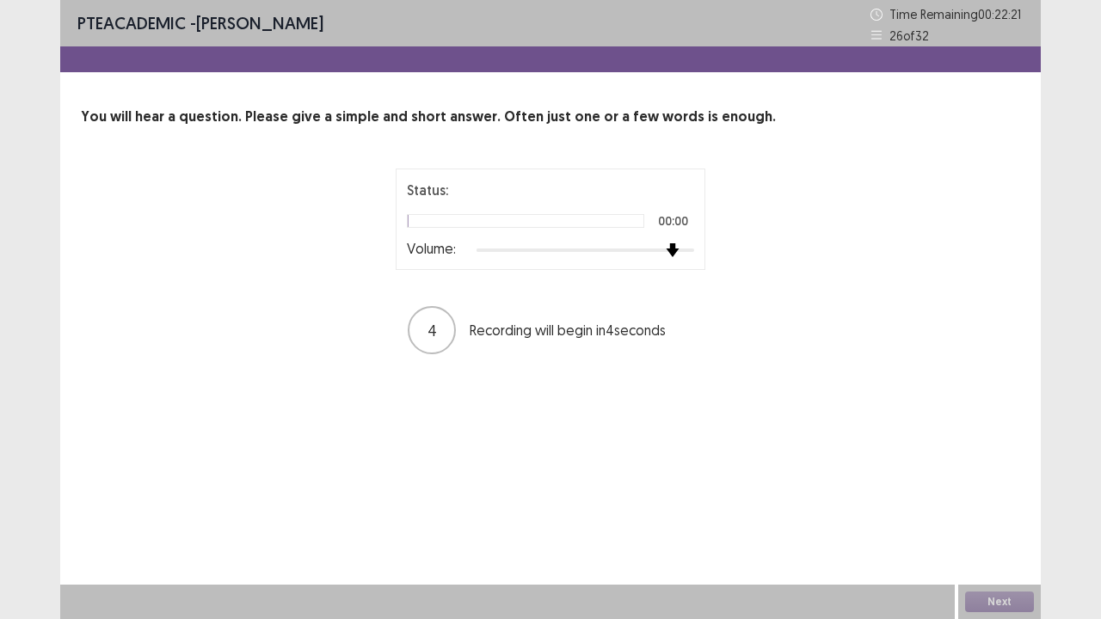
click at [667, 246] on div at bounding box center [585, 250] width 218 height 14
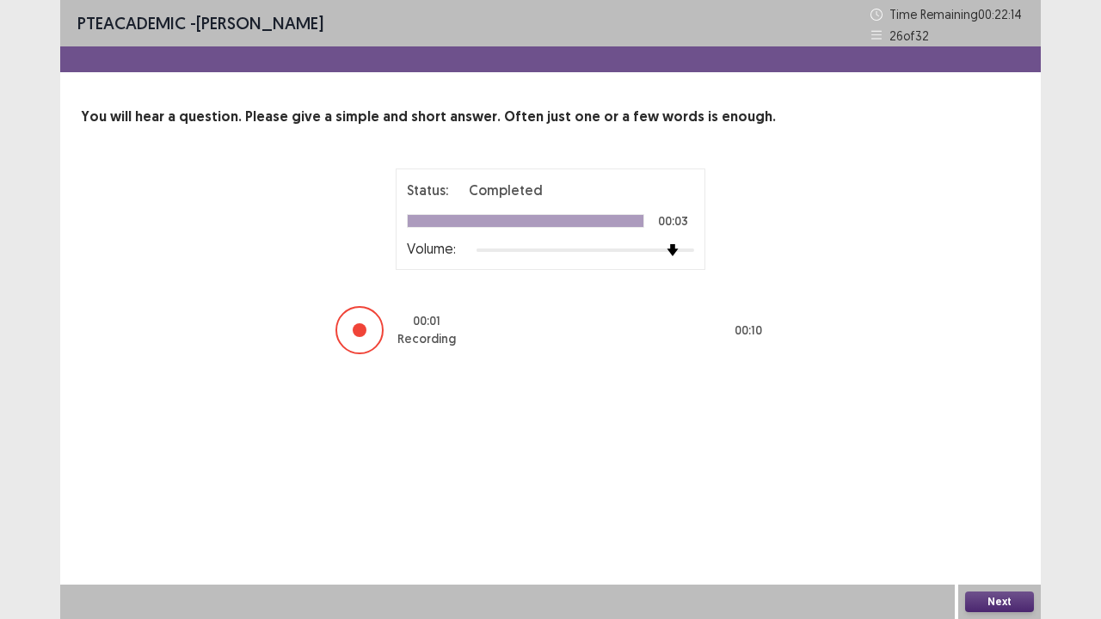
click at [958, 473] on div "Next" at bounding box center [999, 602] width 83 height 34
click at [983, 473] on button "Next" at bounding box center [999, 602] width 69 height 21
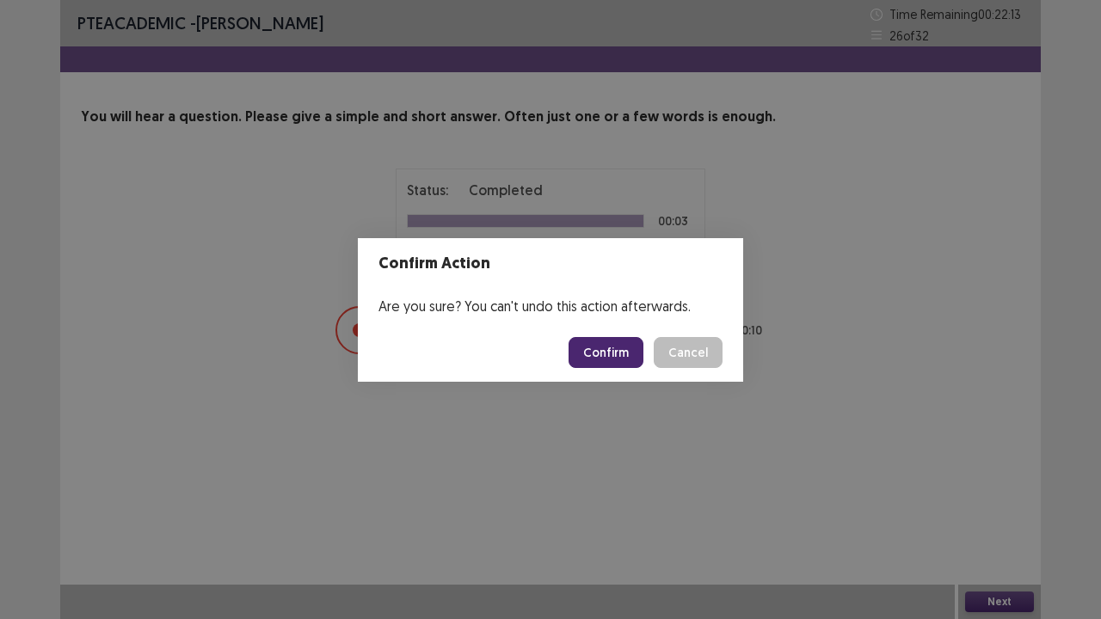
click at [621, 359] on button "Confirm" at bounding box center [606, 352] width 75 height 31
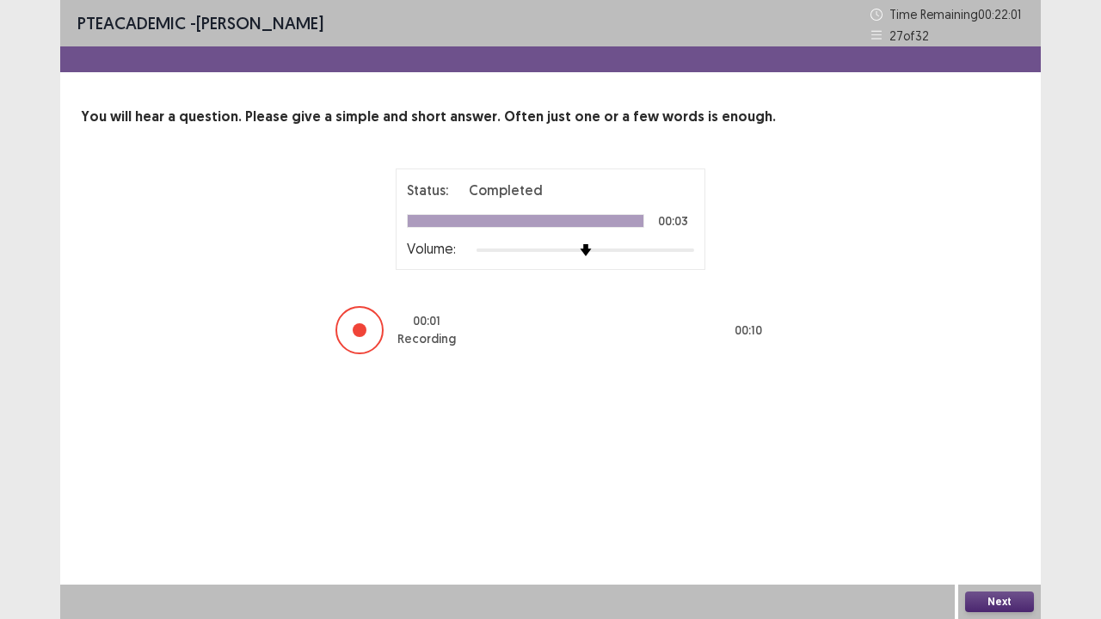
click at [1025, 473] on button "Next" at bounding box center [999, 602] width 69 height 21
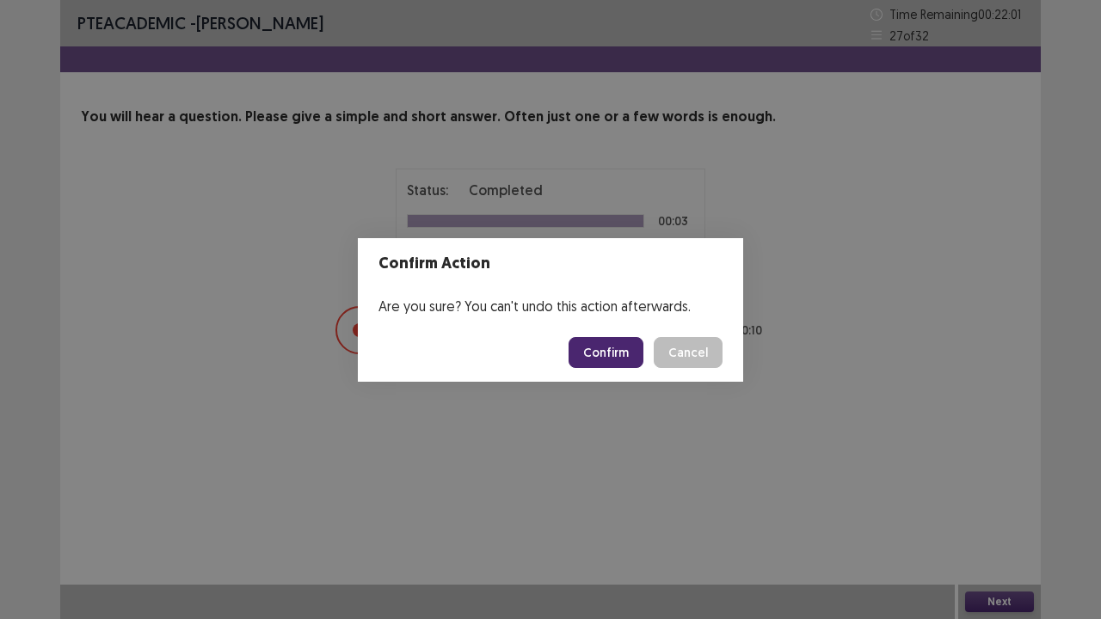
click at [626, 351] on button "Confirm" at bounding box center [606, 352] width 75 height 31
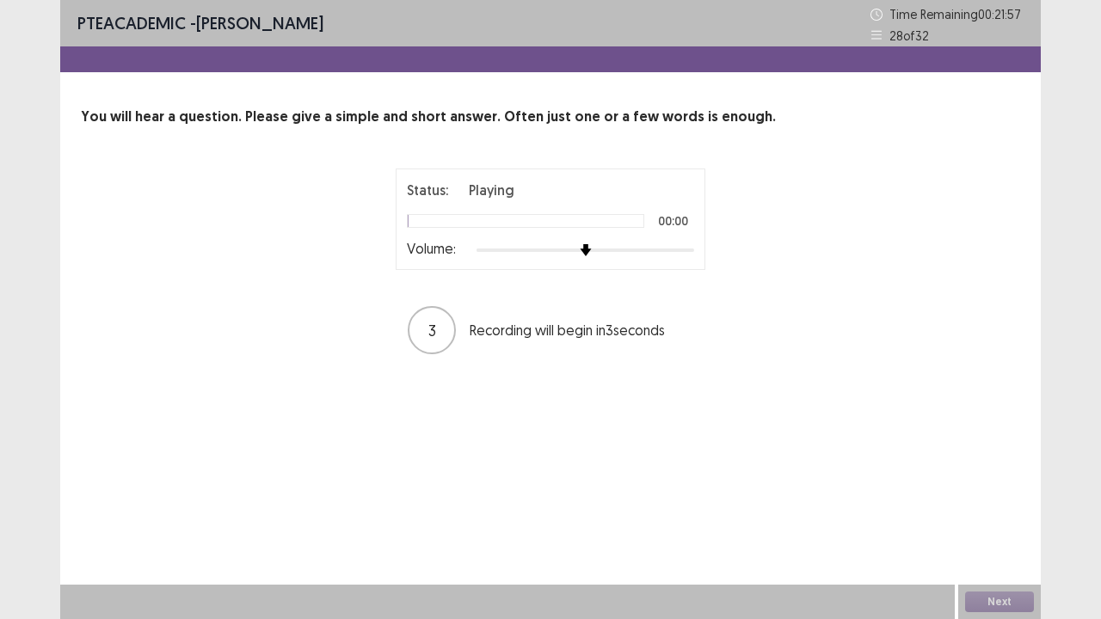
click at [679, 246] on div at bounding box center [585, 250] width 218 height 14
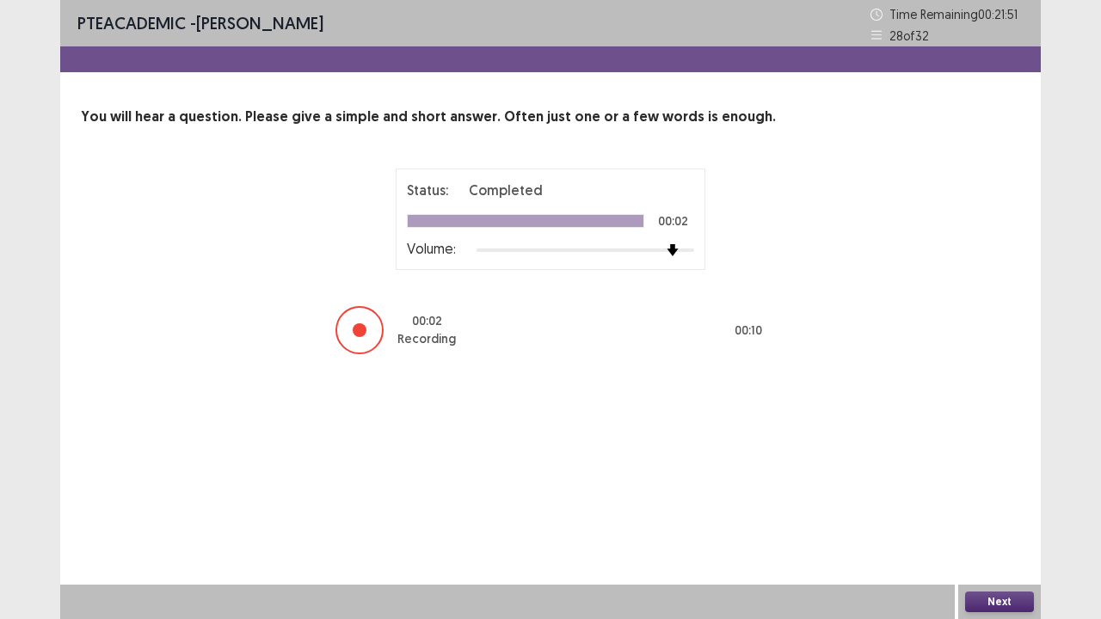
click at [1001, 473] on button "Next" at bounding box center [999, 602] width 69 height 21
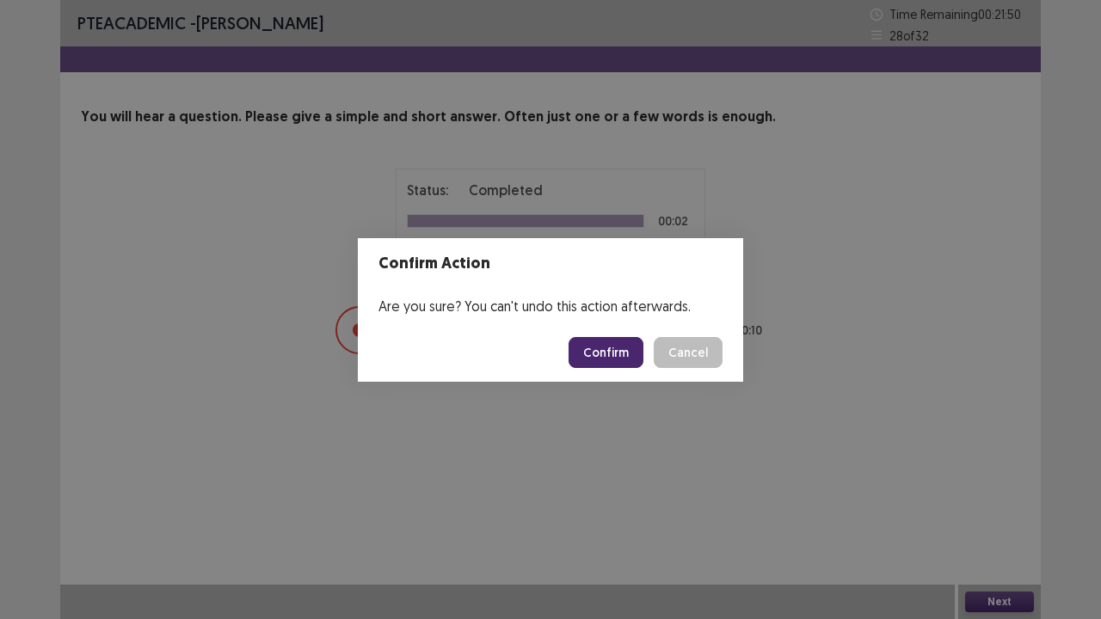
click at [629, 359] on button "Confirm" at bounding box center [606, 352] width 75 height 31
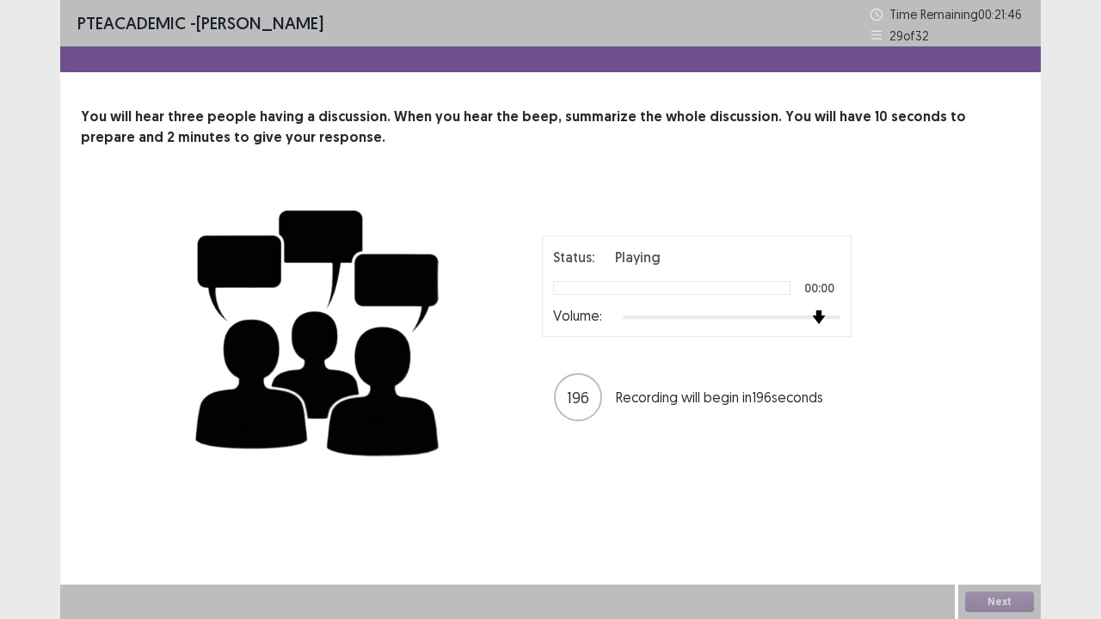
click at [819, 313] on div at bounding box center [732, 317] width 218 height 14
click at [861, 348] on div "Status: Playing 00:03 Volume: 192 Recording will begin in 192 seconds" at bounding box center [697, 329] width 430 height 187
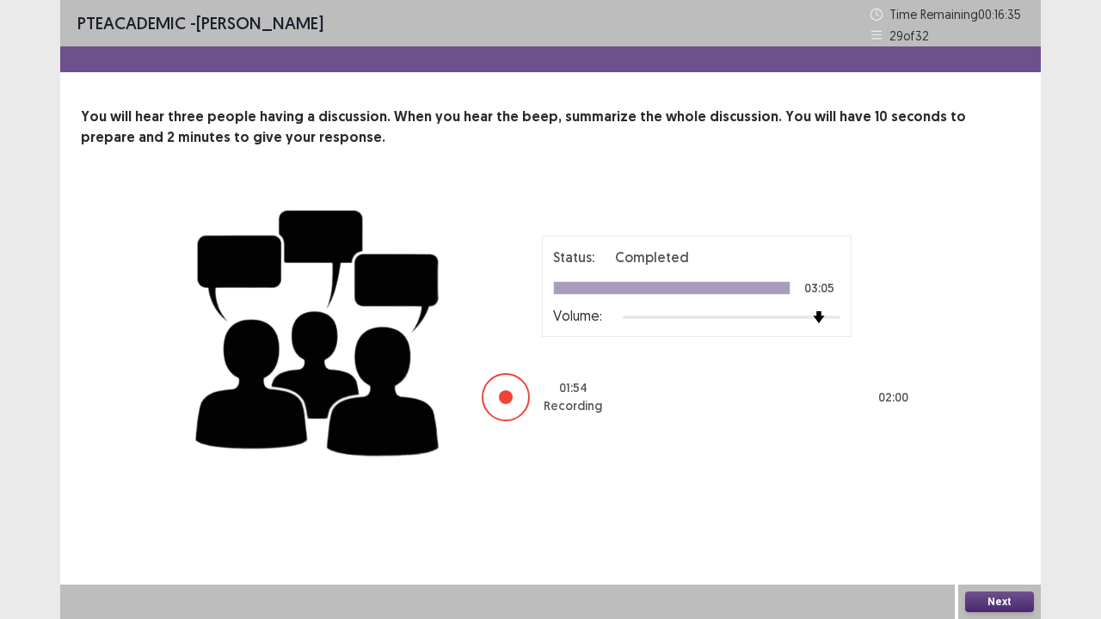
click at [1011, 473] on button "Next" at bounding box center [999, 602] width 69 height 21
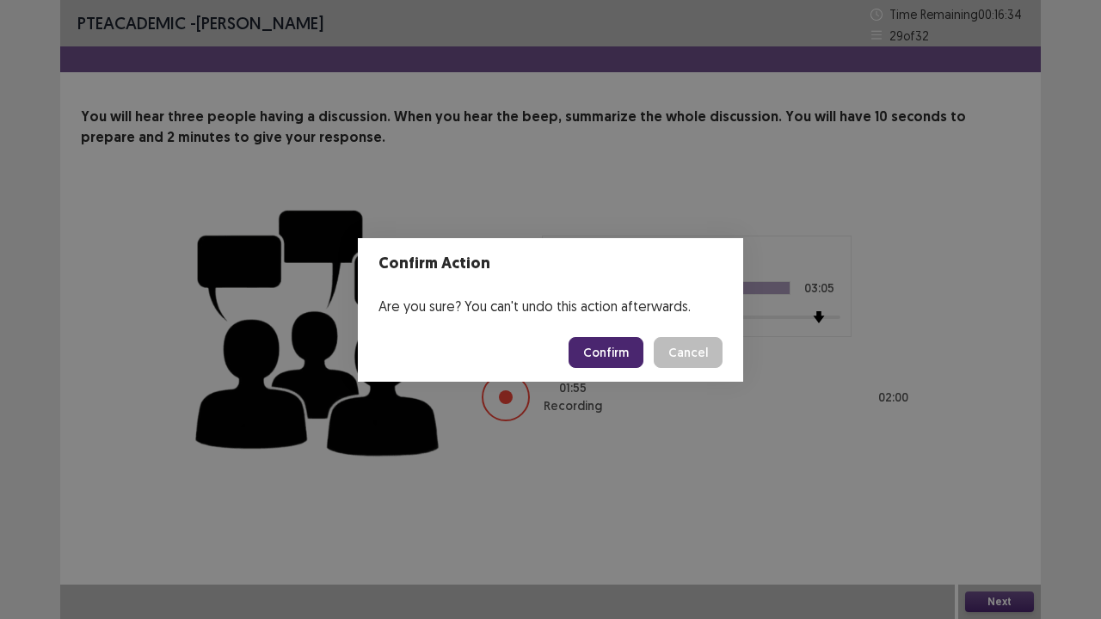
click at [604, 353] on button "Confirm" at bounding box center [606, 352] width 75 height 31
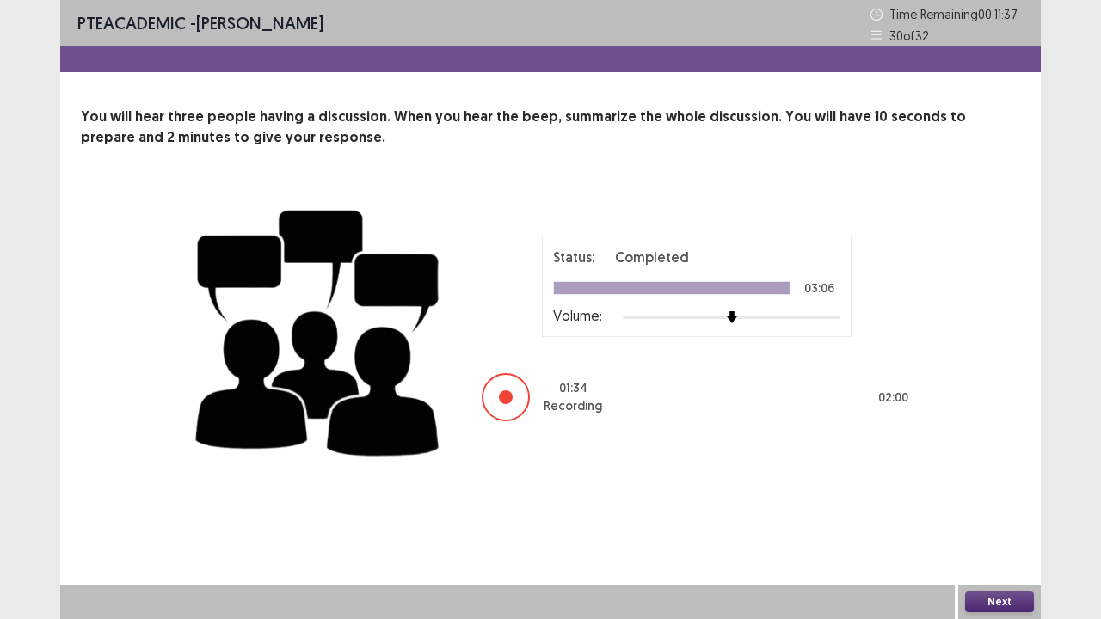
click at [1011, 473] on button "Next" at bounding box center [999, 602] width 69 height 21
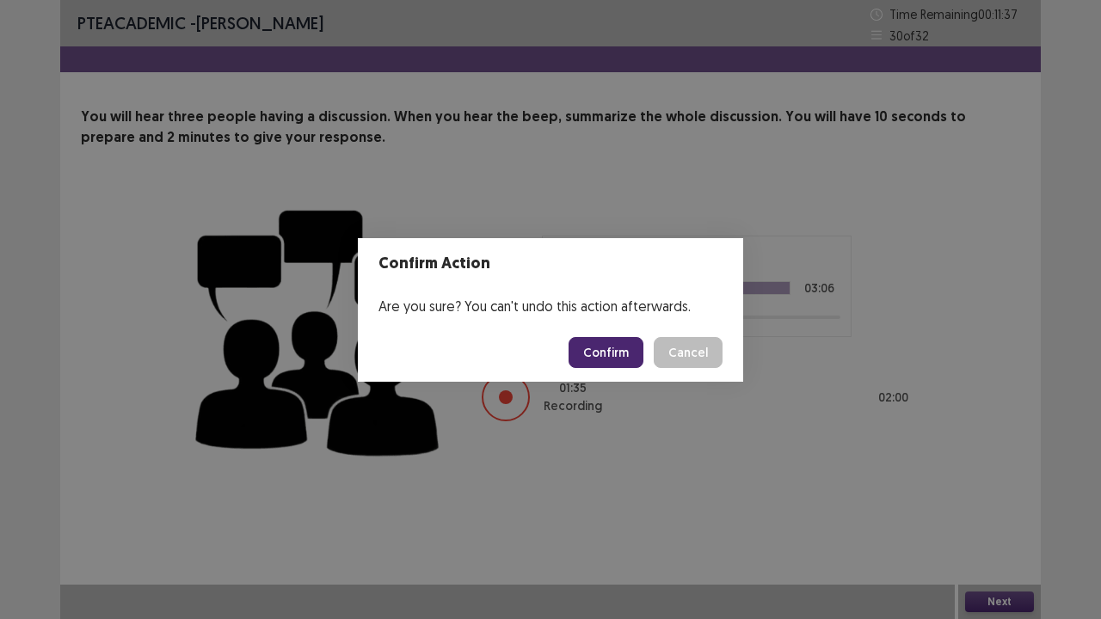
click at [594, 347] on button "Confirm" at bounding box center [606, 352] width 75 height 31
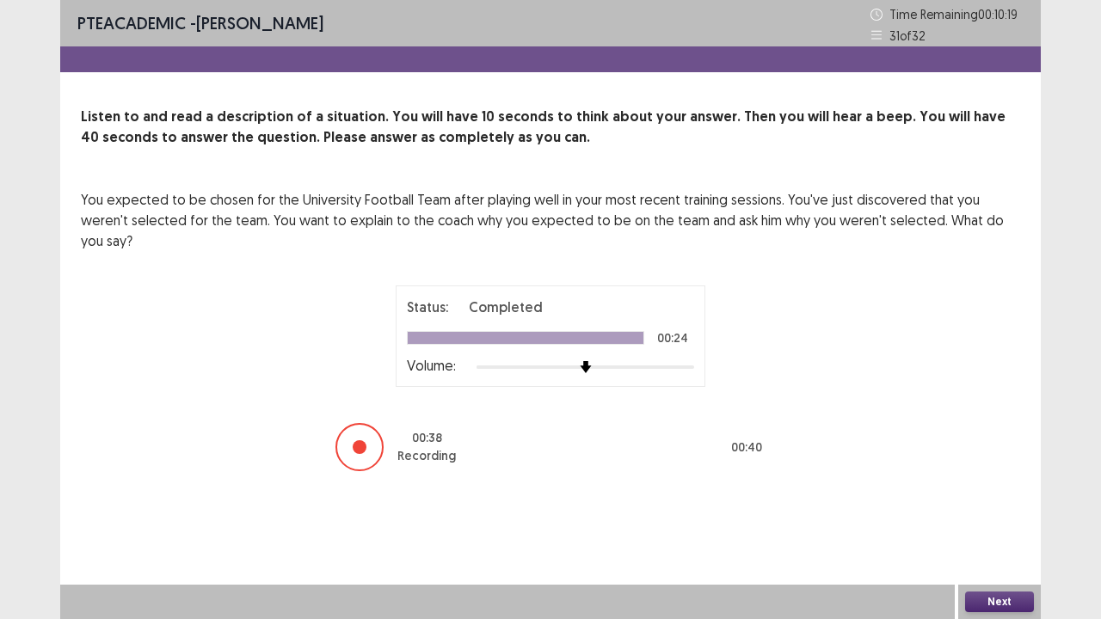
click at [986, 473] on button "Next" at bounding box center [999, 602] width 69 height 21
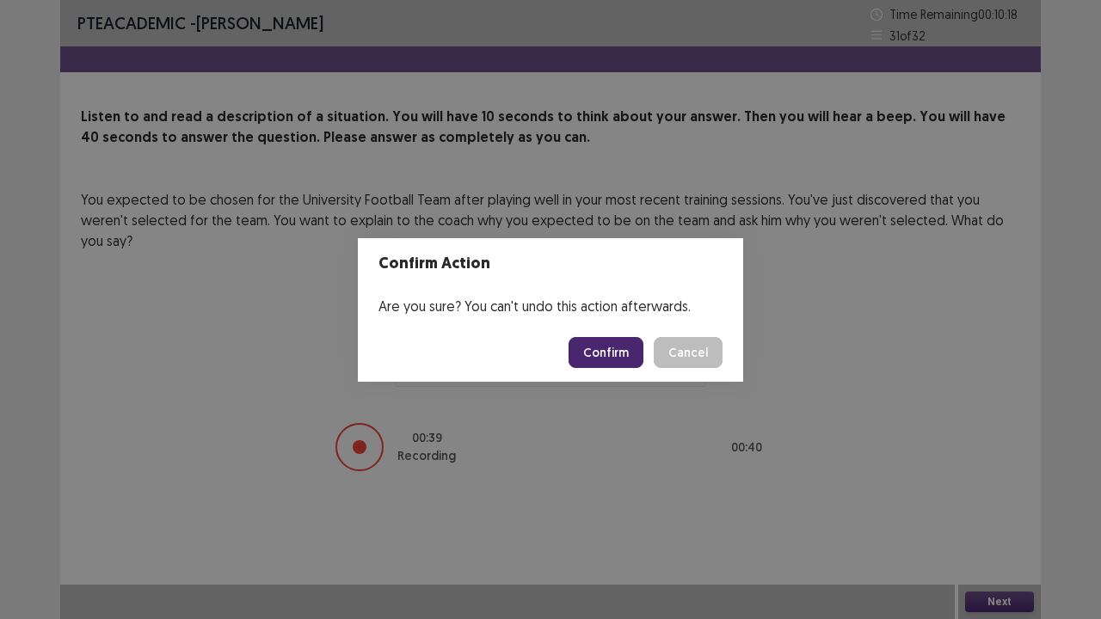
click at [595, 360] on button "Confirm" at bounding box center [606, 352] width 75 height 31
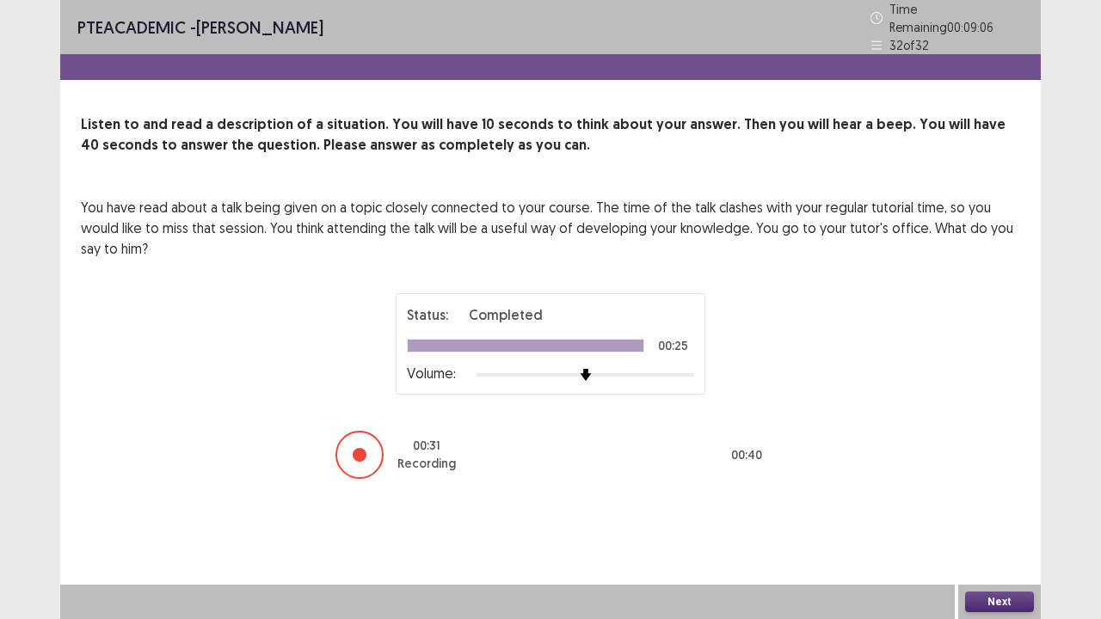
click at [1023, 473] on button "Next" at bounding box center [999, 602] width 69 height 21
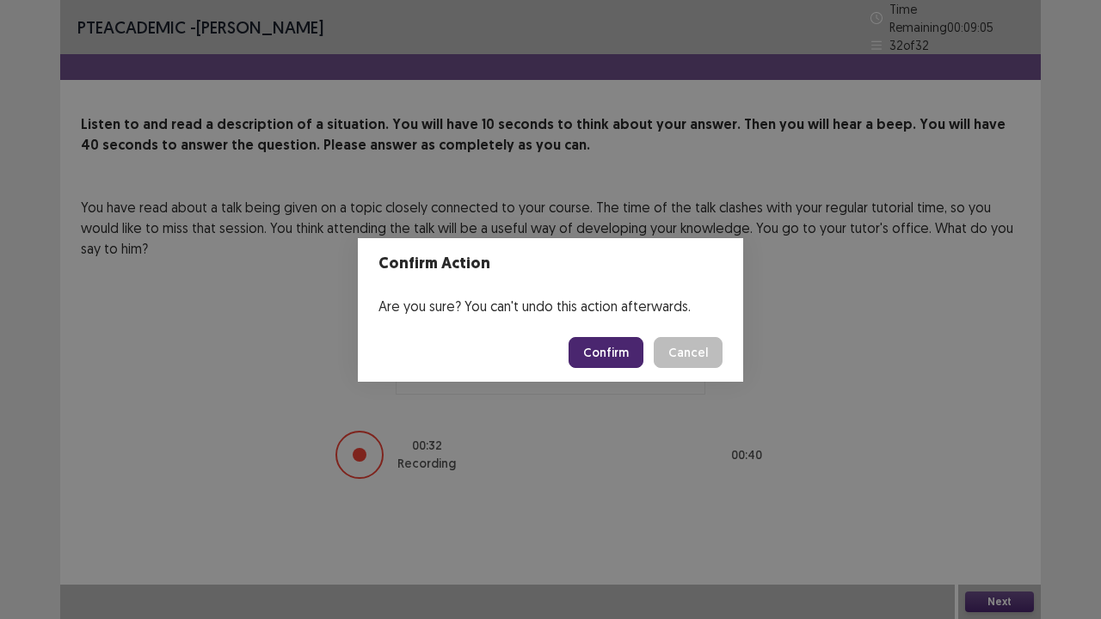
click at [618, 344] on button "Confirm" at bounding box center [606, 352] width 75 height 31
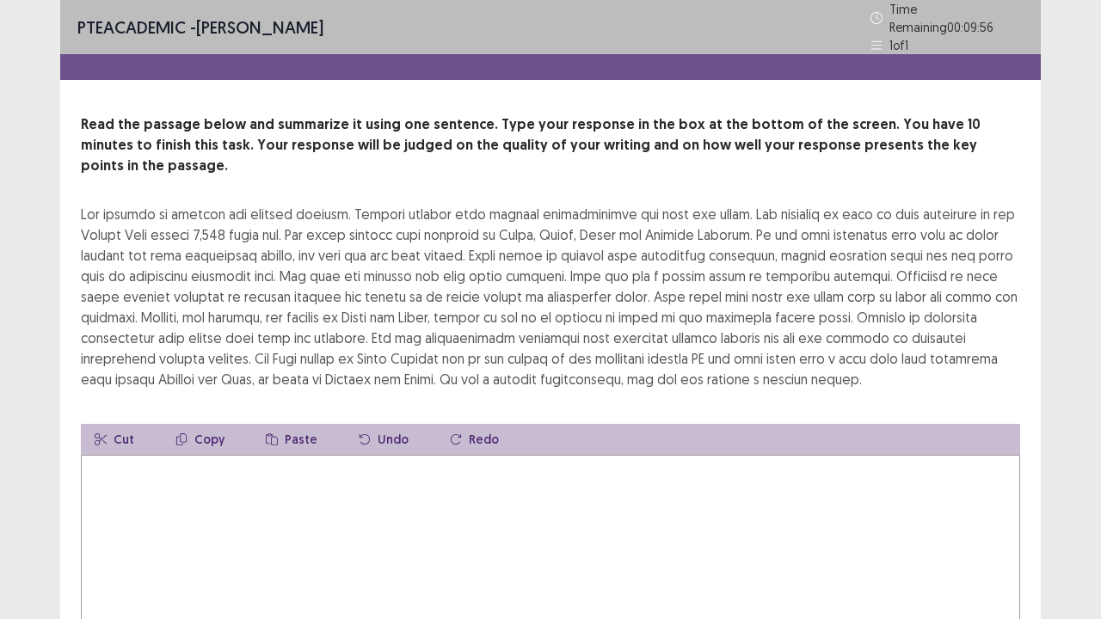
click at [493, 473] on textarea at bounding box center [550, 549] width 939 height 189
click at [504, 473] on textarea at bounding box center [550, 549] width 939 height 189
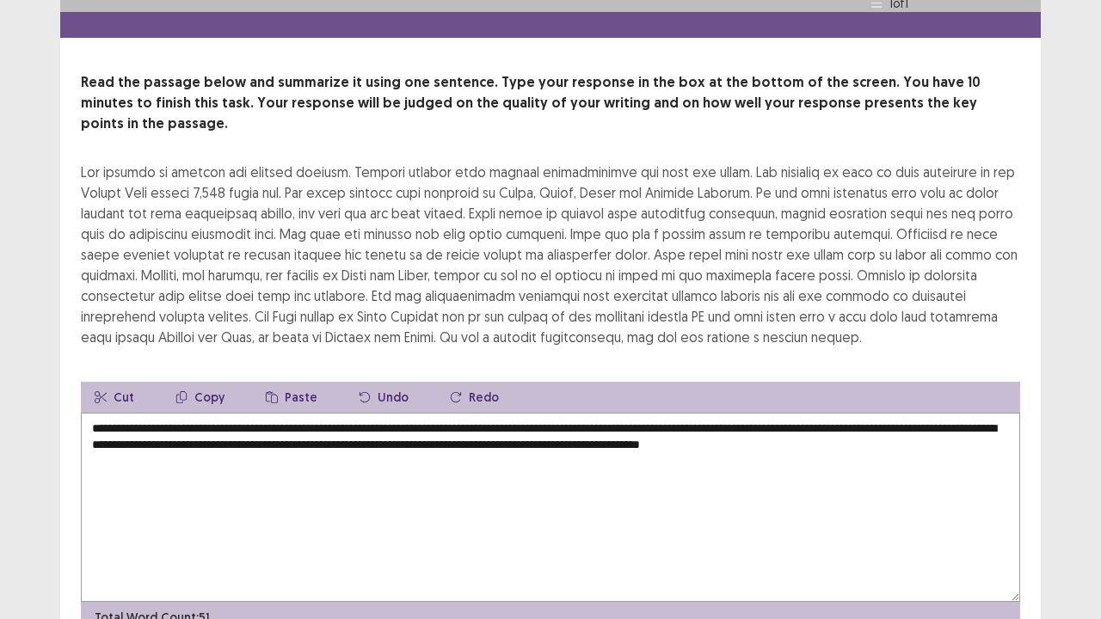
scroll to position [17, 0]
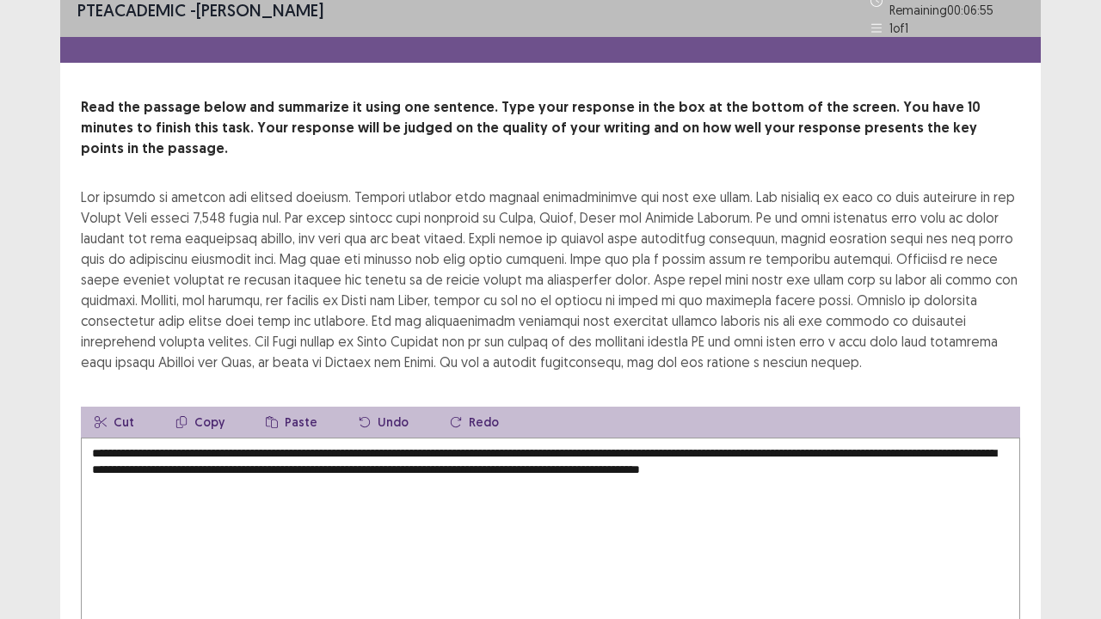
click at [987, 440] on textarea "**********" at bounding box center [550, 532] width 939 height 189
click at [269, 464] on textarea "**********" at bounding box center [550, 532] width 939 height 189
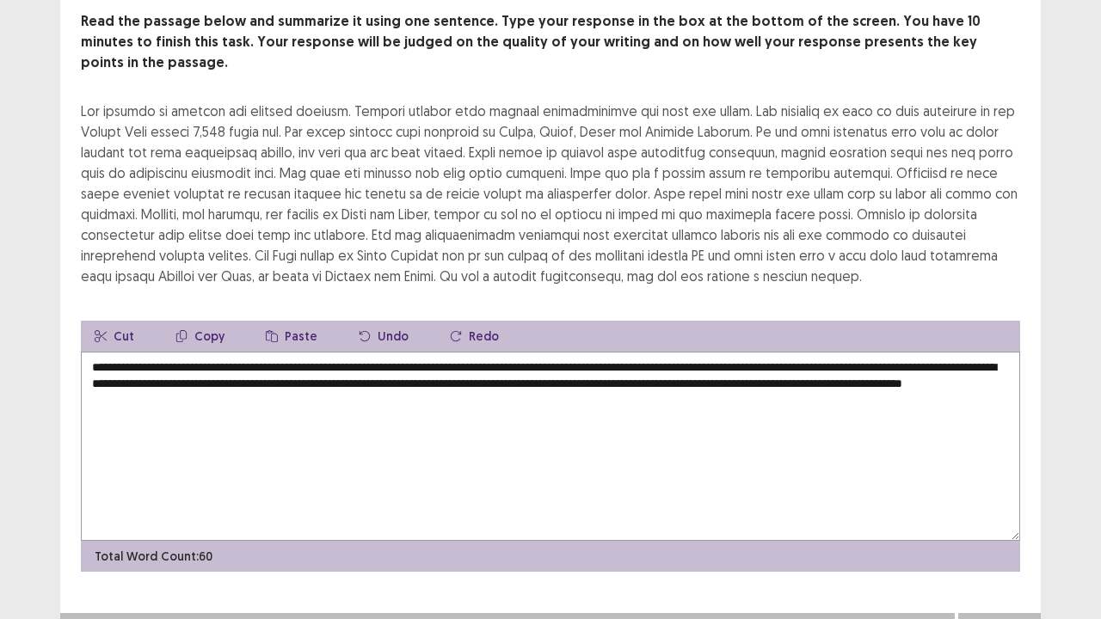
scroll to position [0, 0]
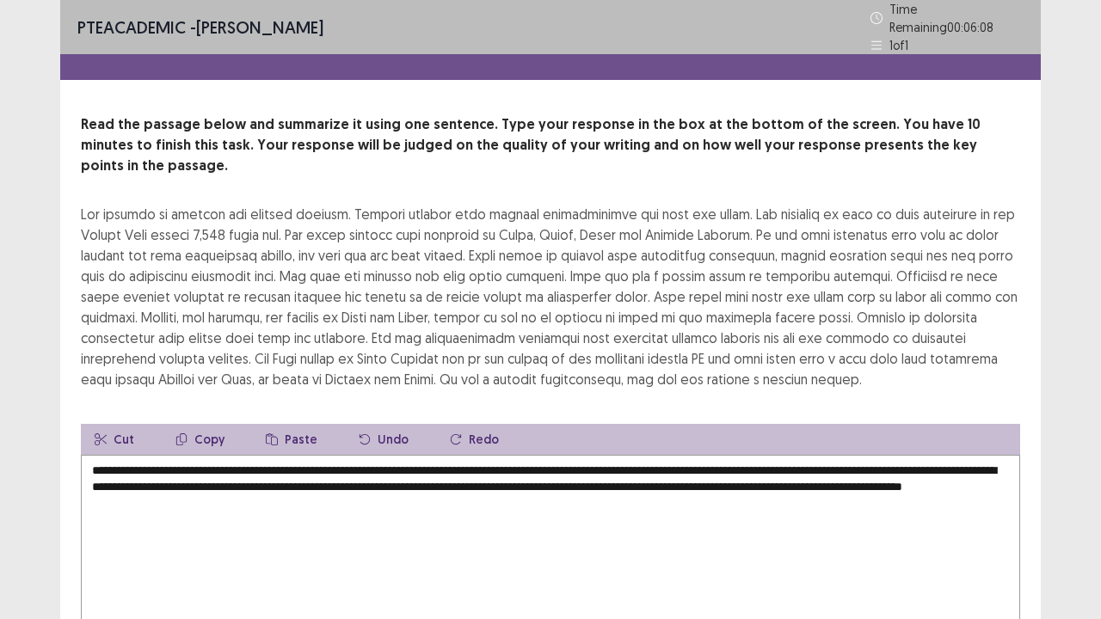
click at [631, 468] on textarea "**********" at bounding box center [550, 549] width 939 height 189
click at [638, 463] on textarea "**********" at bounding box center [550, 549] width 939 height 189
click at [779, 458] on textarea "**********" at bounding box center [550, 549] width 939 height 189
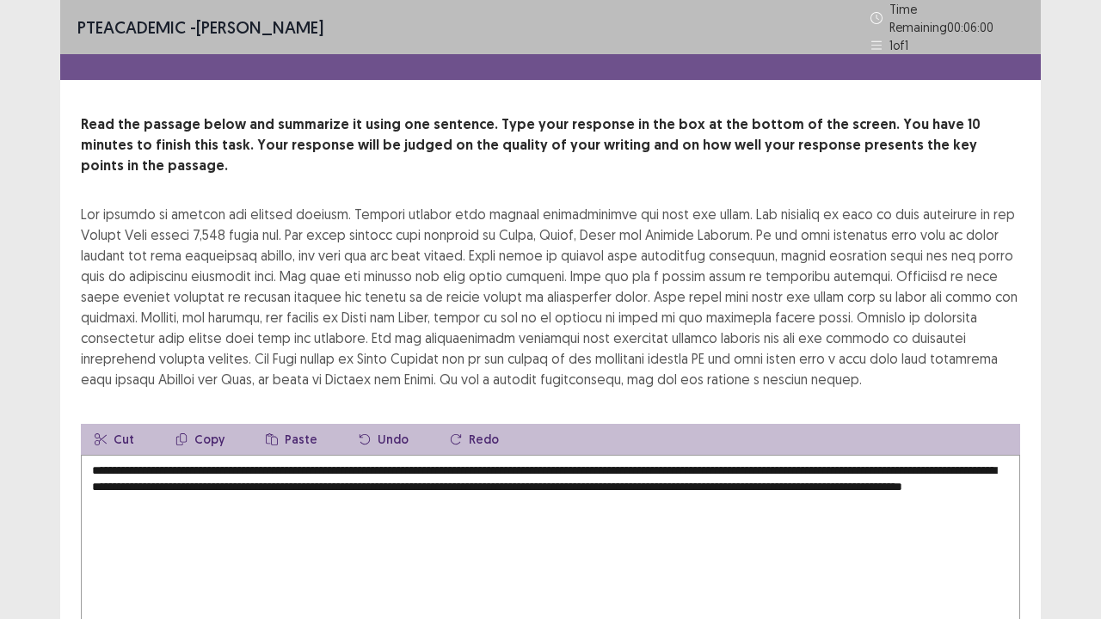
click at [838, 461] on textarea "**********" at bounding box center [550, 549] width 939 height 189
click at [922, 470] on textarea "**********" at bounding box center [550, 549] width 939 height 189
drag, startPoint x: 966, startPoint y: 465, endPoint x: 984, endPoint y: 468, distance: 18.2
click at [966, 464] on textarea "**********" at bounding box center [550, 549] width 939 height 189
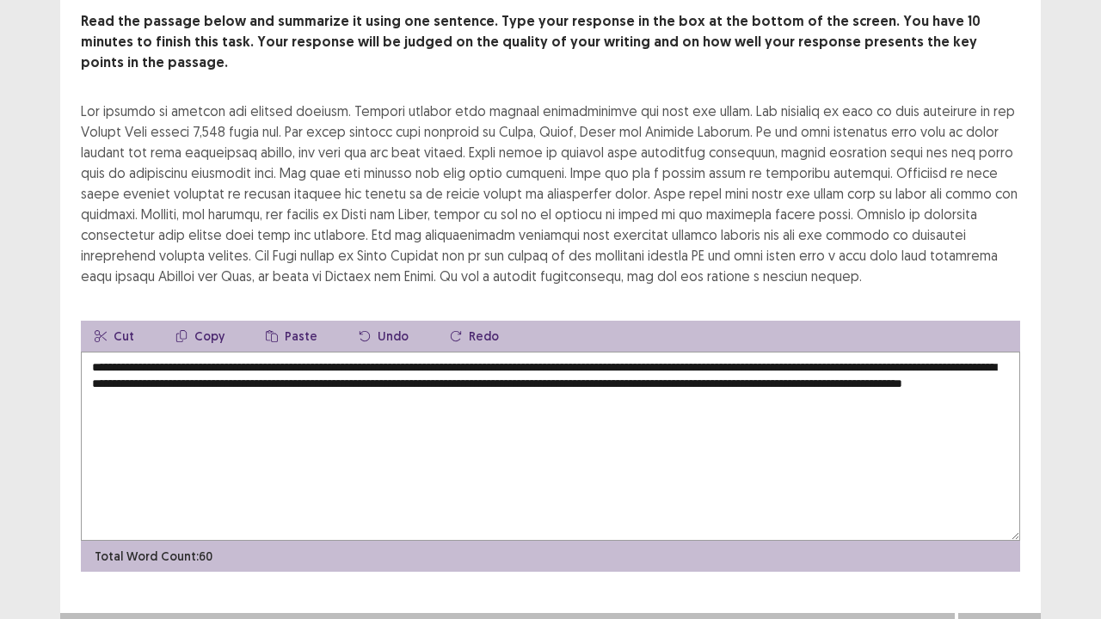
type textarea "**********"
click at [1010, 473] on button "Next" at bounding box center [999, 630] width 69 height 21
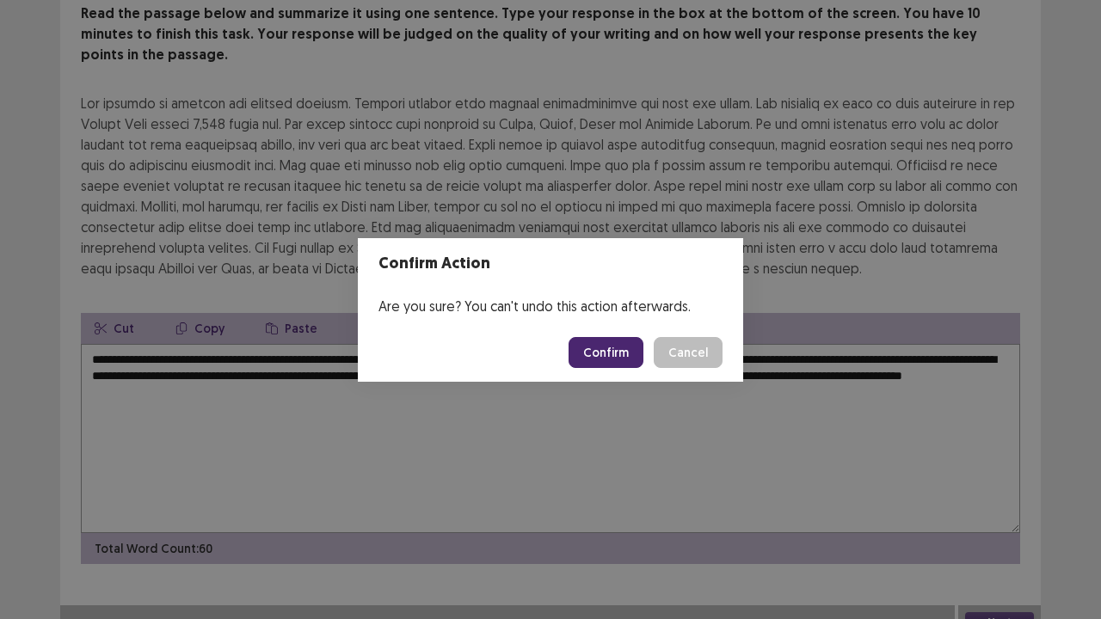
click at [701, 338] on button "Cancel" at bounding box center [688, 352] width 69 height 31
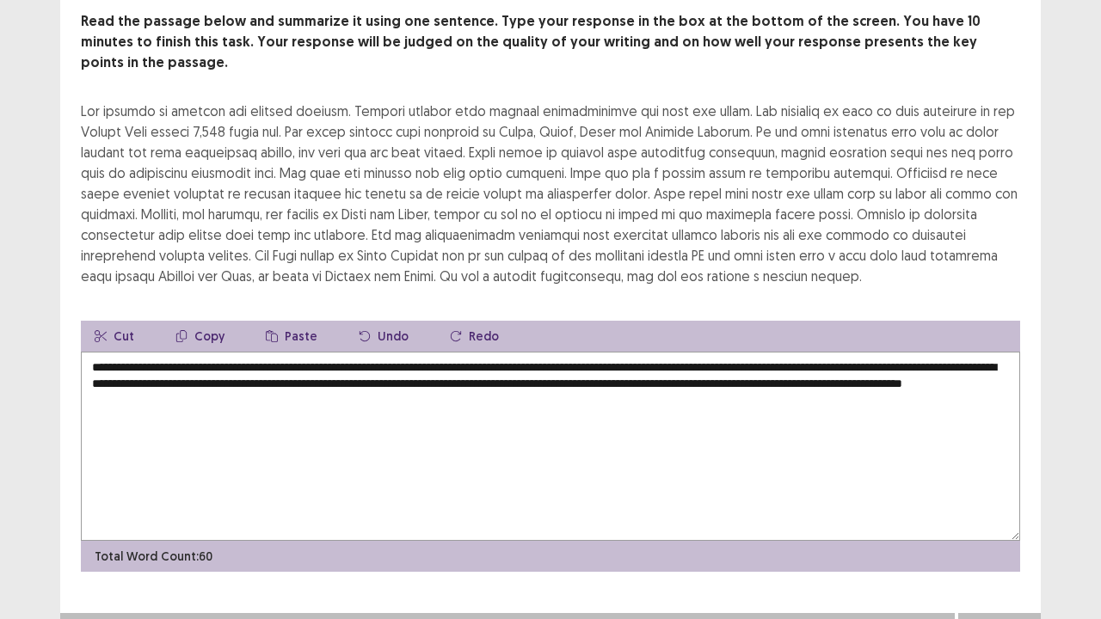
click at [960, 473] on div "Next" at bounding box center [999, 630] width 83 height 34
click at [1006, 473] on button "Next" at bounding box center [999, 630] width 69 height 21
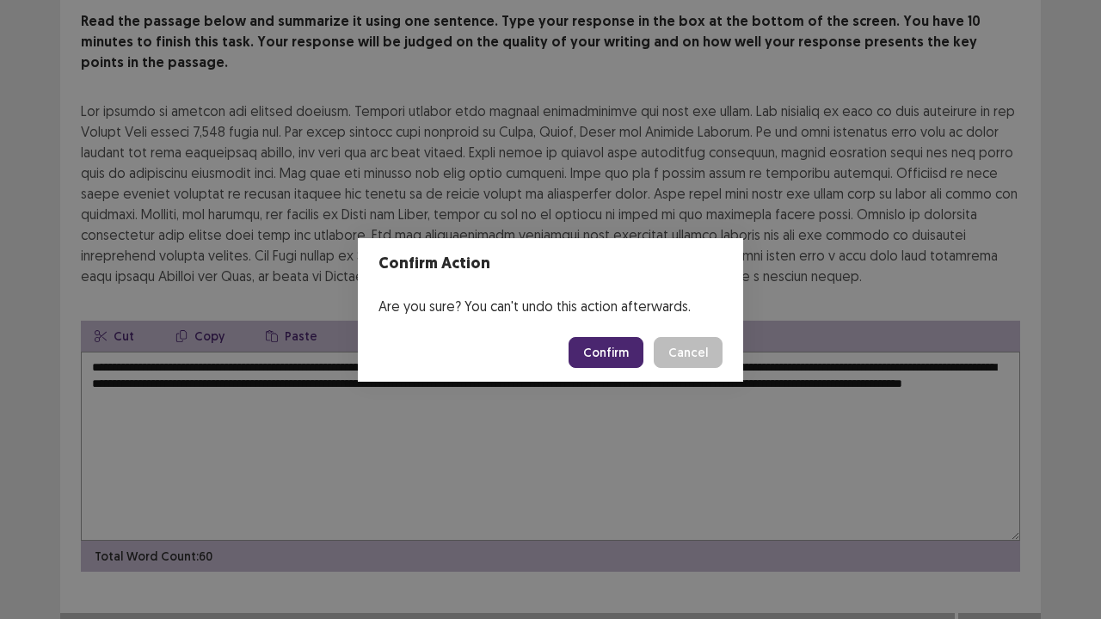
click at [619, 357] on button "Confirm" at bounding box center [606, 352] width 75 height 31
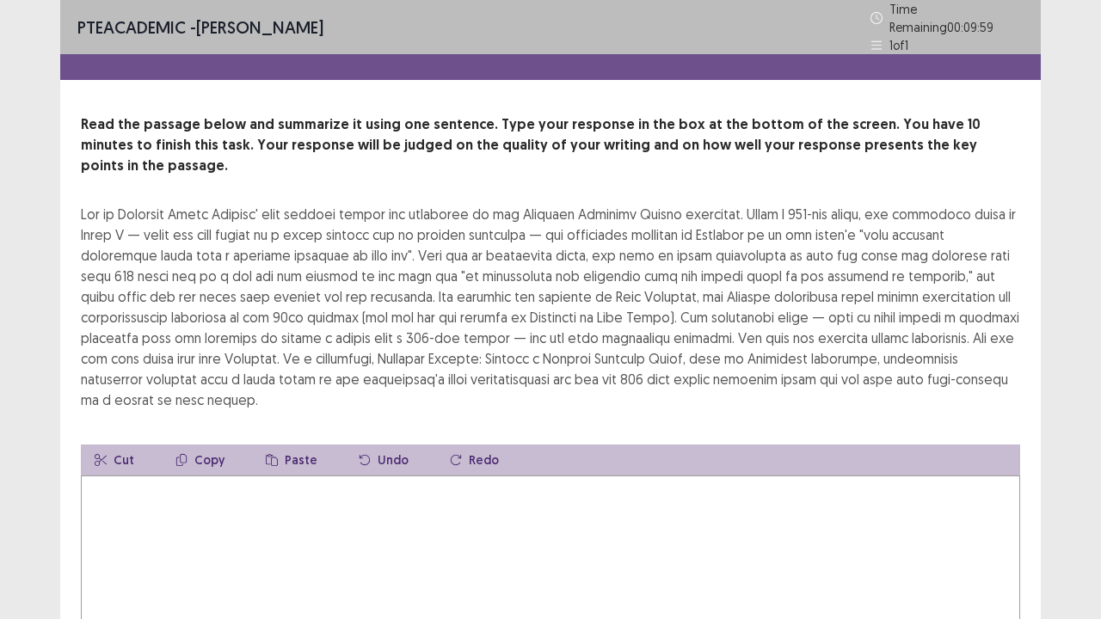
click at [347, 473] on textarea at bounding box center [550, 570] width 939 height 189
click at [277, 473] on textarea at bounding box center [550, 570] width 939 height 189
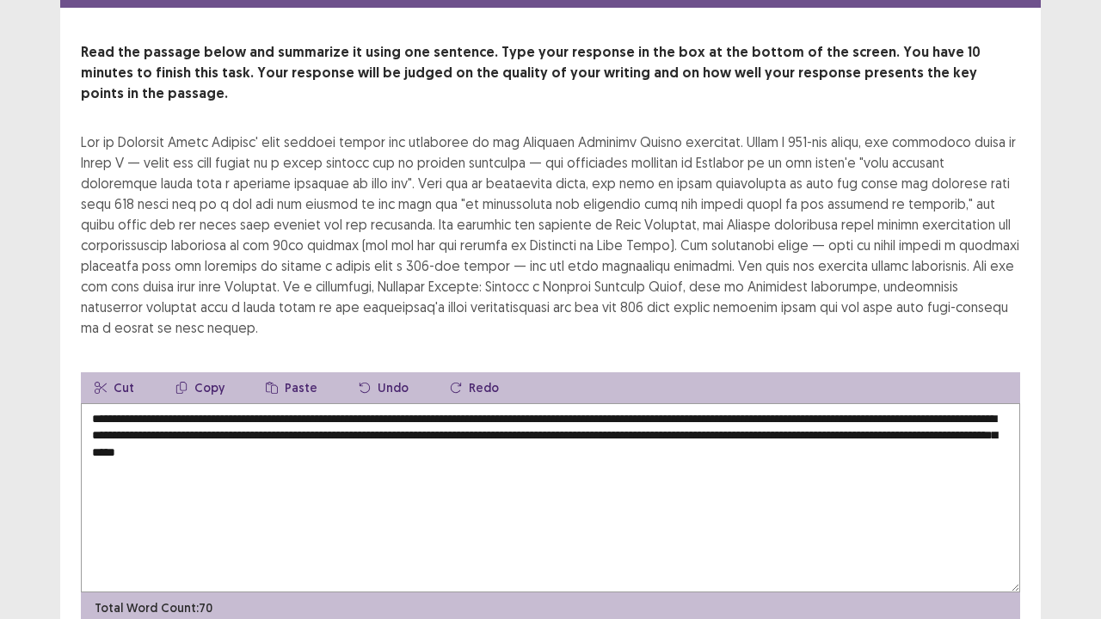
scroll to position [38, 0]
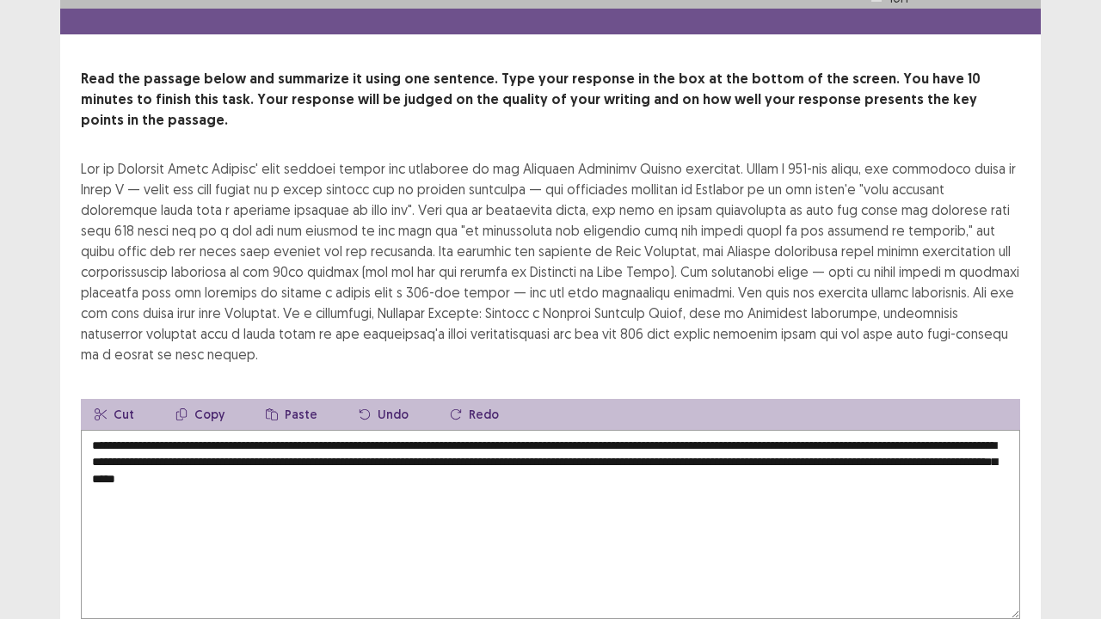
click at [140, 462] on textarea "**********" at bounding box center [550, 524] width 939 height 189
click at [253, 325] on div at bounding box center [550, 261] width 939 height 206
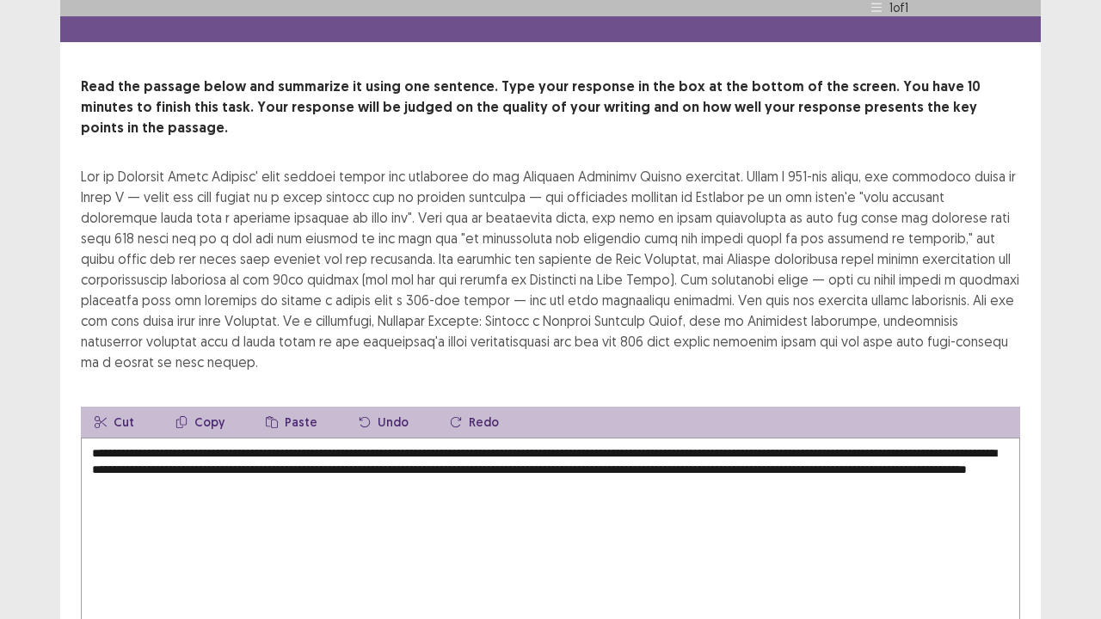
click at [624, 438] on textarea "**********" at bounding box center [550, 532] width 939 height 189
click at [866, 440] on textarea "**********" at bounding box center [550, 532] width 939 height 189
click at [954, 443] on textarea "**********" at bounding box center [550, 532] width 939 height 189
click at [954, 444] on textarea "**********" at bounding box center [550, 532] width 939 height 189
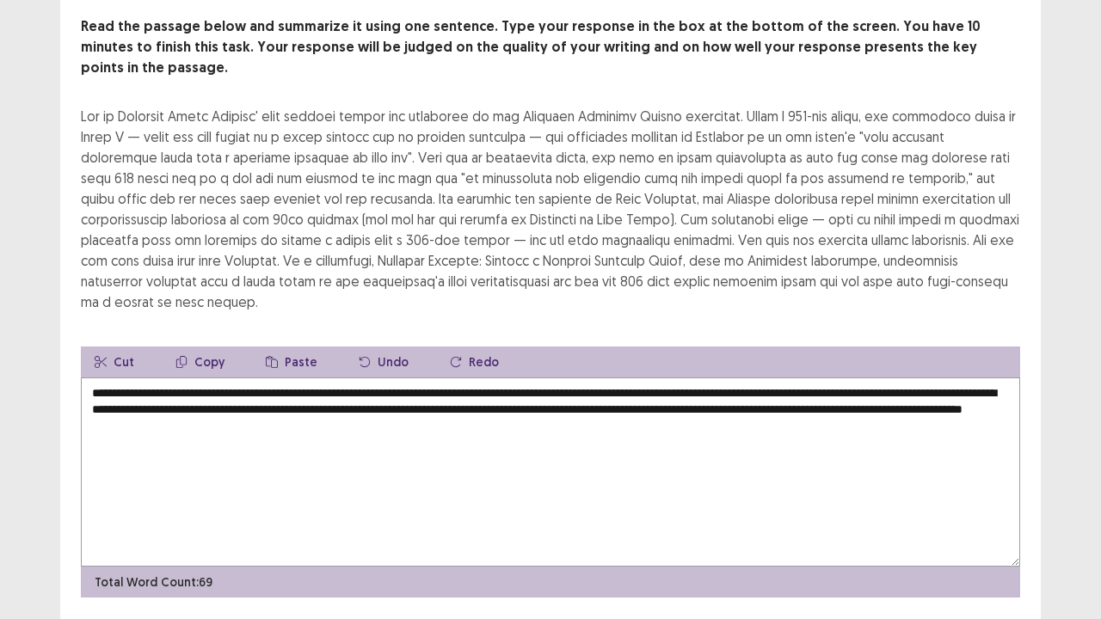
scroll to position [124, 0]
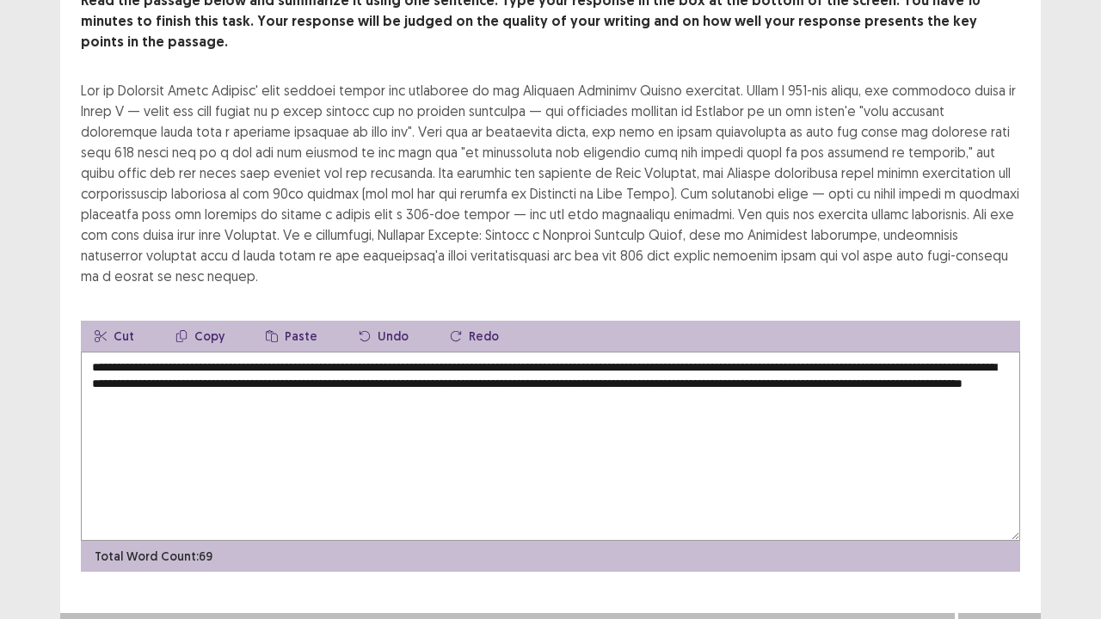
type textarea "**********"
click at [1015, 473] on button "Next" at bounding box center [999, 630] width 69 height 21
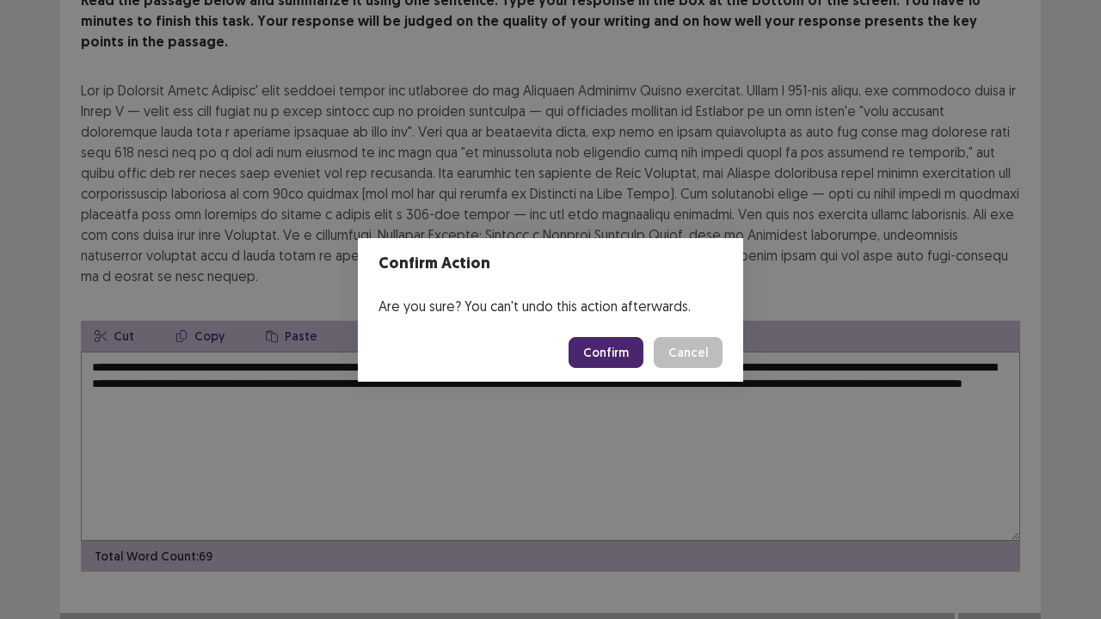
click at [613, 358] on button "Confirm" at bounding box center [606, 352] width 75 height 31
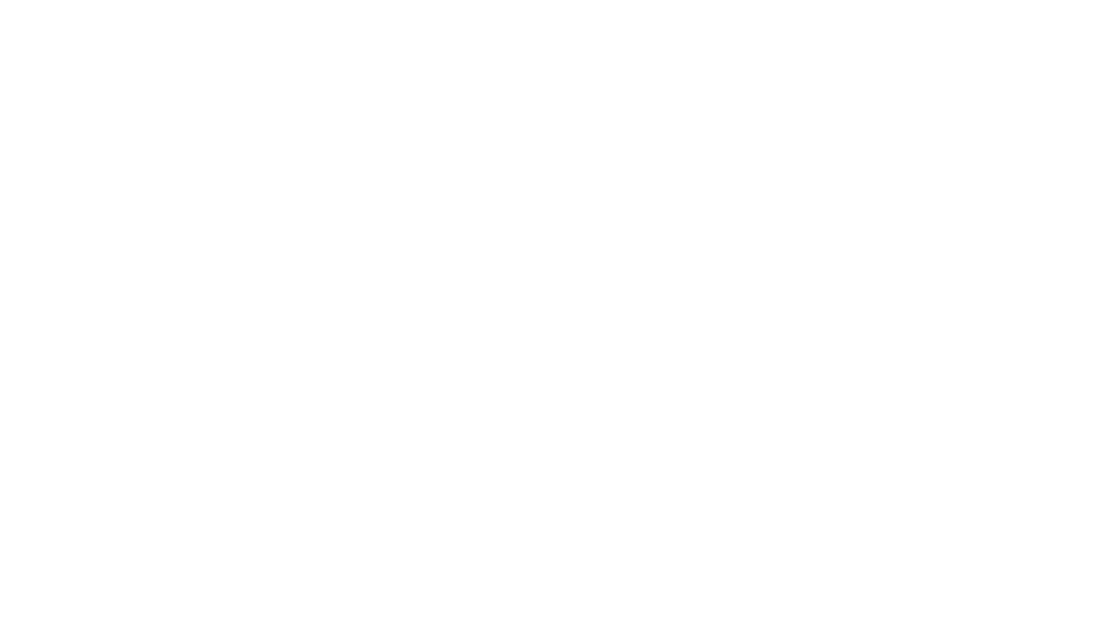
scroll to position [0, 0]
